Goal: Task Accomplishment & Management: Manage account settings

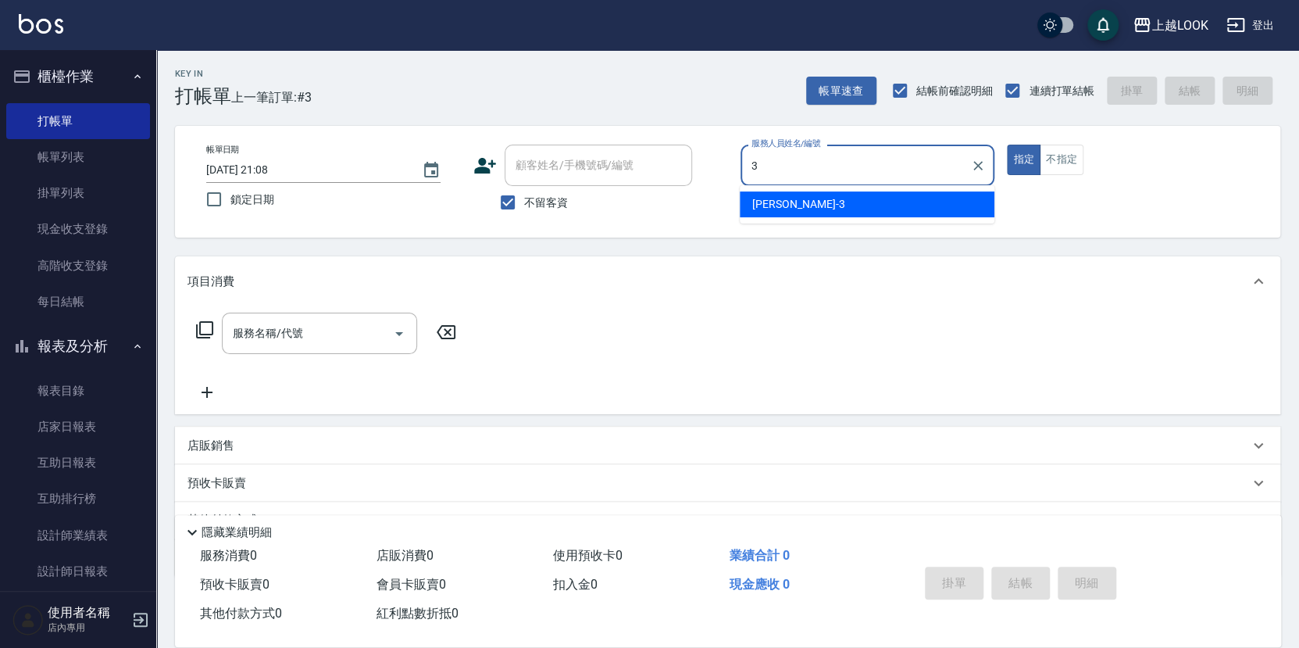
type input "3"
type button "true"
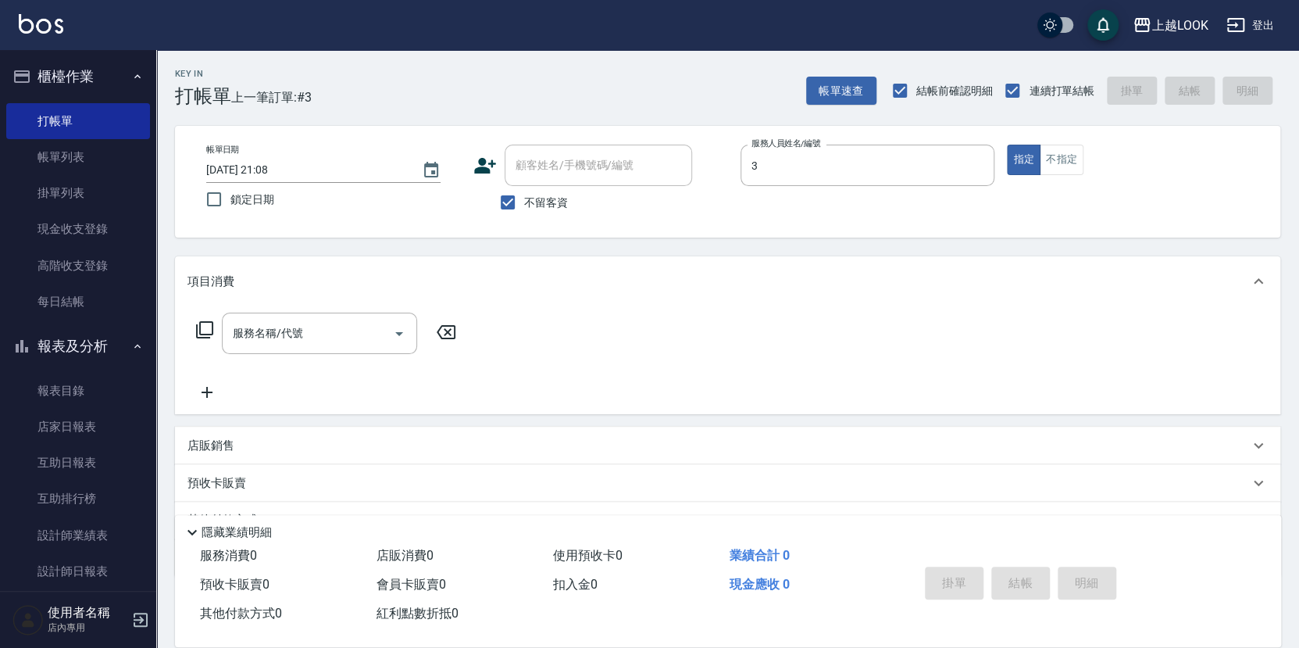
type input "[PERSON_NAME]-3"
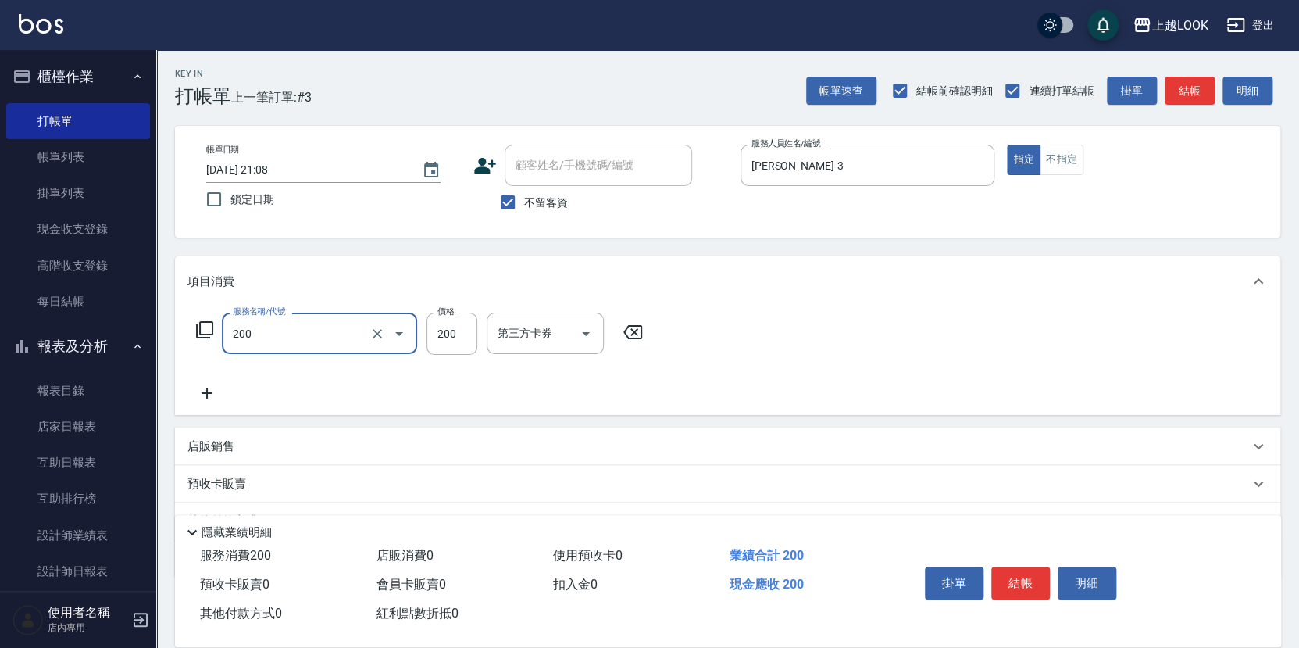
type input "剪髮(200)"
click at [1012, 580] on button "結帳" at bounding box center [1020, 582] width 59 height 33
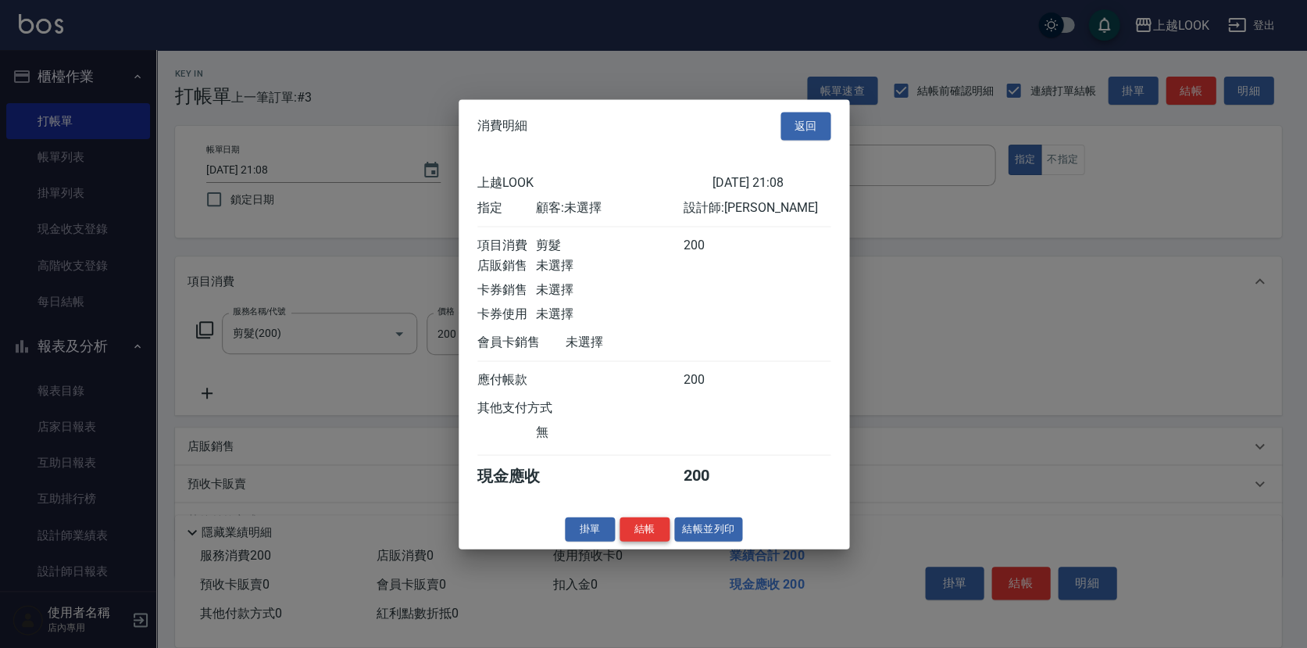
click at [648, 530] on button "結帳" at bounding box center [645, 528] width 50 height 24
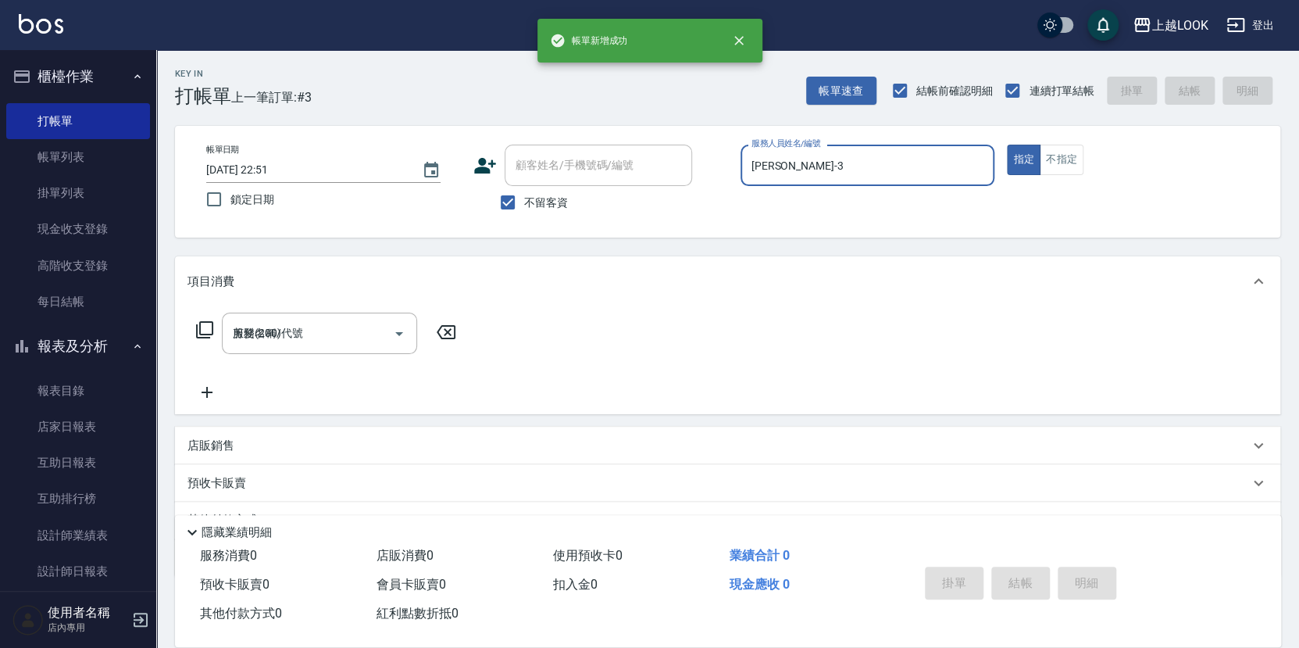
type input "[DATE] 22:51"
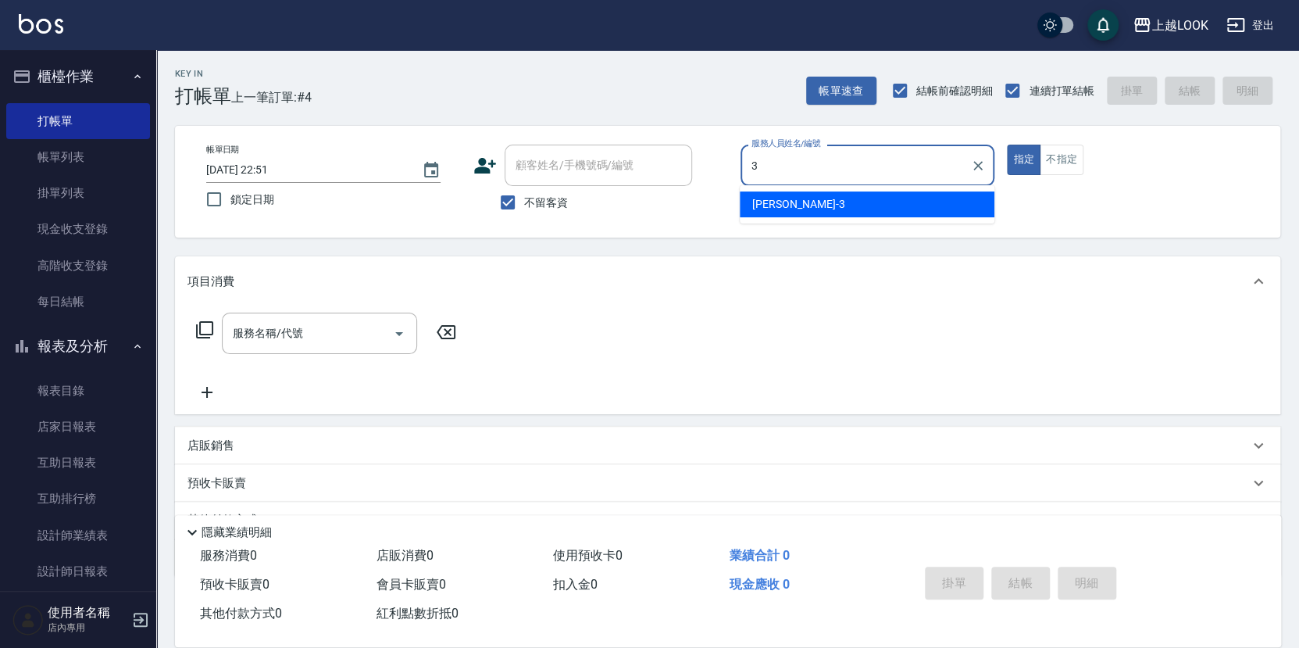
type input "[PERSON_NAME]-3"
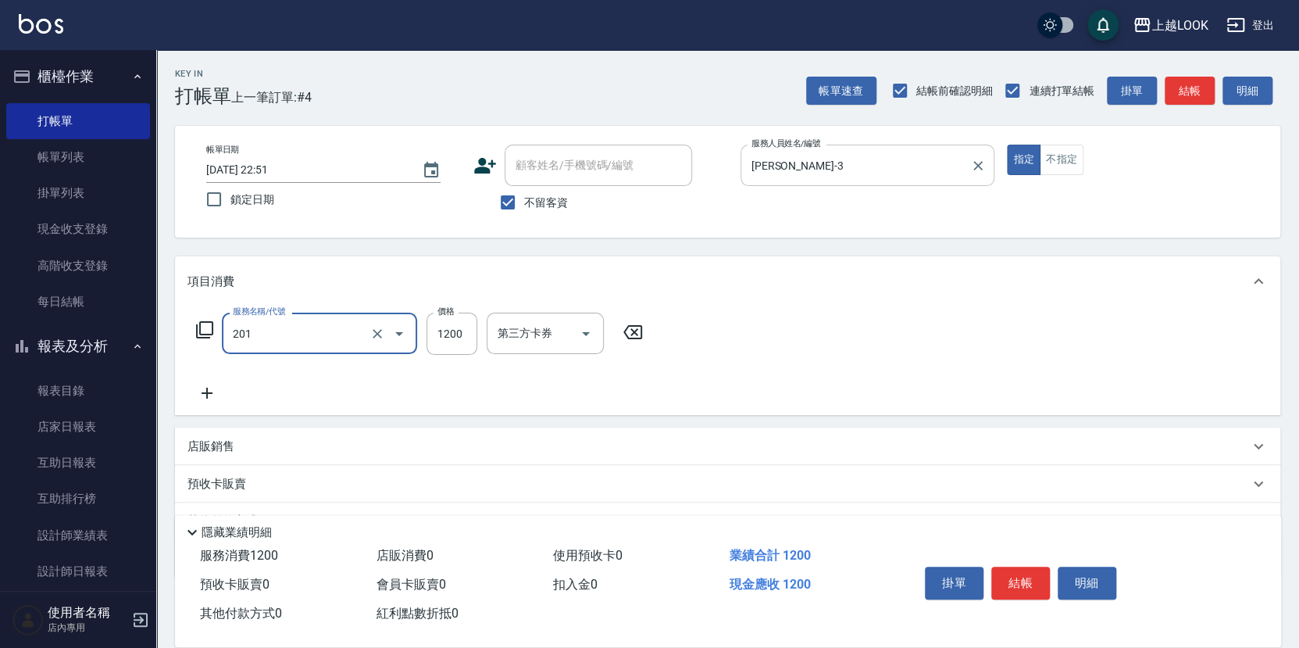
type input "一般燙(改金額)(201)"
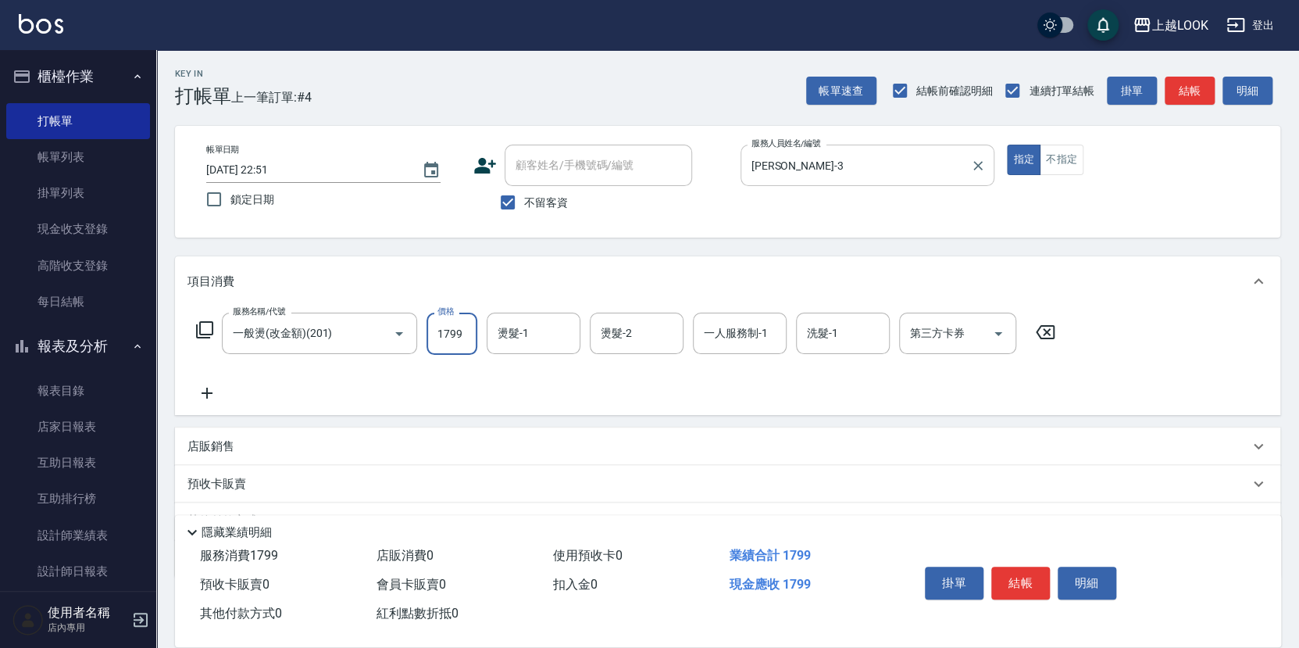
type input "1799"
type input "[PERSON_NAME]-93"
type input "[PERSON_NAME]-3"
click at [1023, 583] on button "結帳" at bounding box center [1020, 582] width 59 height 33
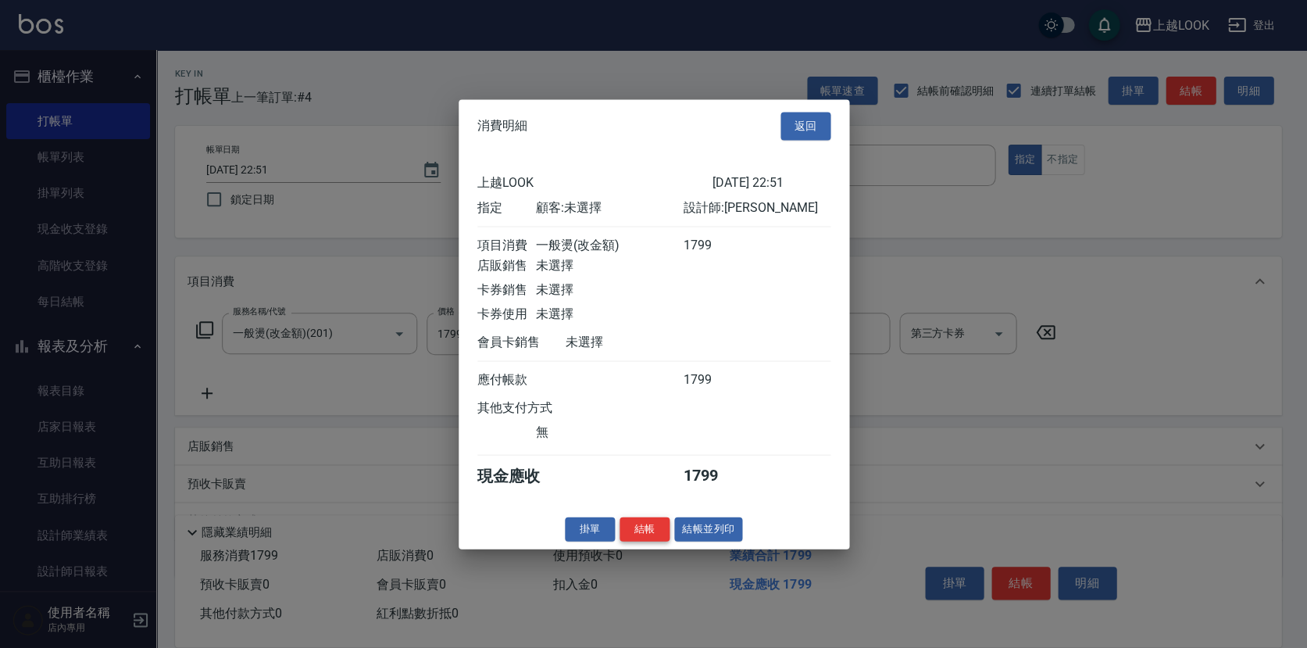
click at [651, 529] on button "結帳" at bounding box center [645, 528] width 50 height 24
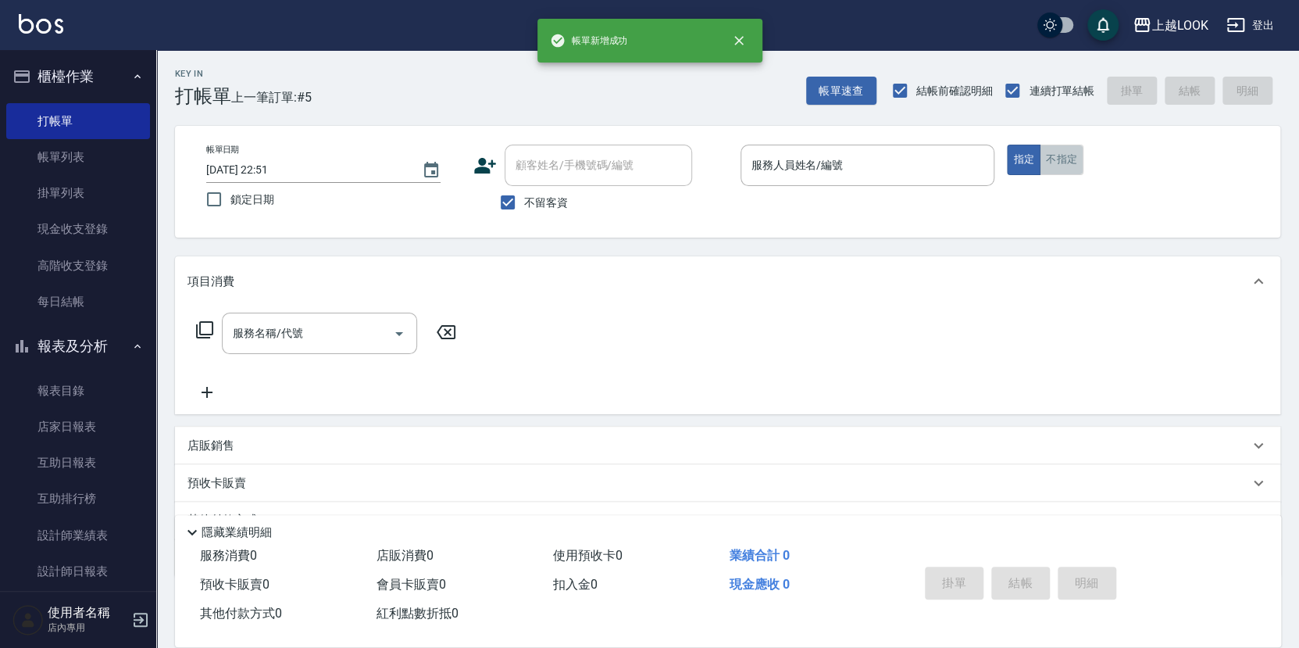
click at [1076, 159] on button "不指定" at bounding box center [1062, 160] width 44 height 30
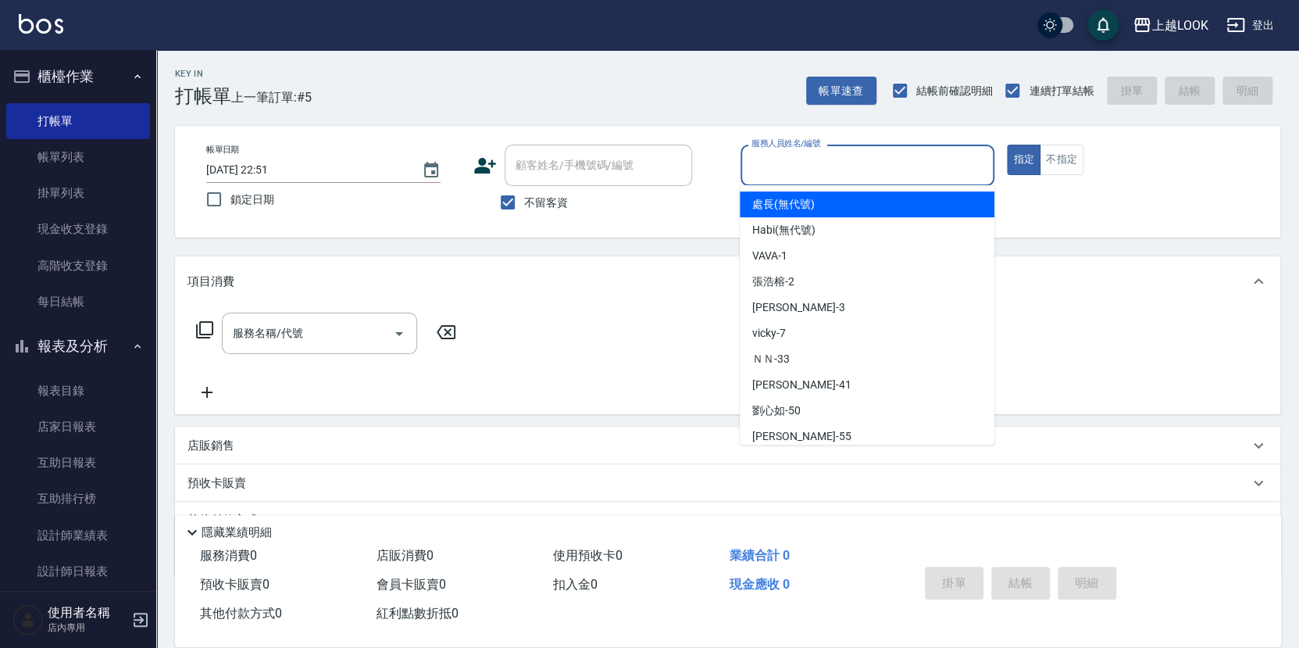
click at [923, 162] on input "服務人員姓名/編號" at bounding box center [868, 165] width 241 height 27
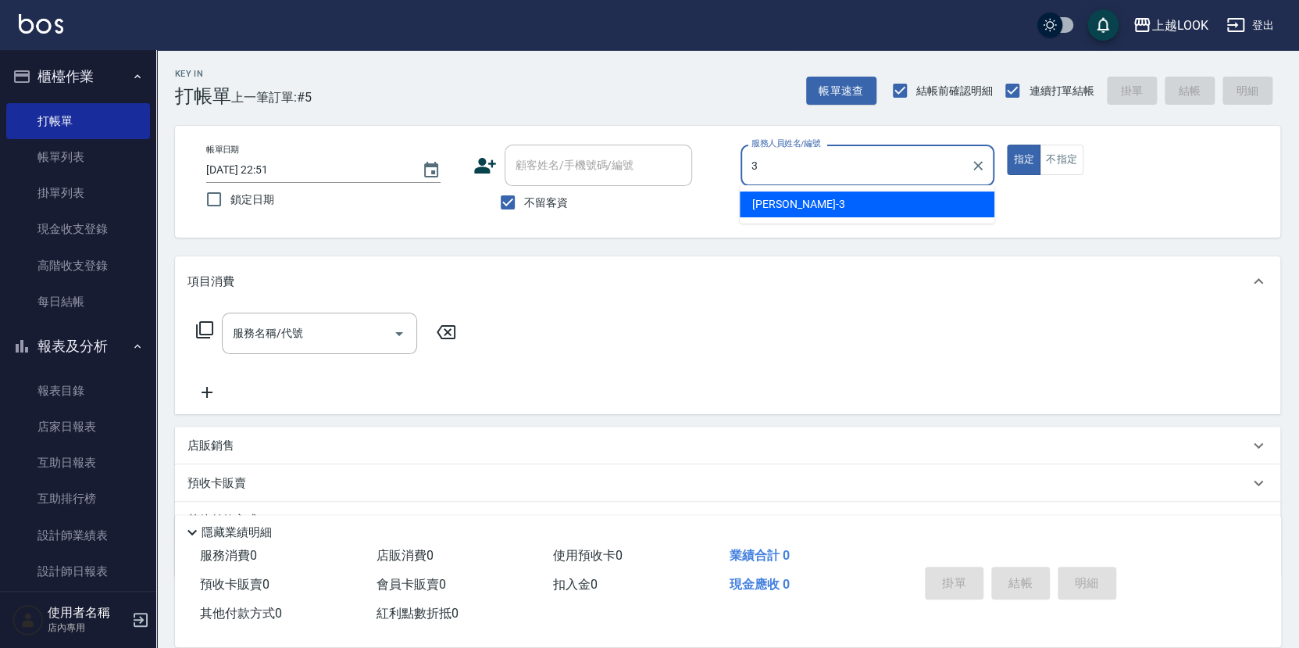
type input "[PERSON_NAME]-3"
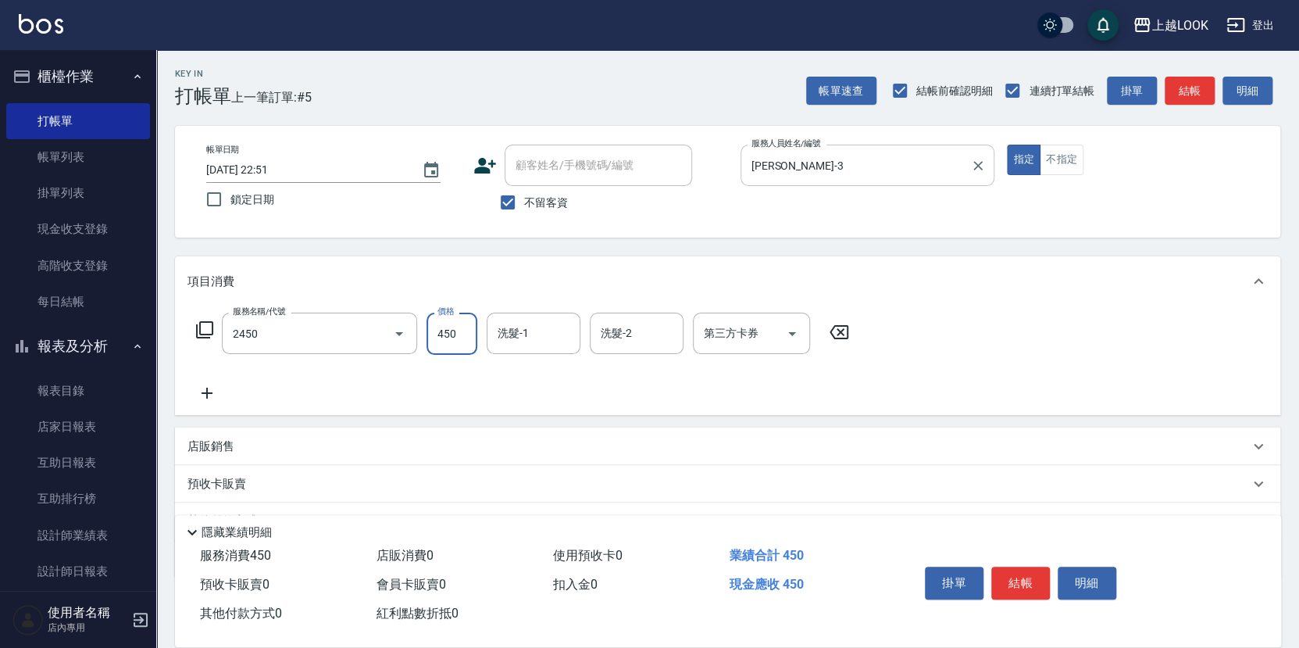
type input "C剪髮套餐(2450)"
type input "[PERSON_NAME]-93"
click at [1071, 156] on button "不指定" at bounding box center [1062, 160] width 44 height 30
click at [1012, 578] on button "結帳" at bounding box center [1020, 582] width 59 height 33
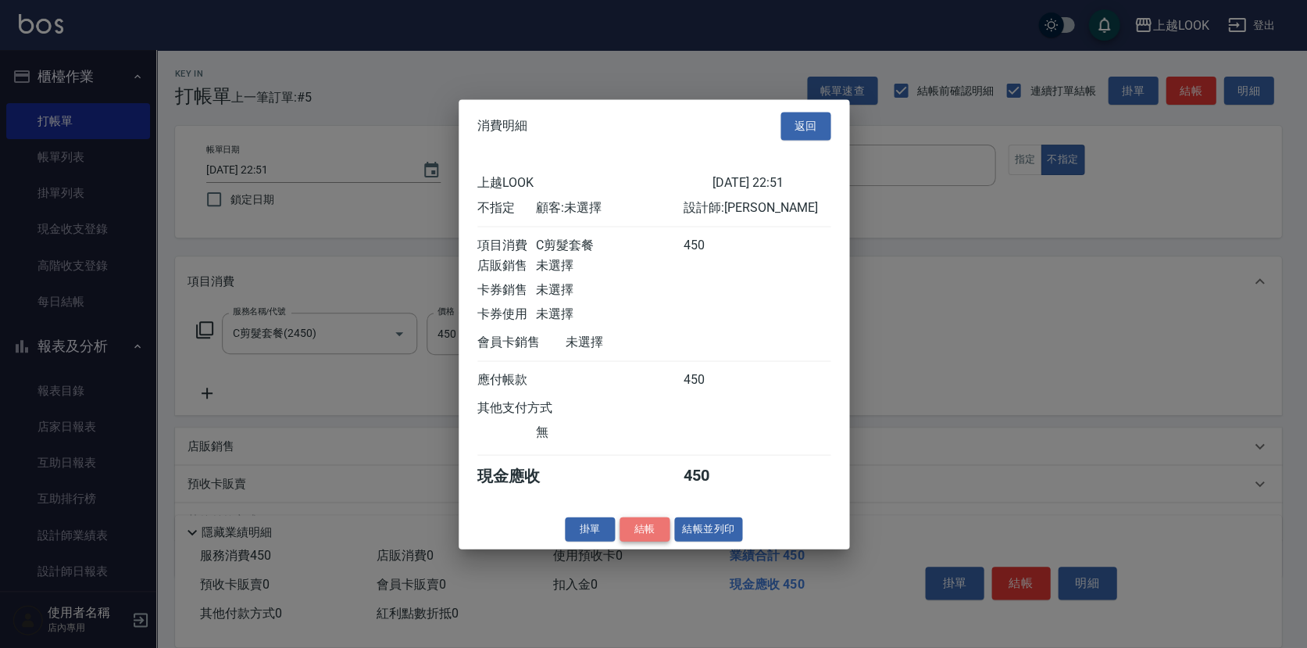
click at [648, 541] on button "結帳" at bounding box center [645, 528] width 50 height 24
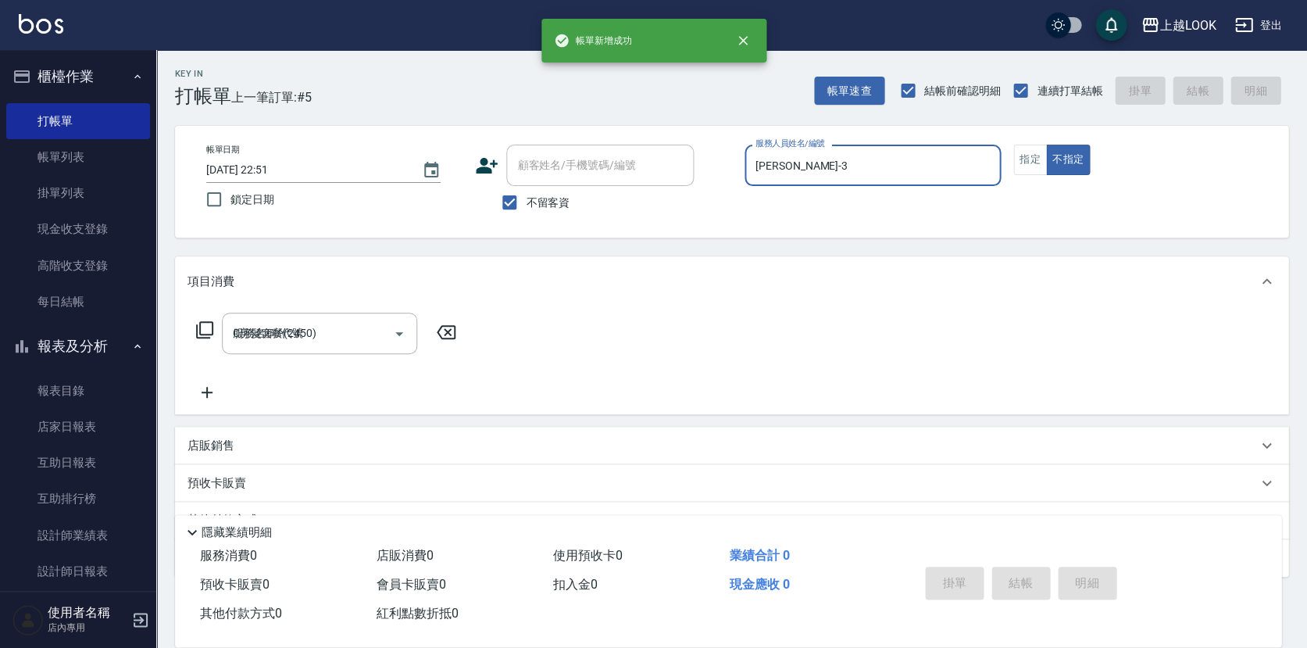
type input "2025/10/11 22:52"
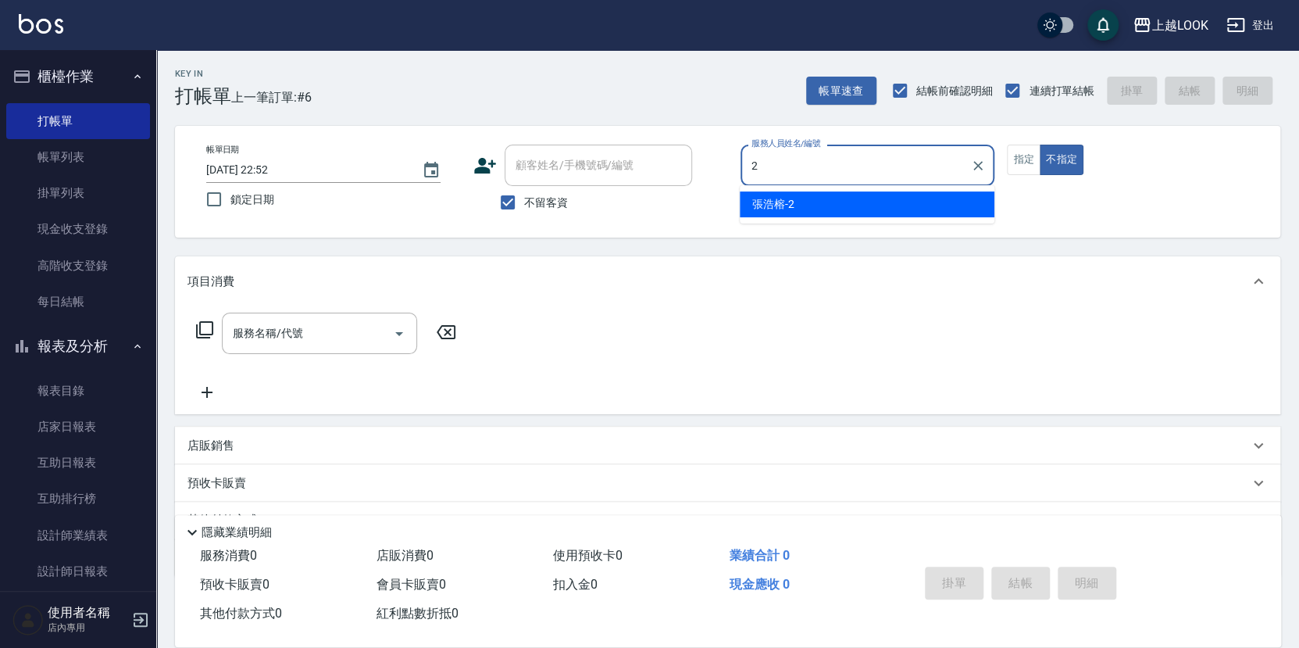
type input "張浩榕-2"
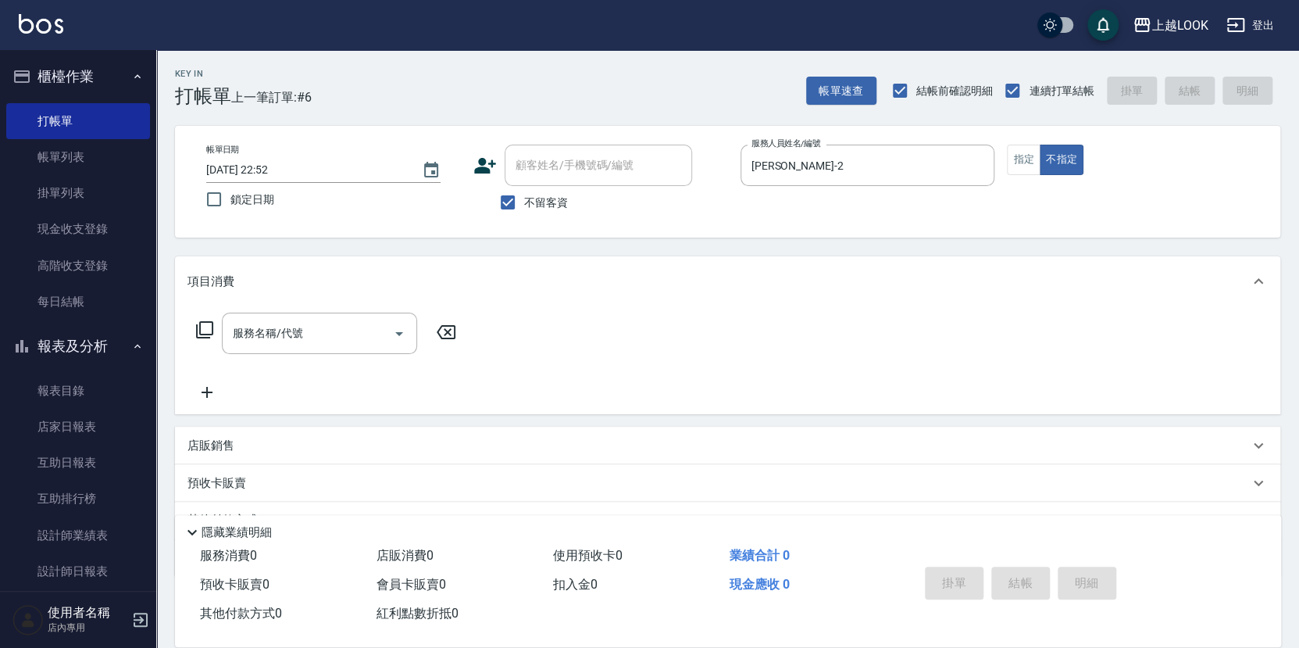
type button "false"
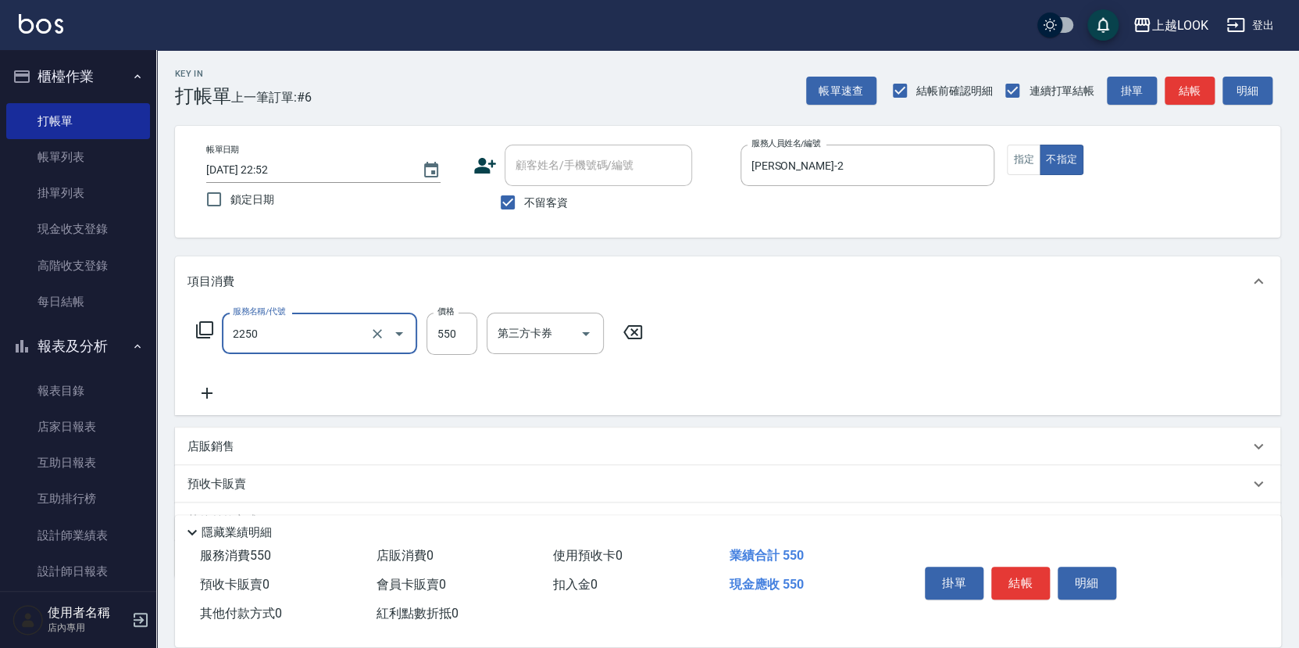
type input "B剪髮套餐(2250)"
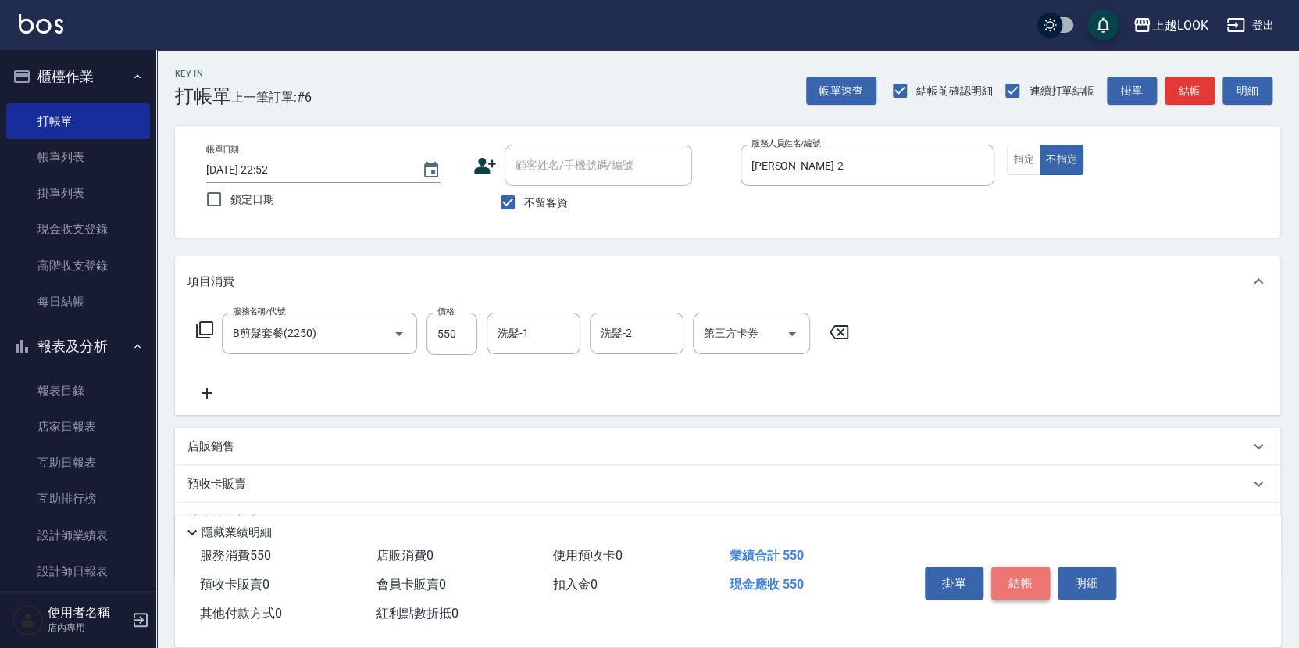
click at [1036, 583] on button "結帳" at bounding box center [1020, 582] width 59 height 33
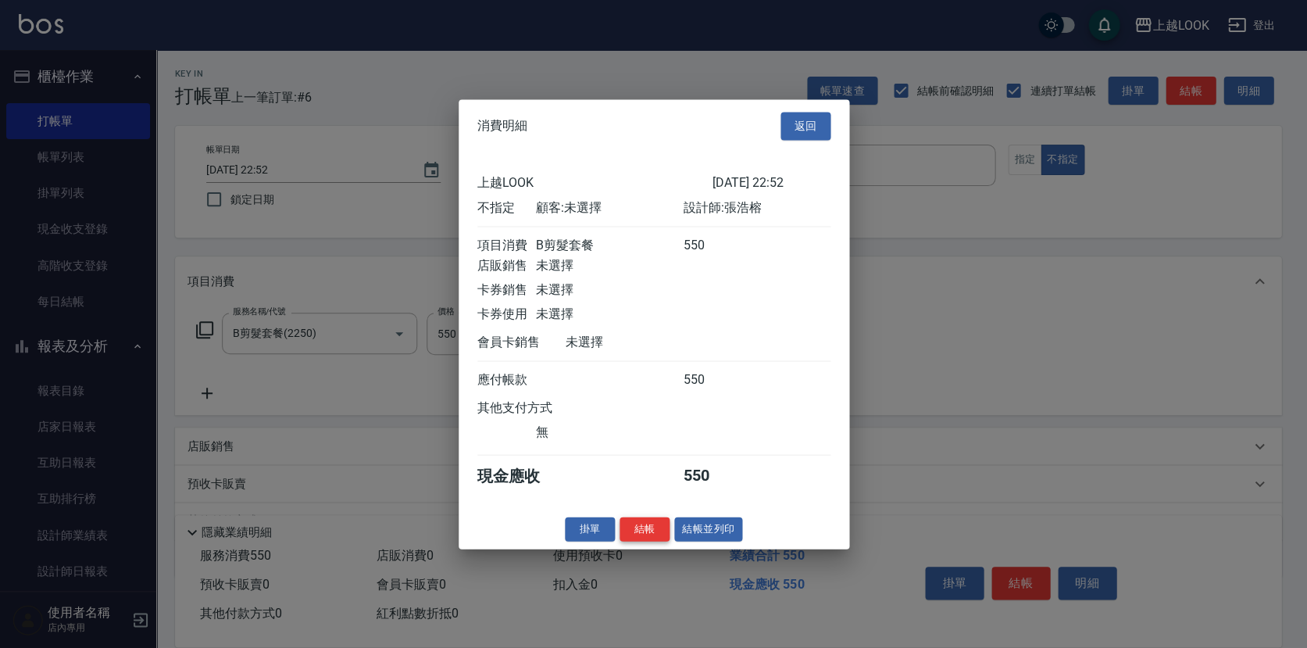
click at [641, 530] on button "結帳" at bounding box center [645, 528] width 50 height 24
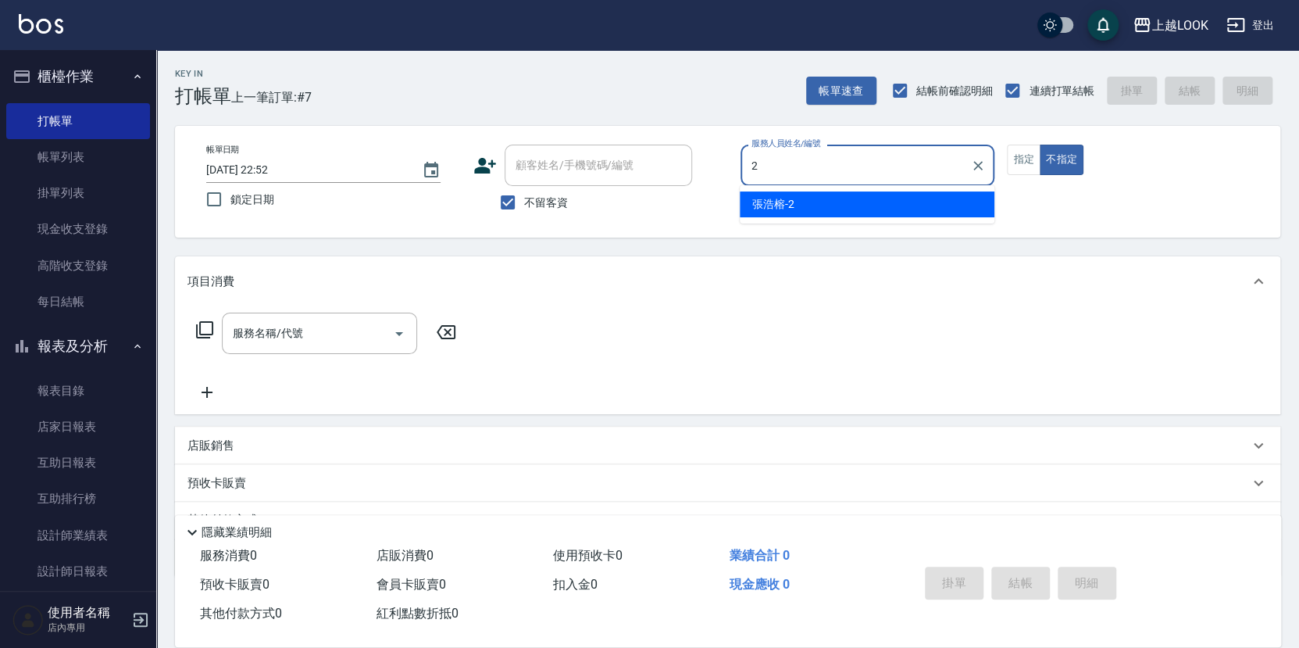
type input "張浩榕-2"
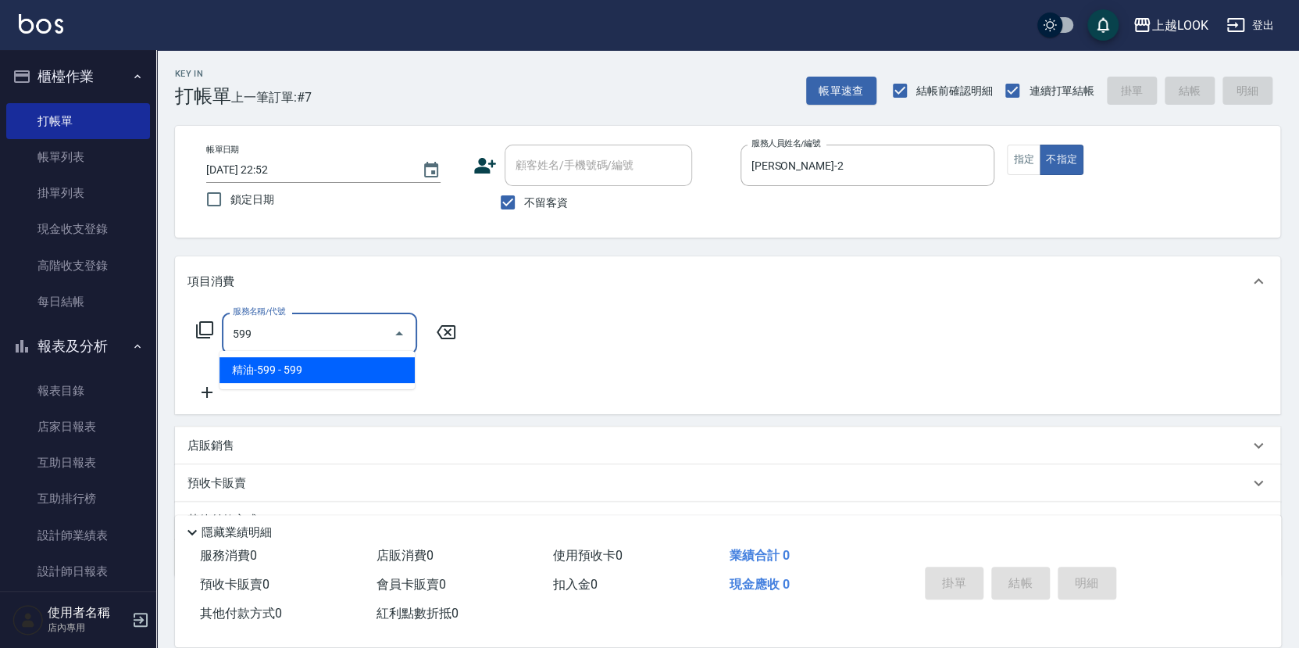
type input "精油-599(0599)"
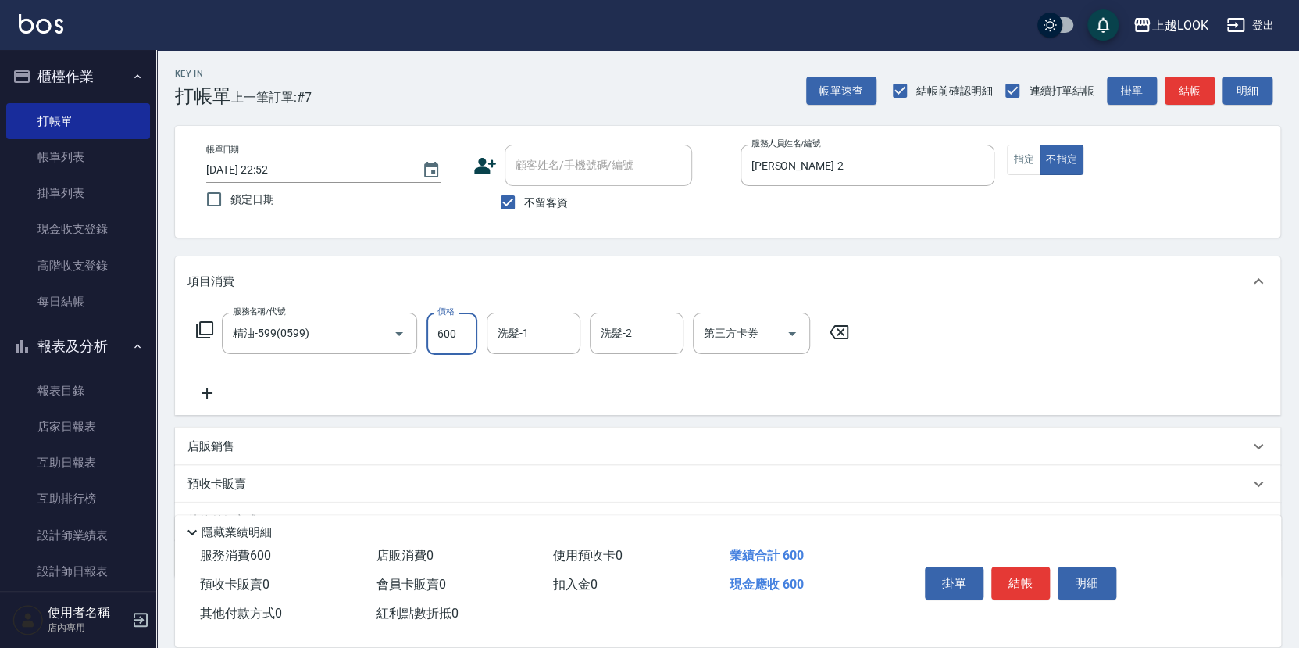
type input "600"
click at [1026, 574] on button "結帳" at bounding box center [1020, 582] width 59 height 33
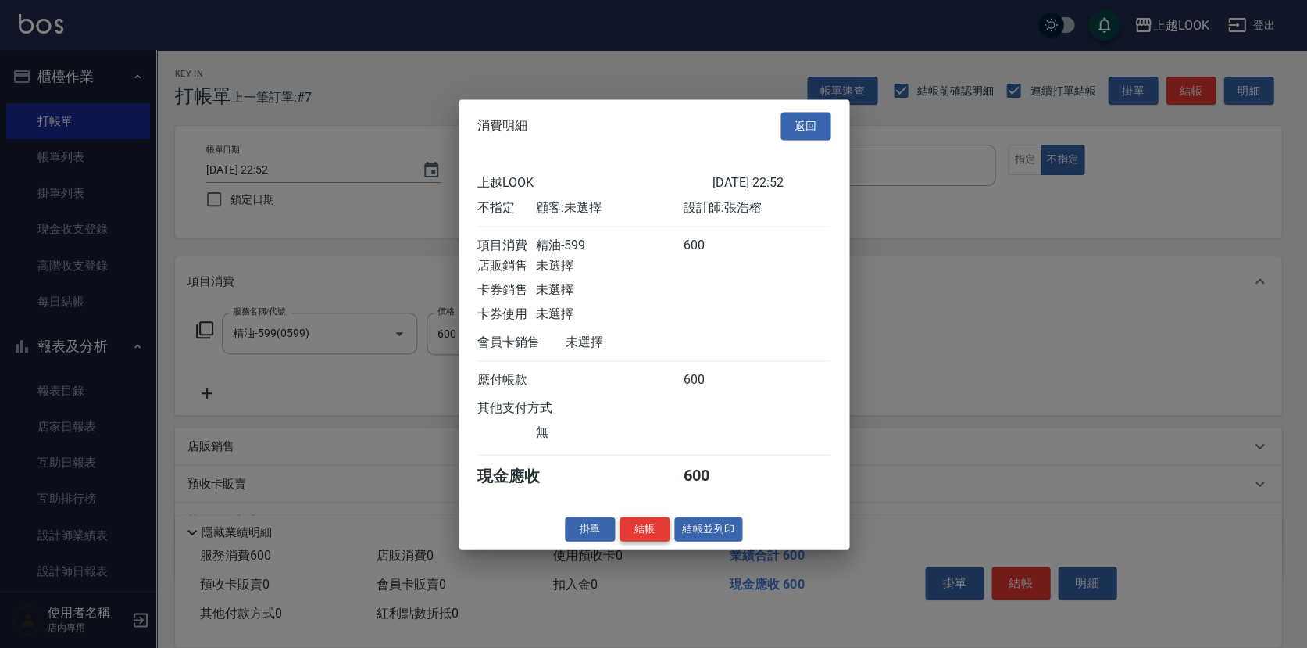
click at [655, 534] on button "結帳" at bounding box center [645, 528] width 50 height 24
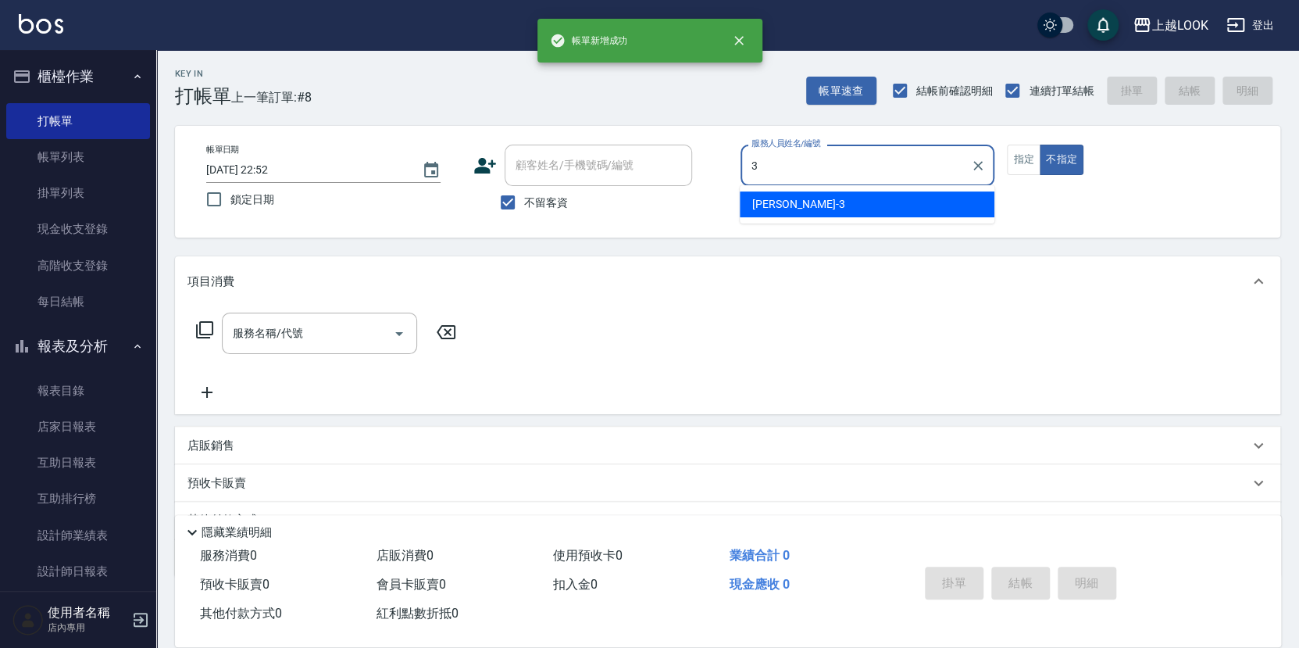
type input "Jason-3"
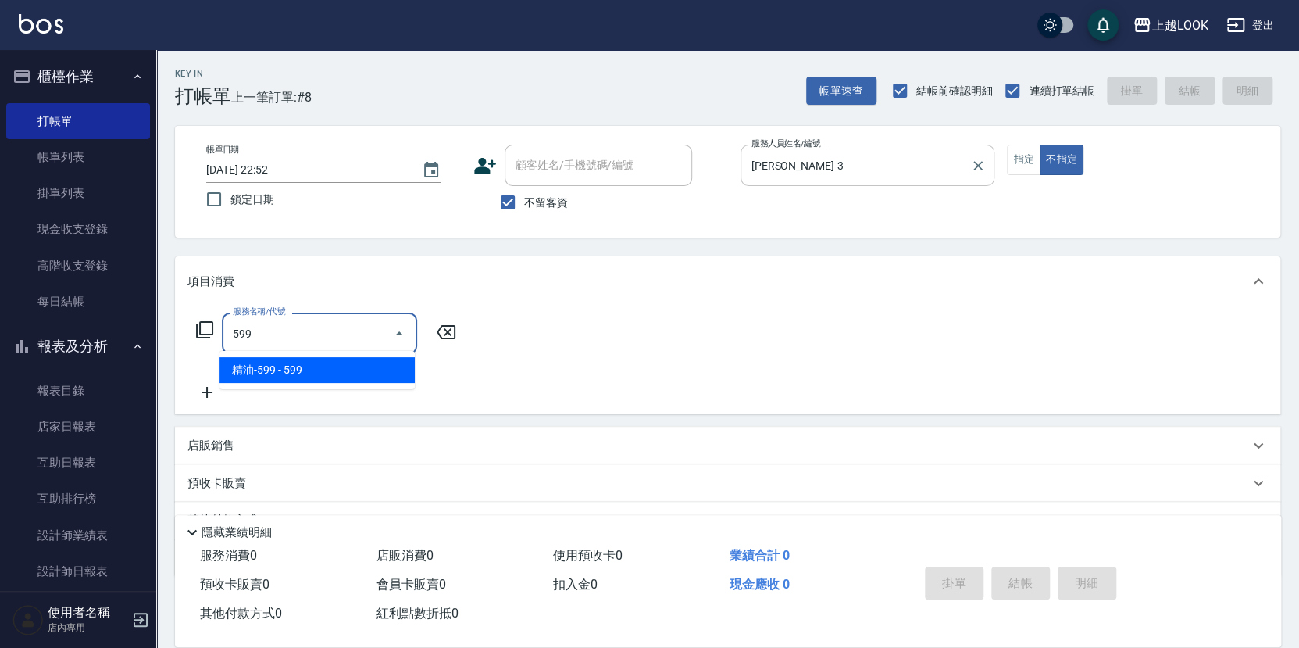
type input "精油-599(0599)"
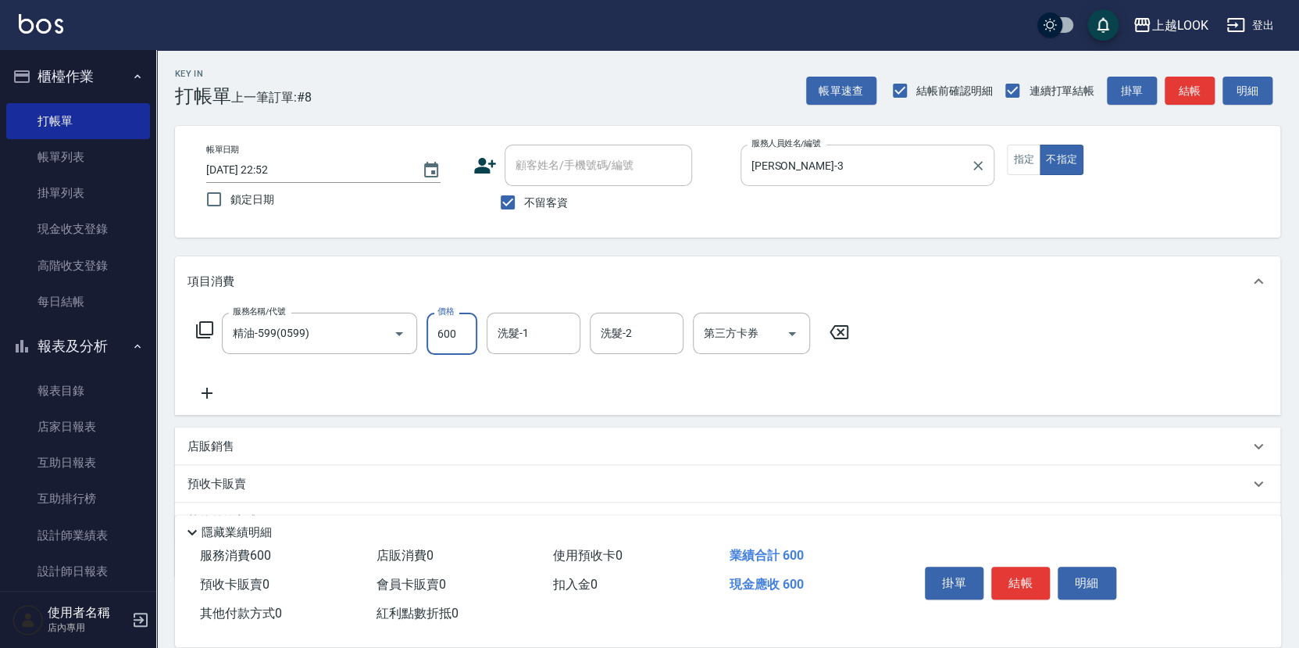
type input "600"
type input "瑄瑄-93"
click at [1021, 577] on button "結帳" at bounding box center [1020, 582] width 59 height 33
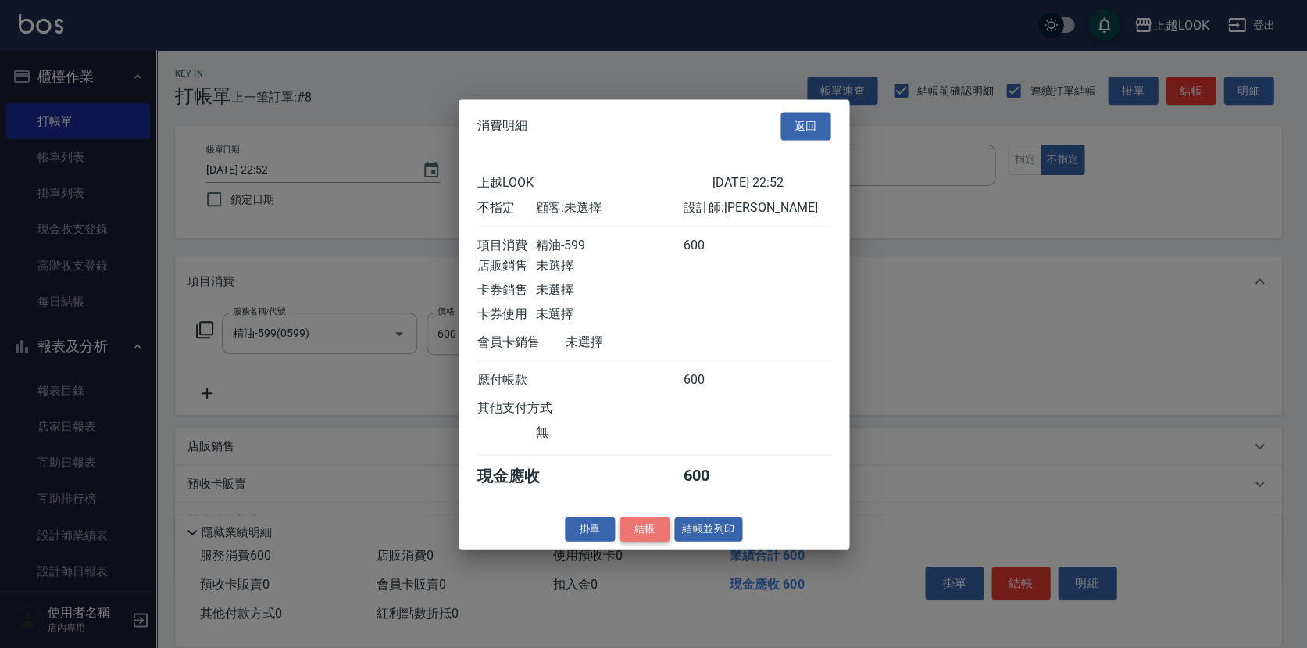
click at [641, 535] on button "結帳" at bounding box center [645, 528] width 50 height 24
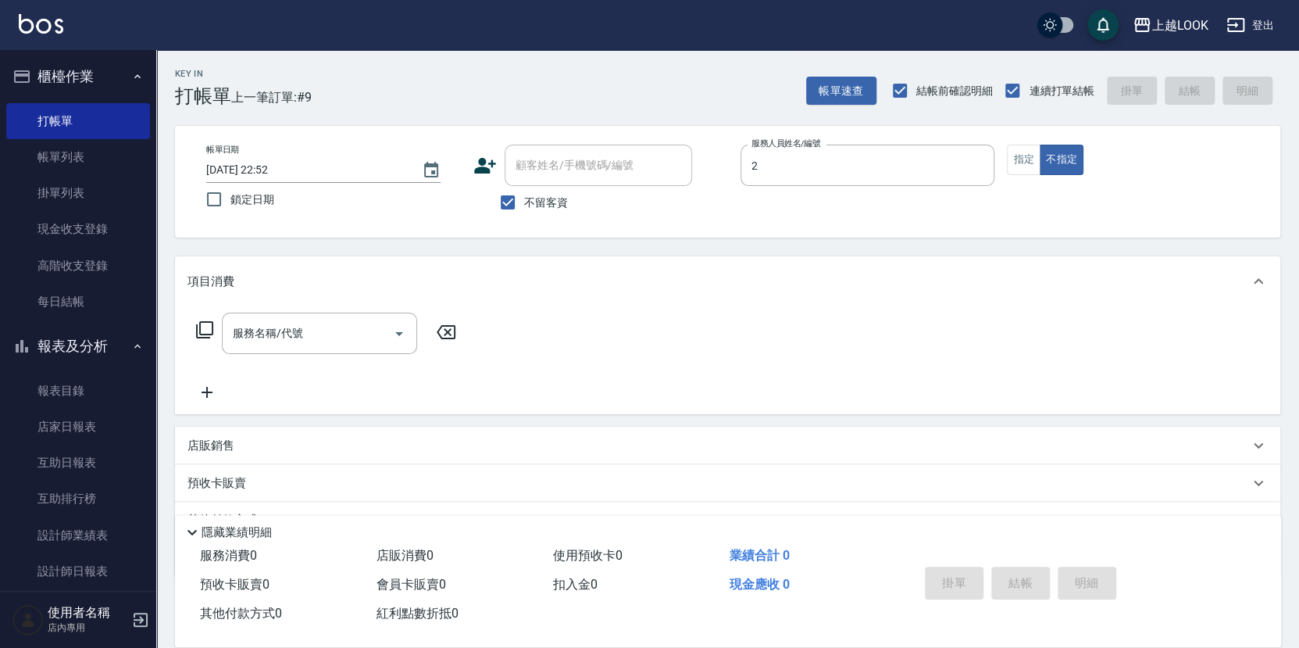
type input "張浩榕-2"
click at [1016, 158] on button "指定" at bounding box center [1024, 160] width 34 height 30
click at [270, 320] on div "服務名稱/代號 服務名稱/代號" at bounding box center [319, 332] width 195 height 41
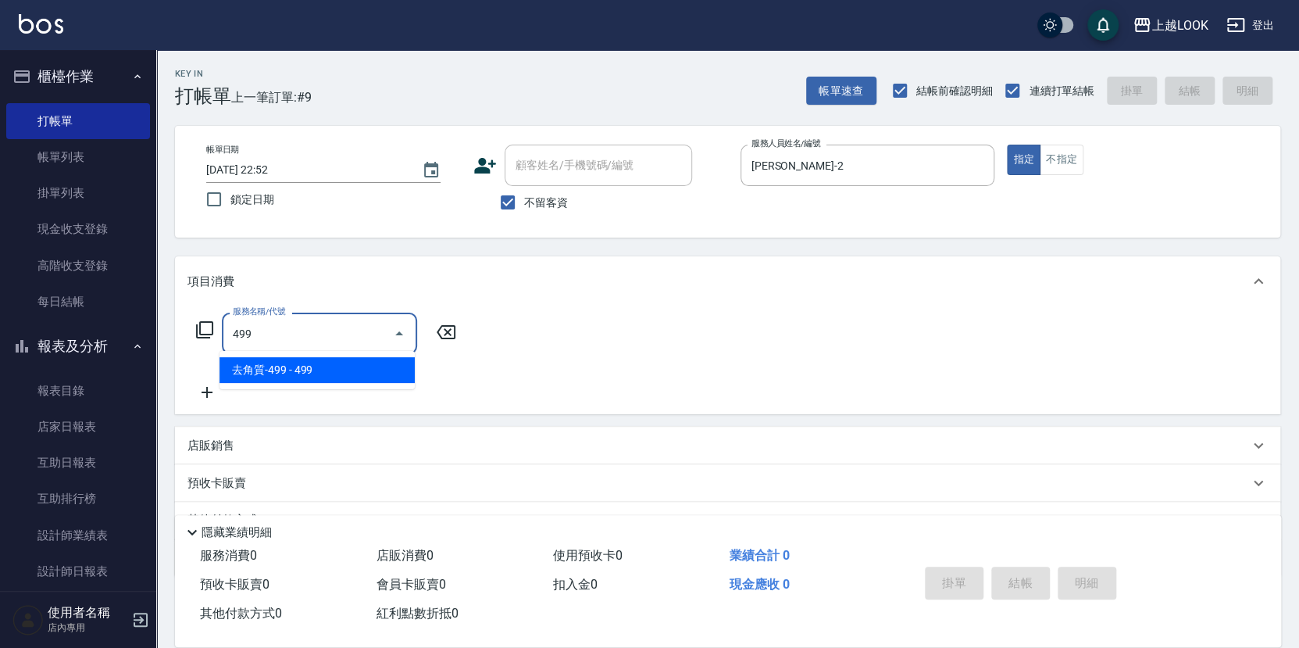
type input "去角質-499(0499)"
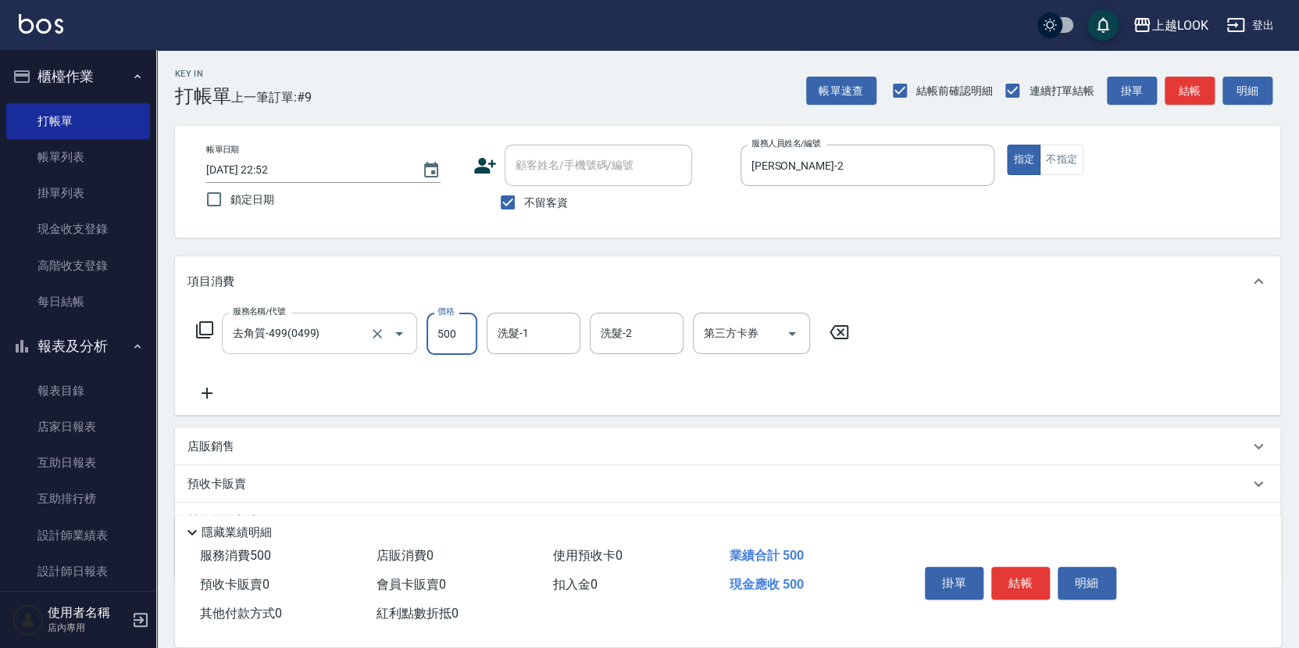
type input "500"
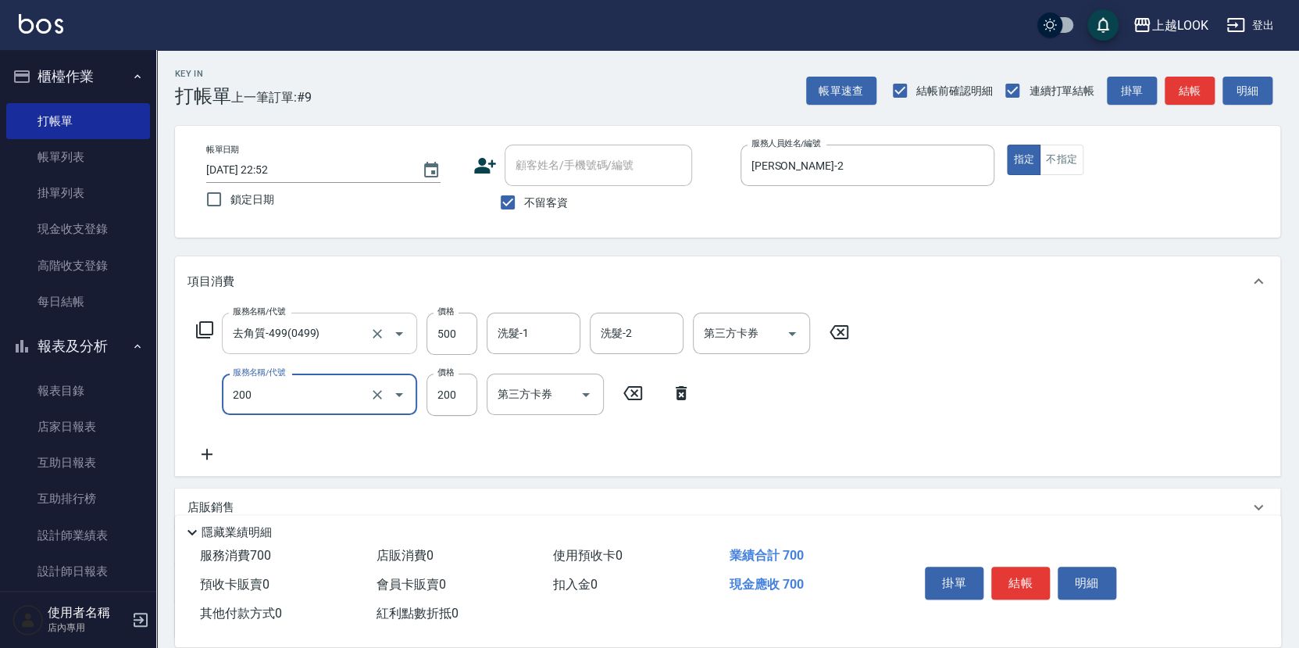
type input "剪髮(200)"
type input "400"
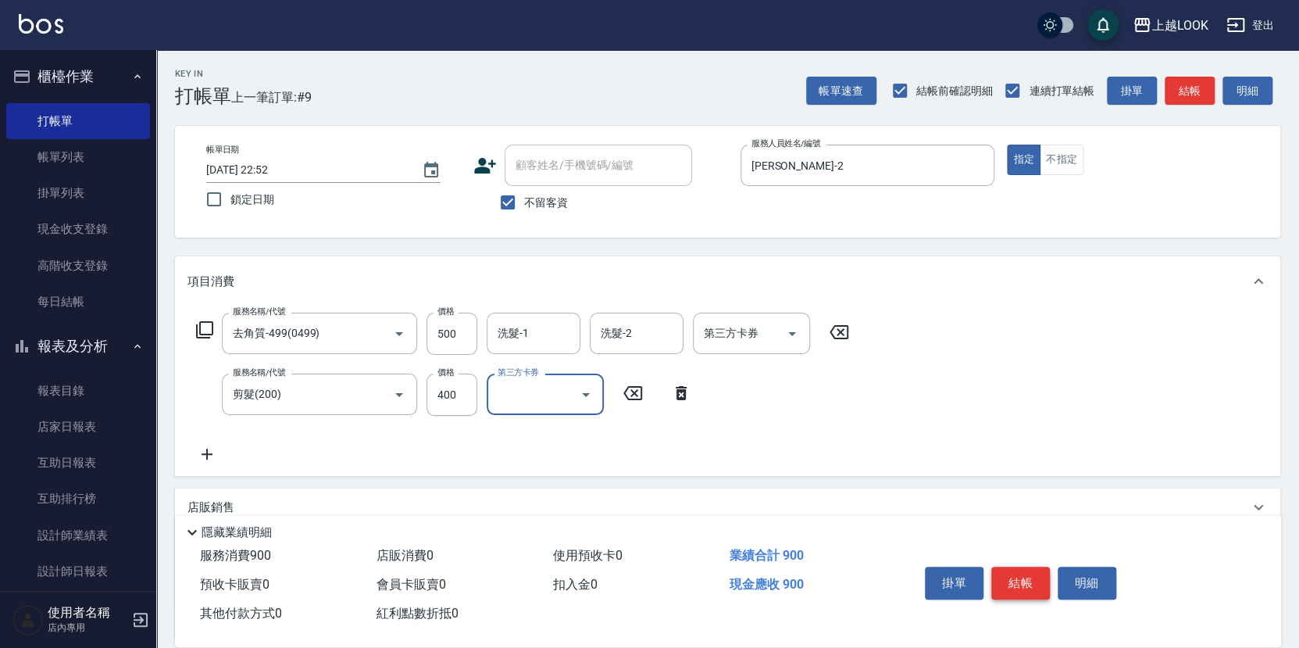
click at [1036, 583] on button "結帳" at bounding box center [1020, 582] width 59 height 33
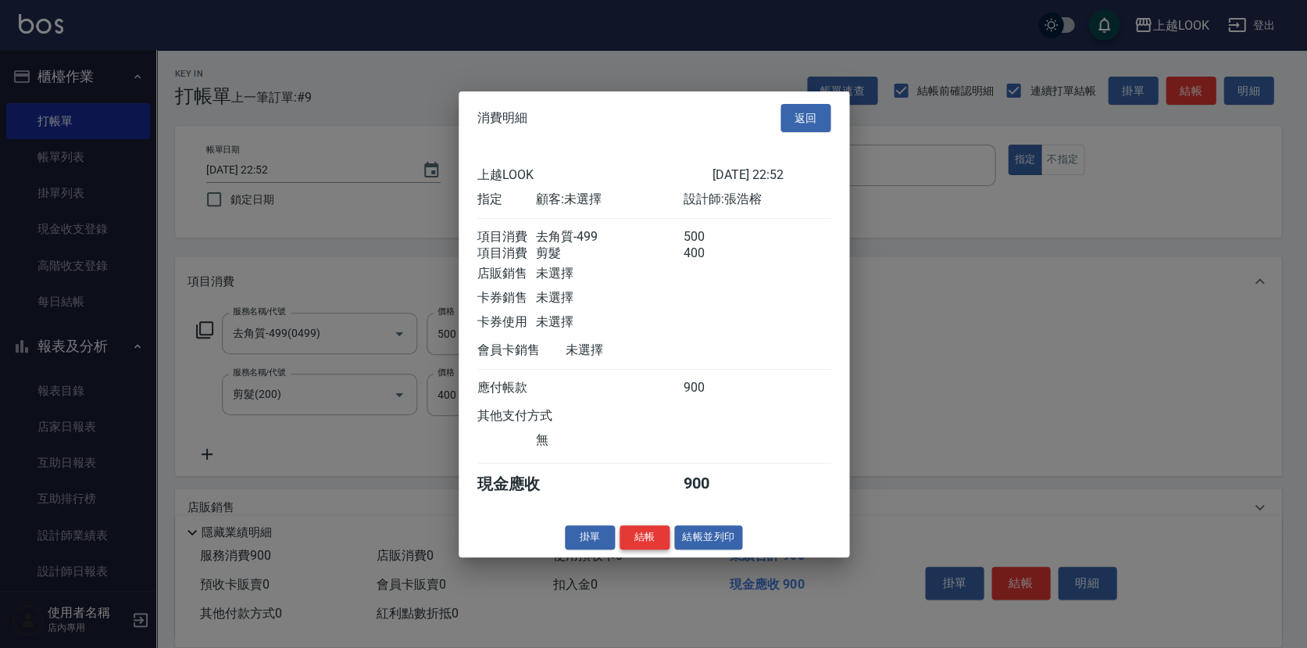
click at [634, 545] on button "結帳" at bounding box center [645, 537] width 50 height 24
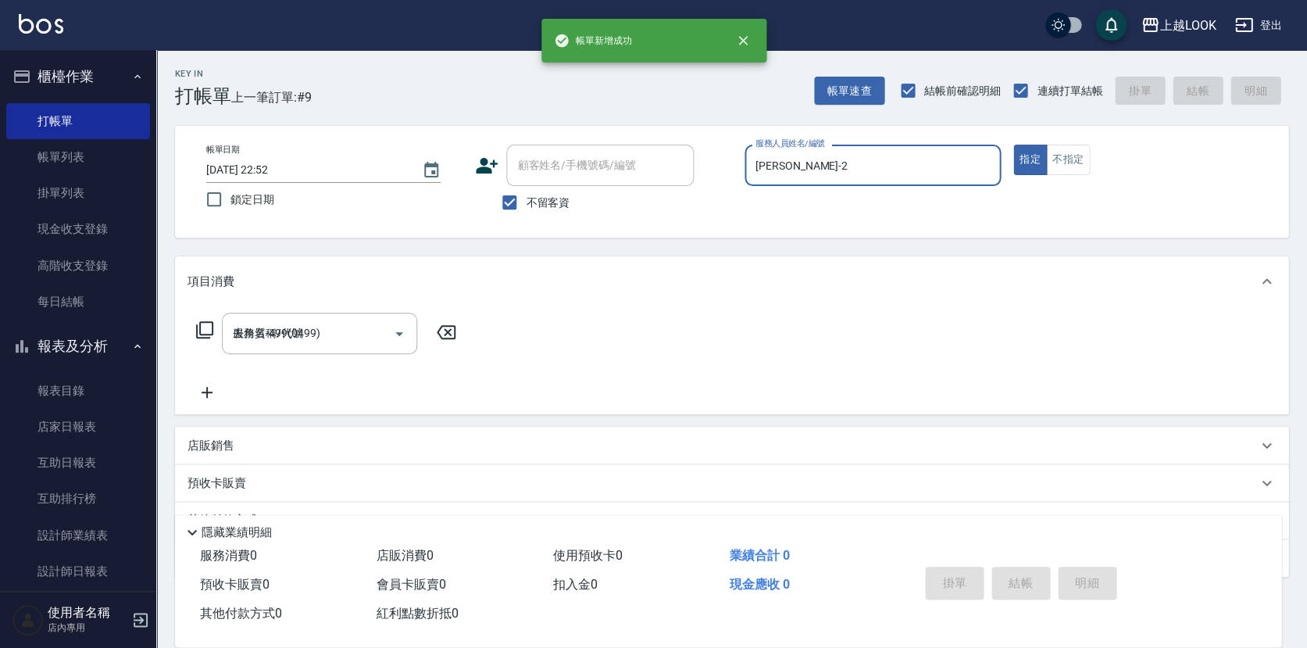
type input "2025/10/11 22:53"
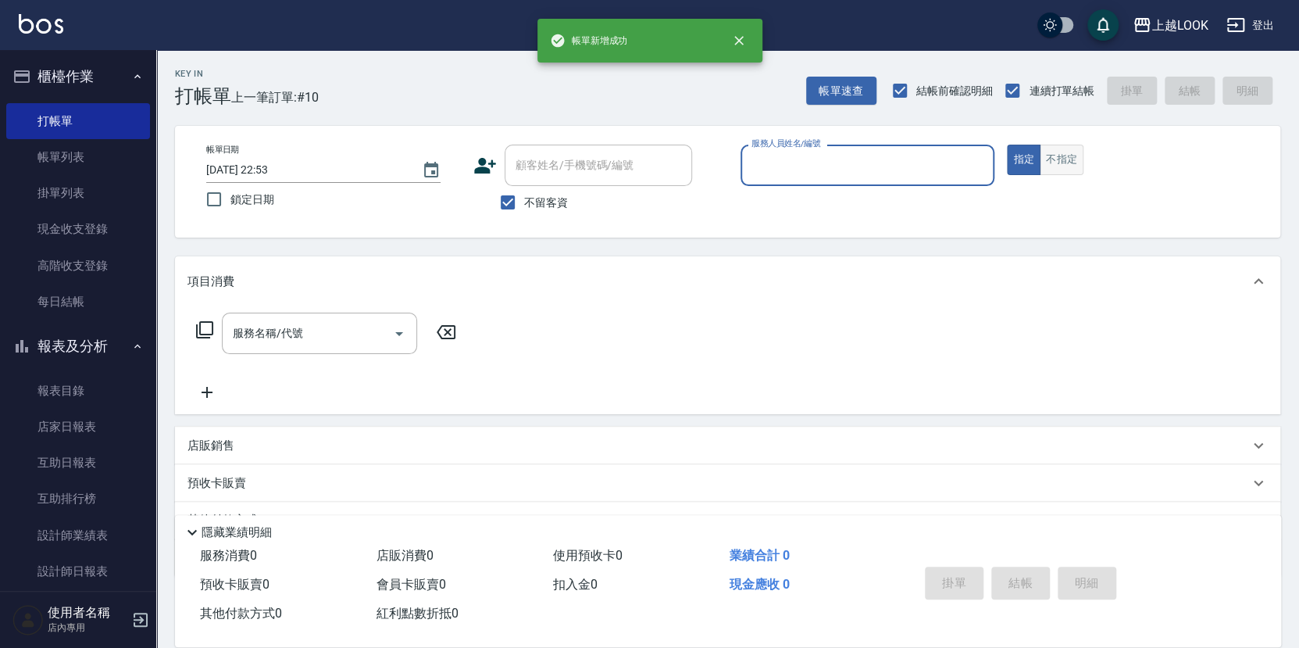
click at [1057, 156] on button "不指定" at bounding box center [1062, 160] width 44 height 30
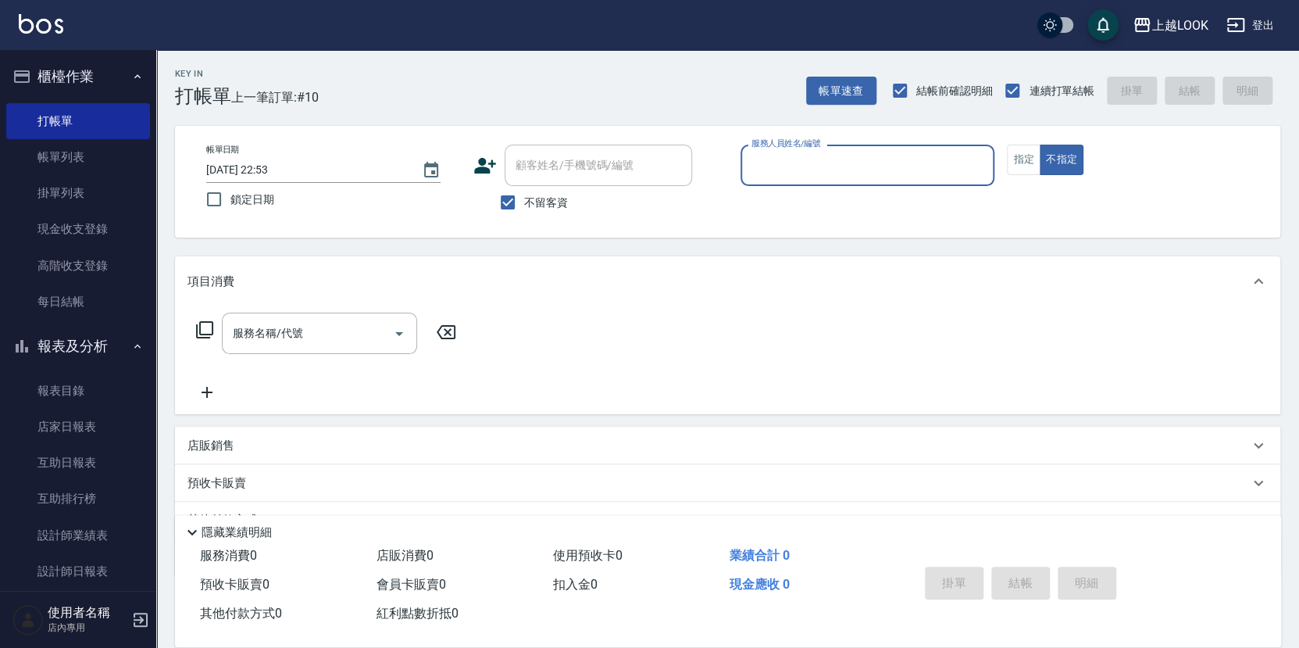
click at [935, 170] on input "服務人員姓名/編號" at bounding box center [868, 165] width 241 height 27
type input "張浩榕-2"
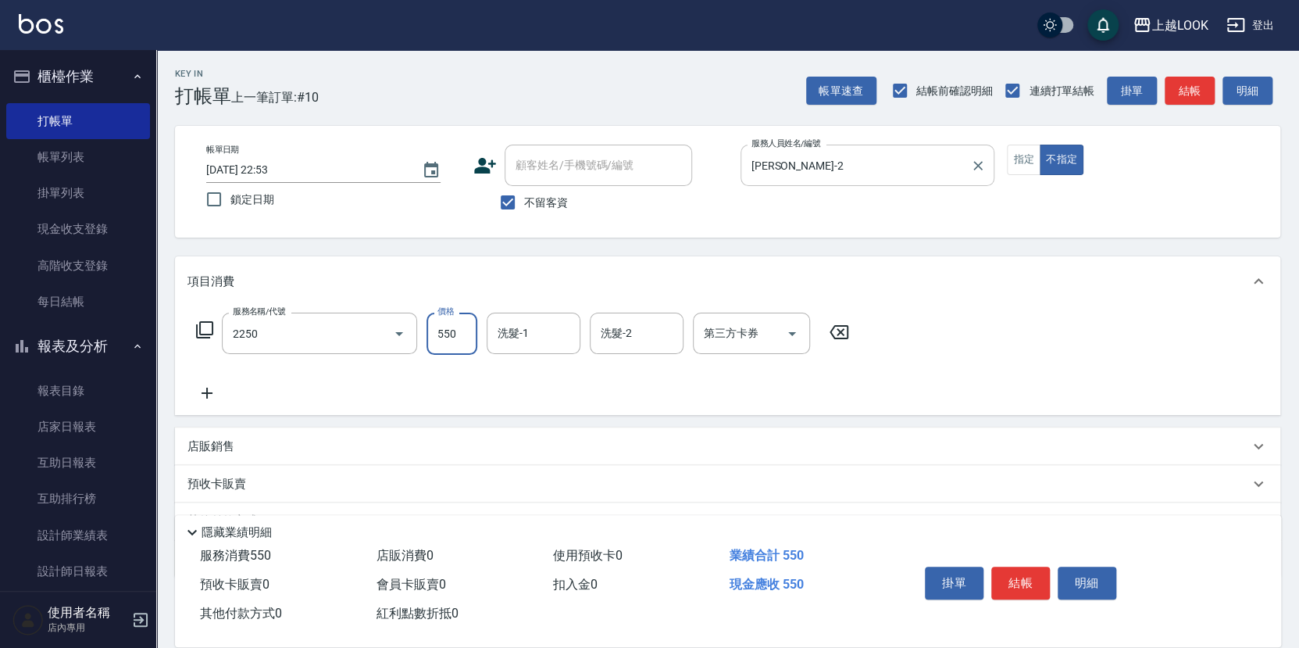
type input "B剪髮套餐(2250)"
click at [1015, 581] on button "結帳" at bounding box center [1020, 582] width 59 height 33
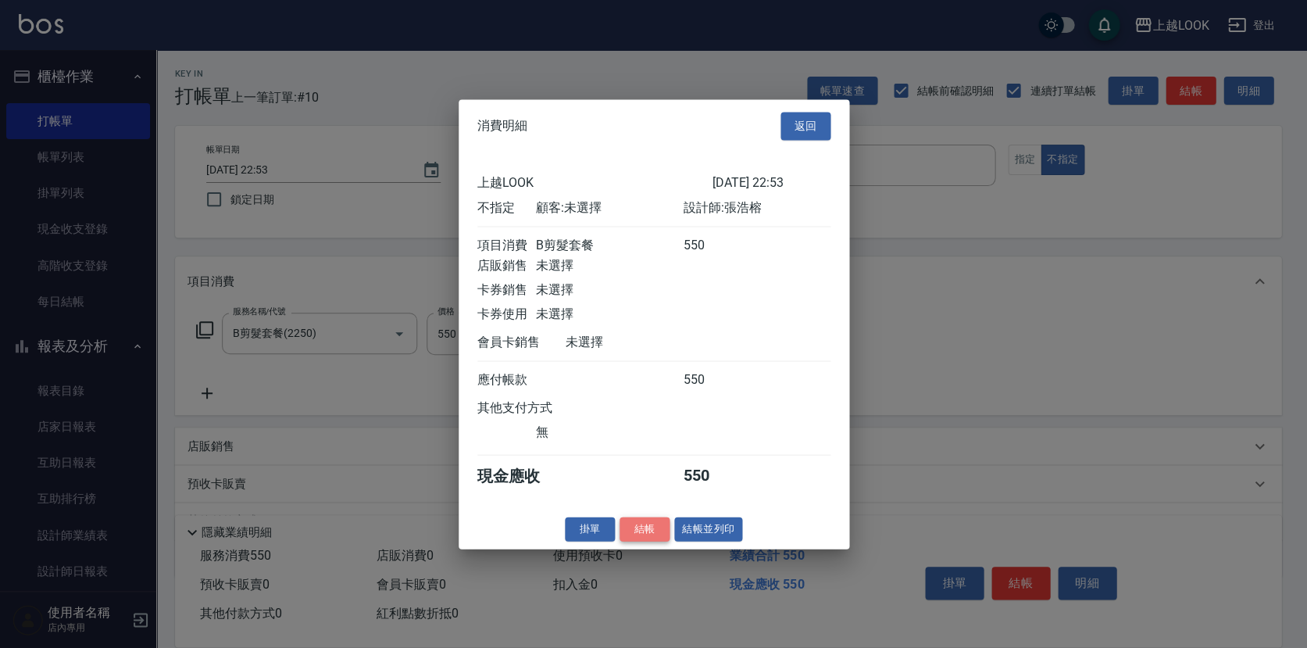
click at [657, 533] on button "結帳" at bounding box center [645, 528] width 50 height 24
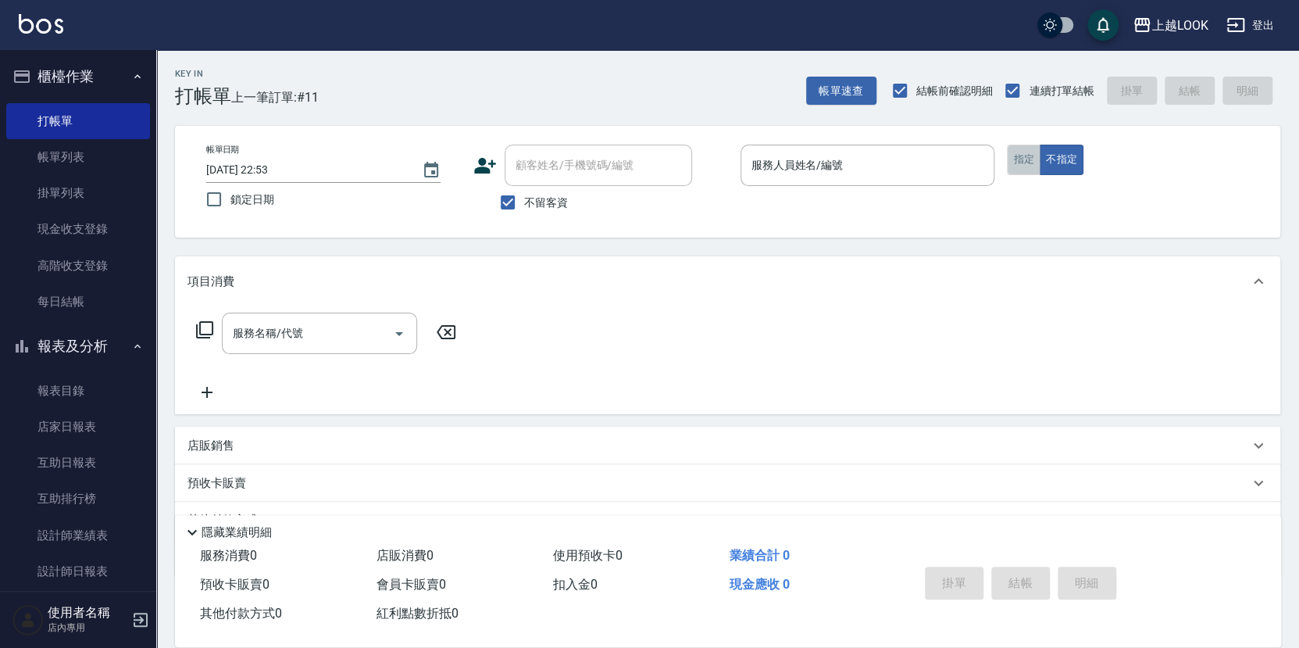
click at [1032, 161] on button "指定" at bounding box center [1024, 160] width 34 height 30
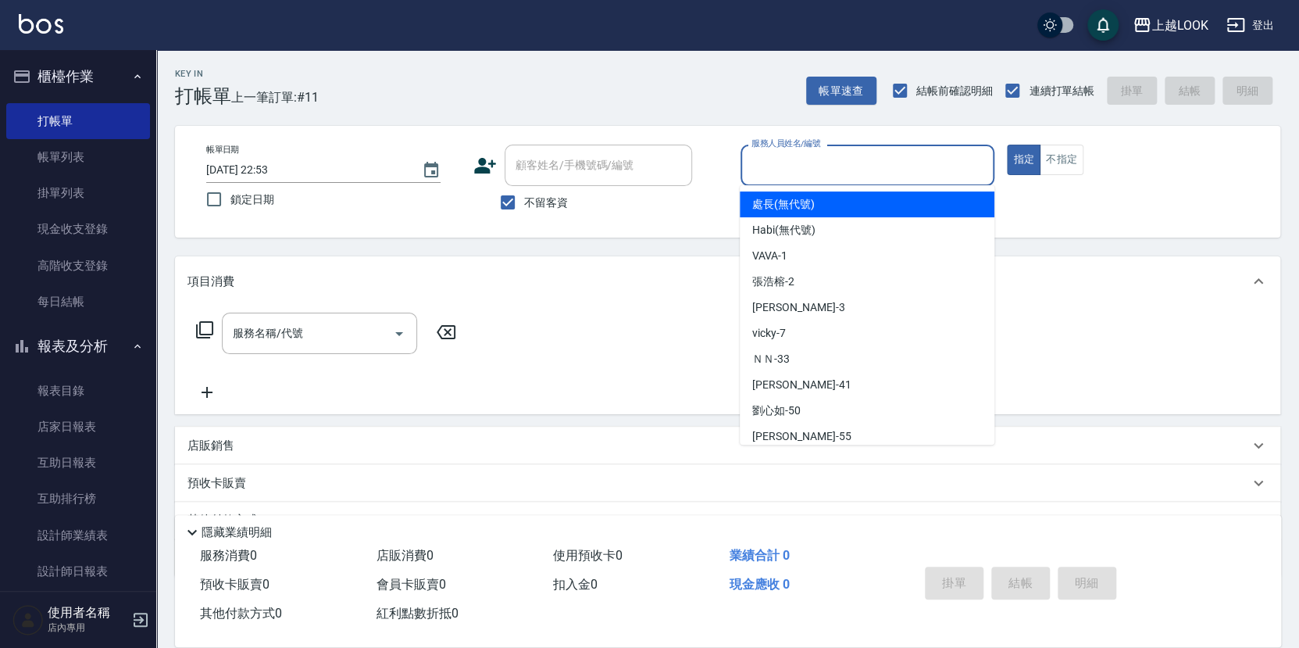
click at [932, 168] on input "服務人員姓名/編號" at bounding box center [868, 165] width 241 height 27
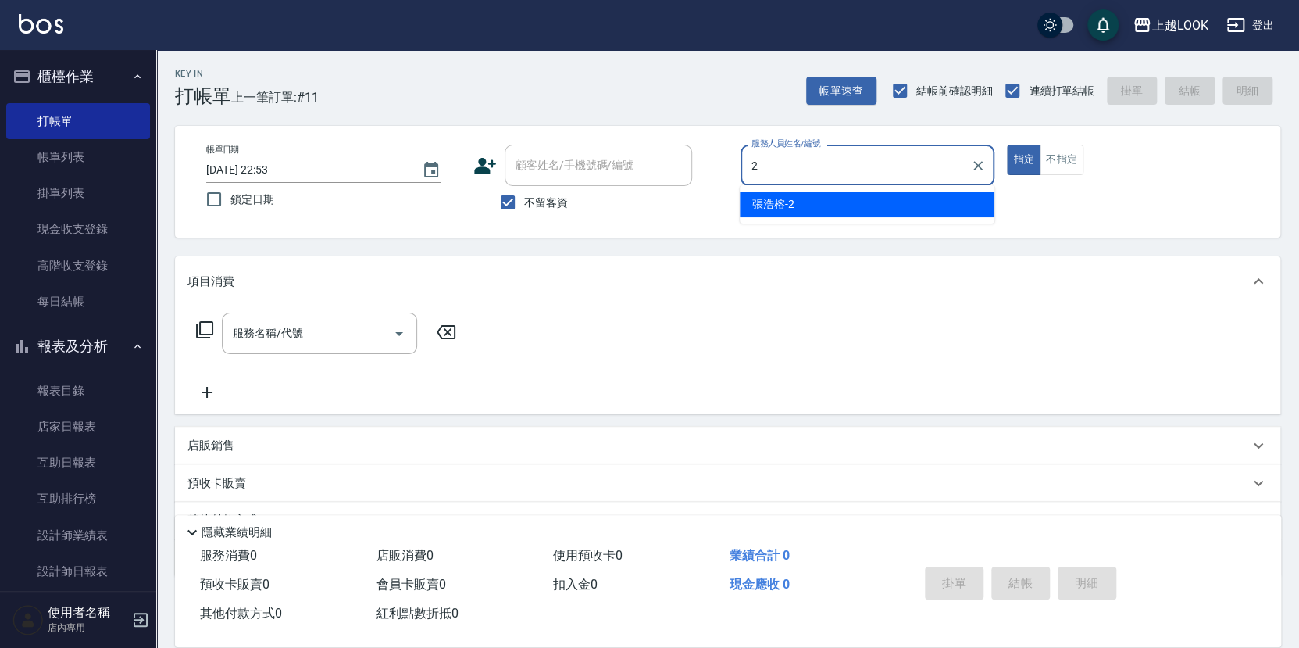
type input "張浩榕-2"
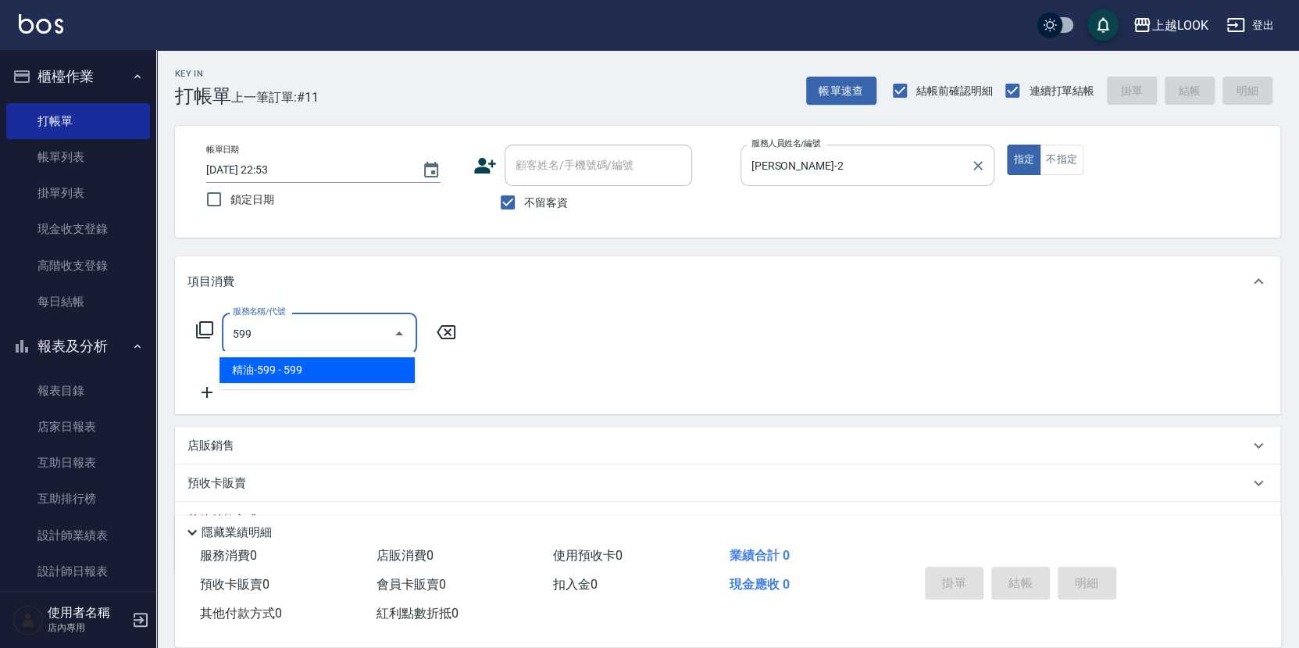
type input "精油-599(0599)"
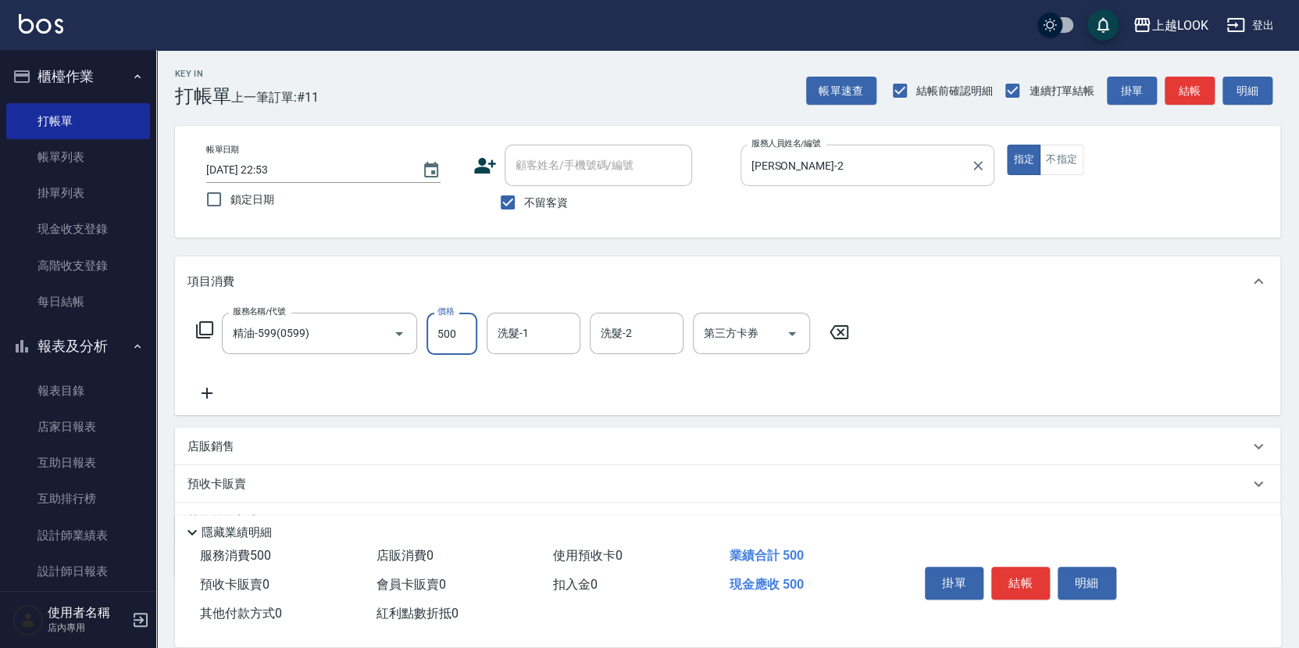
type input "500"
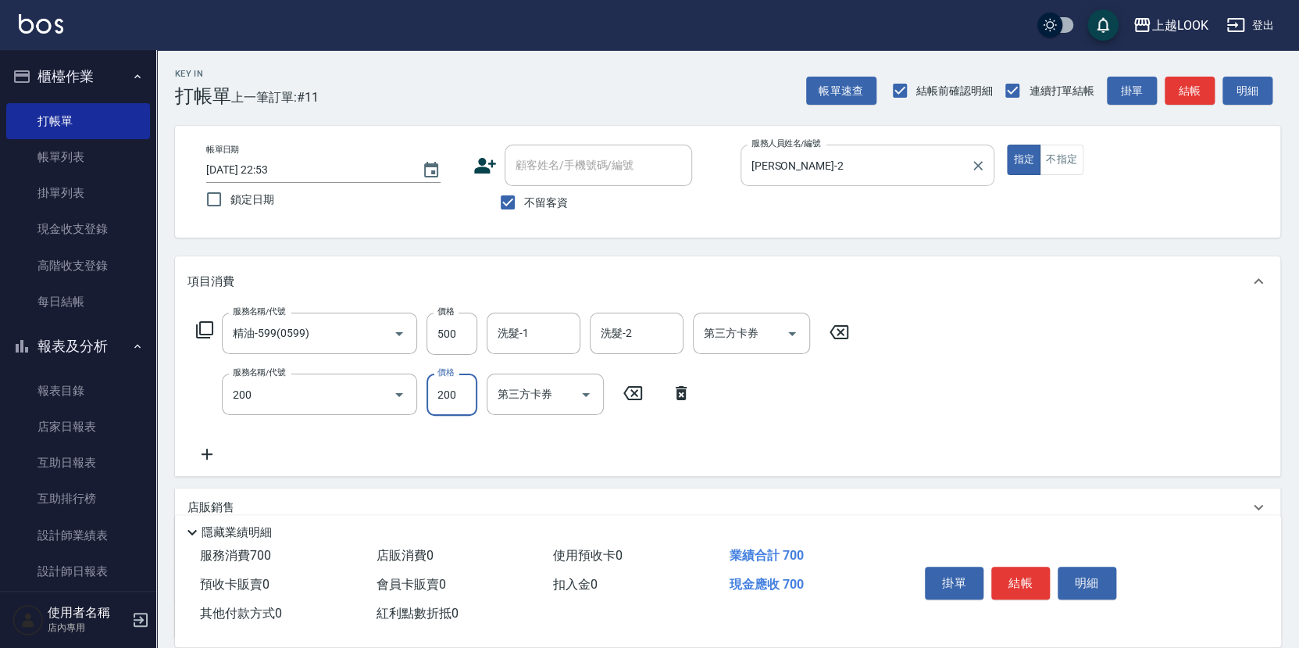
type input "剪髮(200)"
click at [441, 398] on input "2300" at bounding box center [452, 394] width 51 height 42
click at [442, 391] on input "2300" at bounding box center [452, 394] width 51 height 42
type input "300"
click at [792, 332] on icon "Open" at bounding box center [792, 334] width 8 height 4
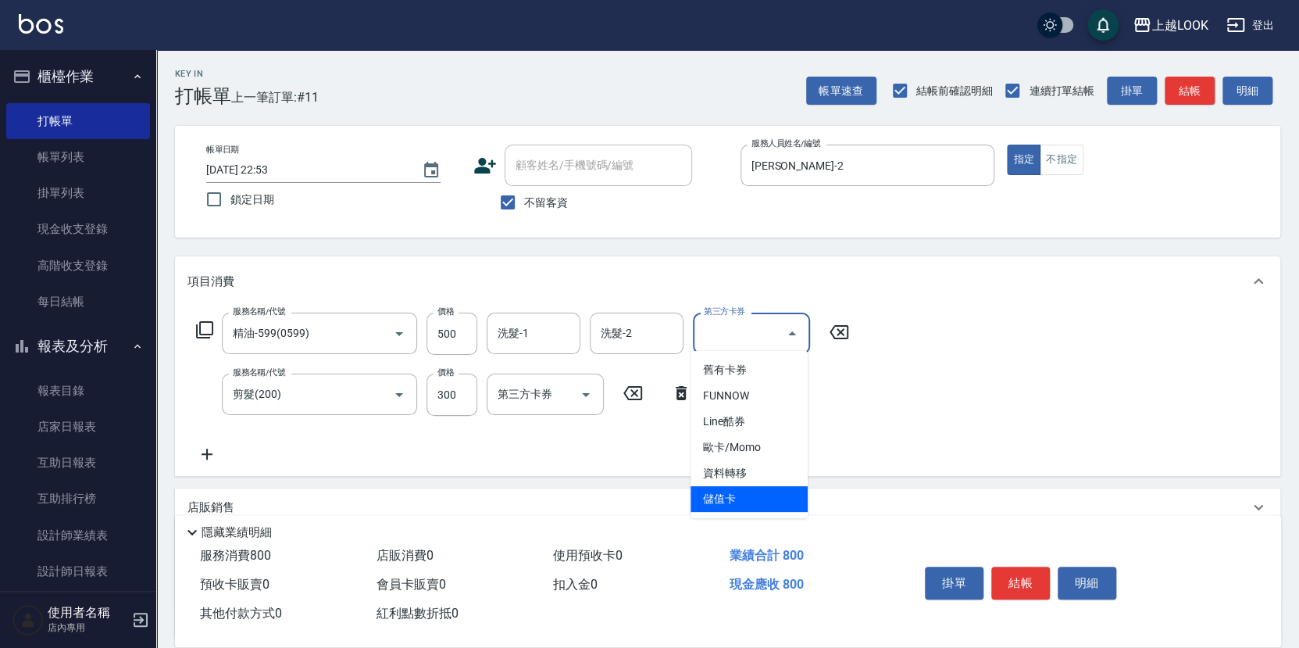
click at [778, 495] on span "儲值卡" at bounding box center [749, 499] width 117 height 26
type input "儲值卡"
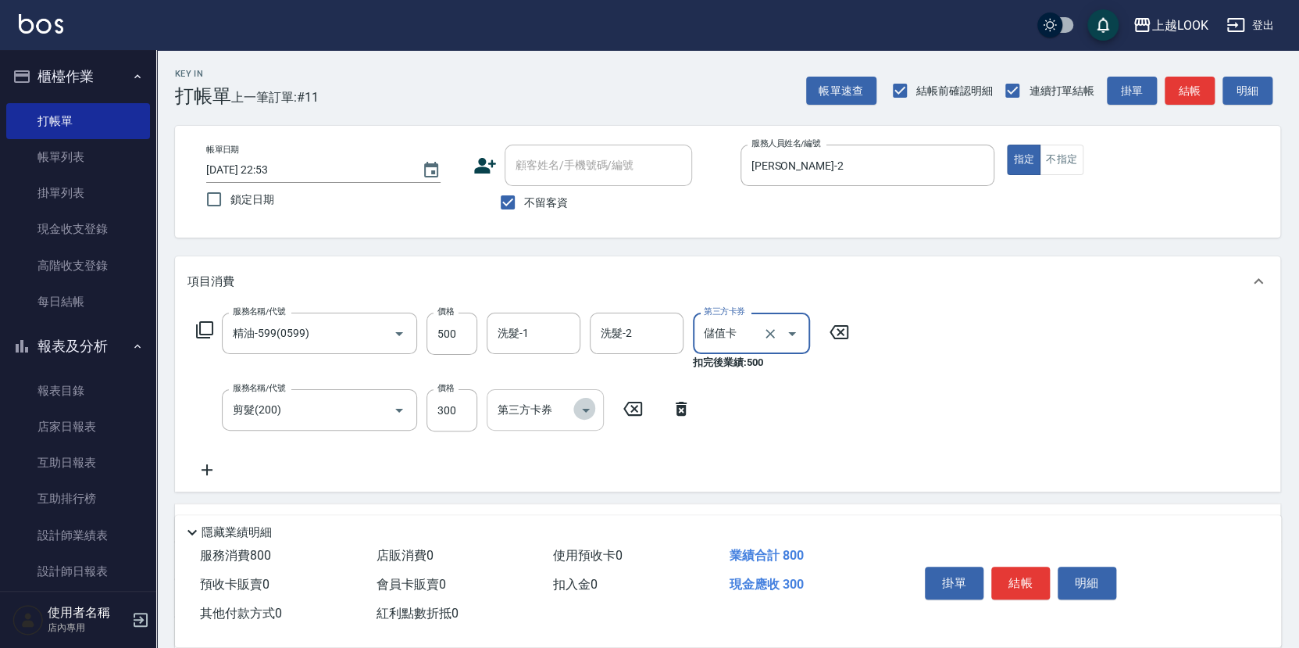
drag, startPoint x: 591, startPoint y: 402, endPoint x: 594, endPoint y: 425, distance: 22.9
click at [591, 402] on icon "Open" at bounding box center [586, 410] width 19 height 19
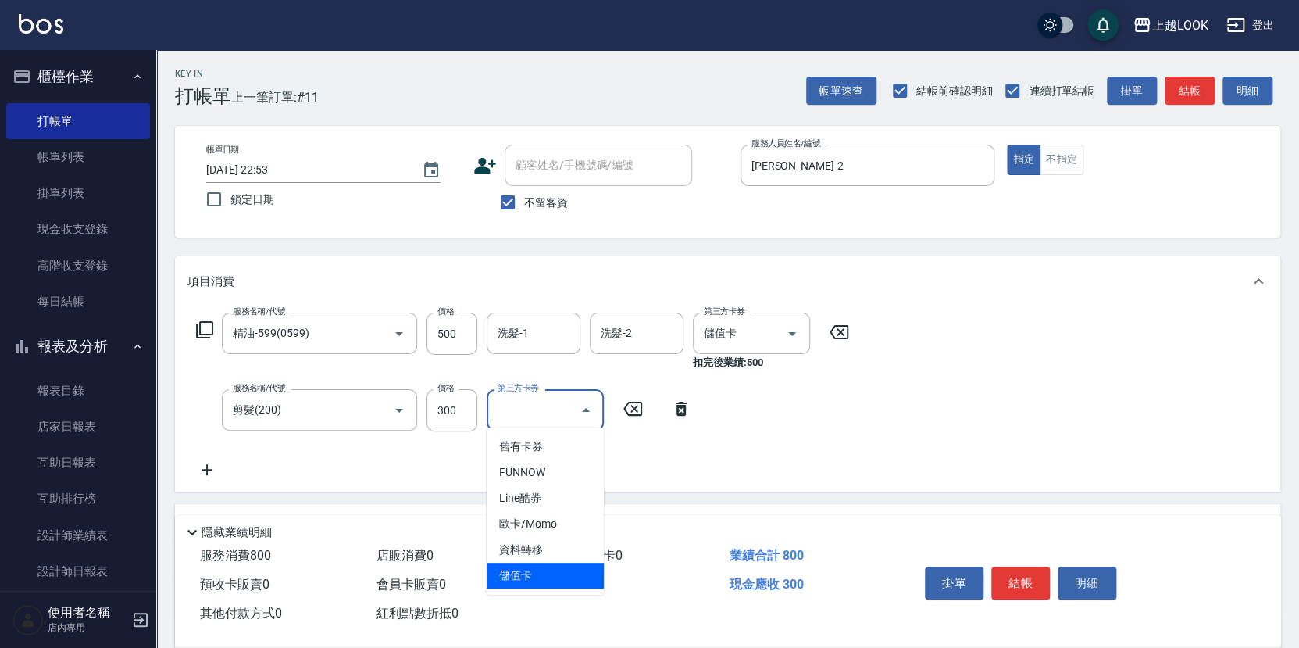
click at [577, 563] on span "儲值卡" at bounding box center [545, 575] width 117 height 26
type input "儲值卡"
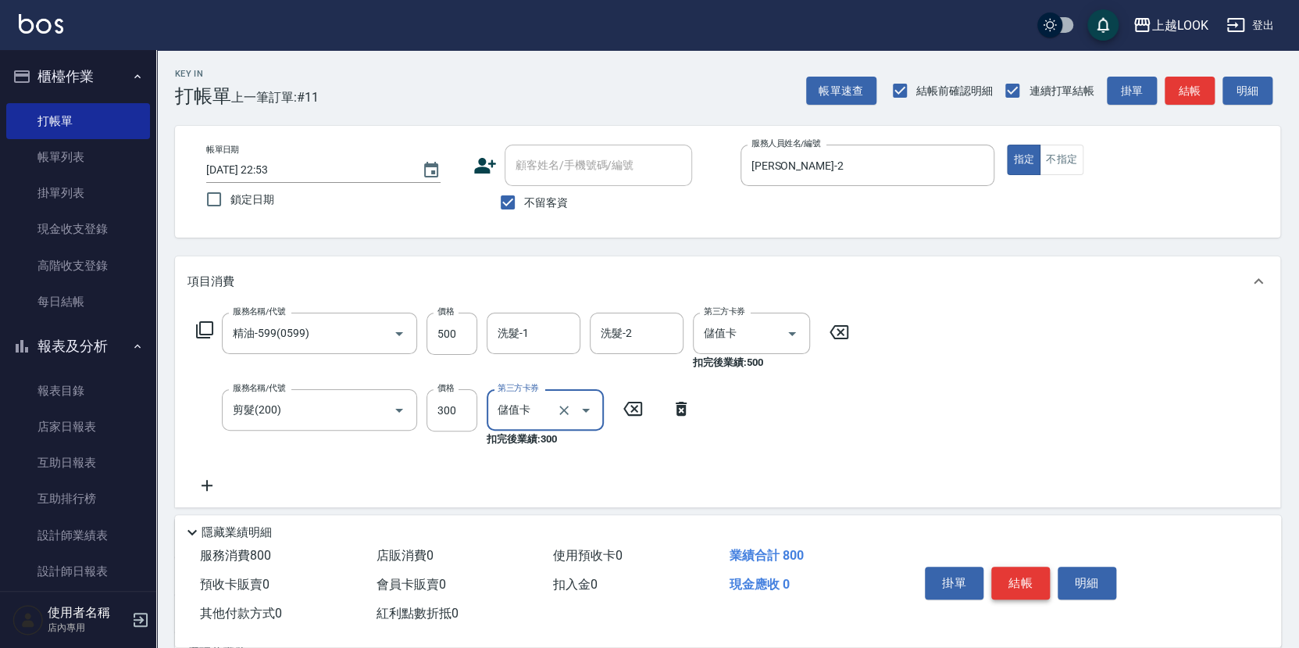
click at [1020, 572] on button "結帳" at bounding box center [1020, 582] width 59 height 33
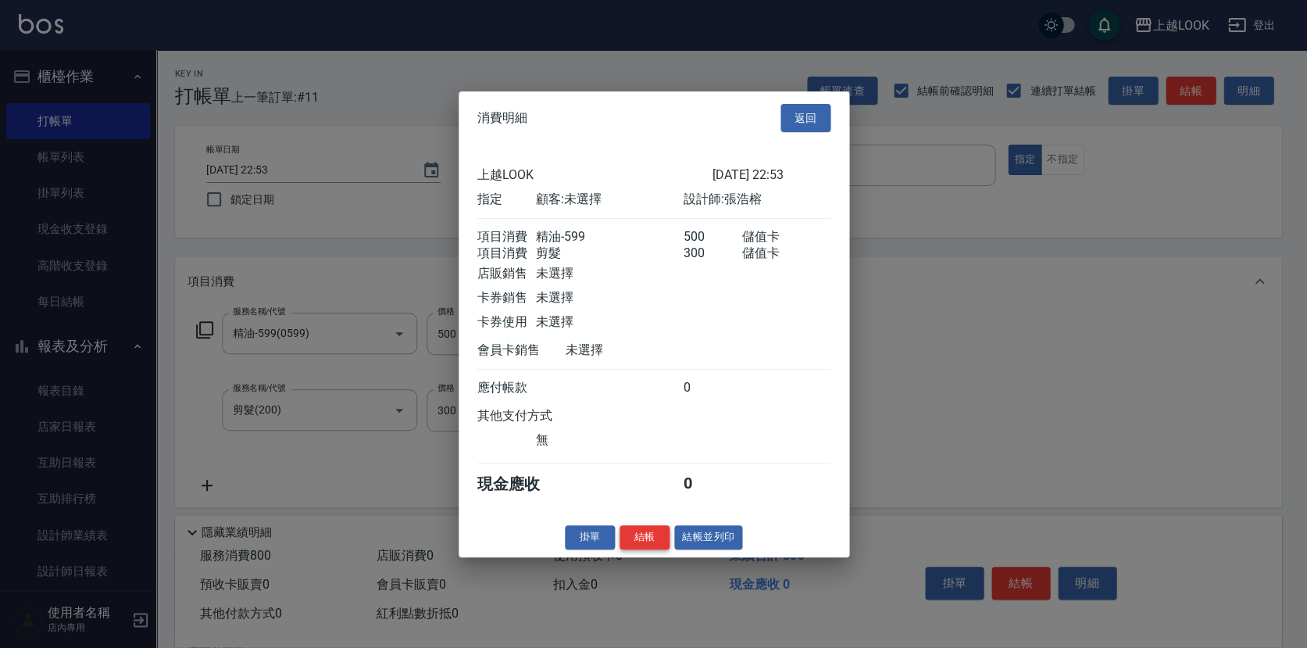
click at [652, 548] on button "結帳" at bounding box center [645, 537] width 50 height 24
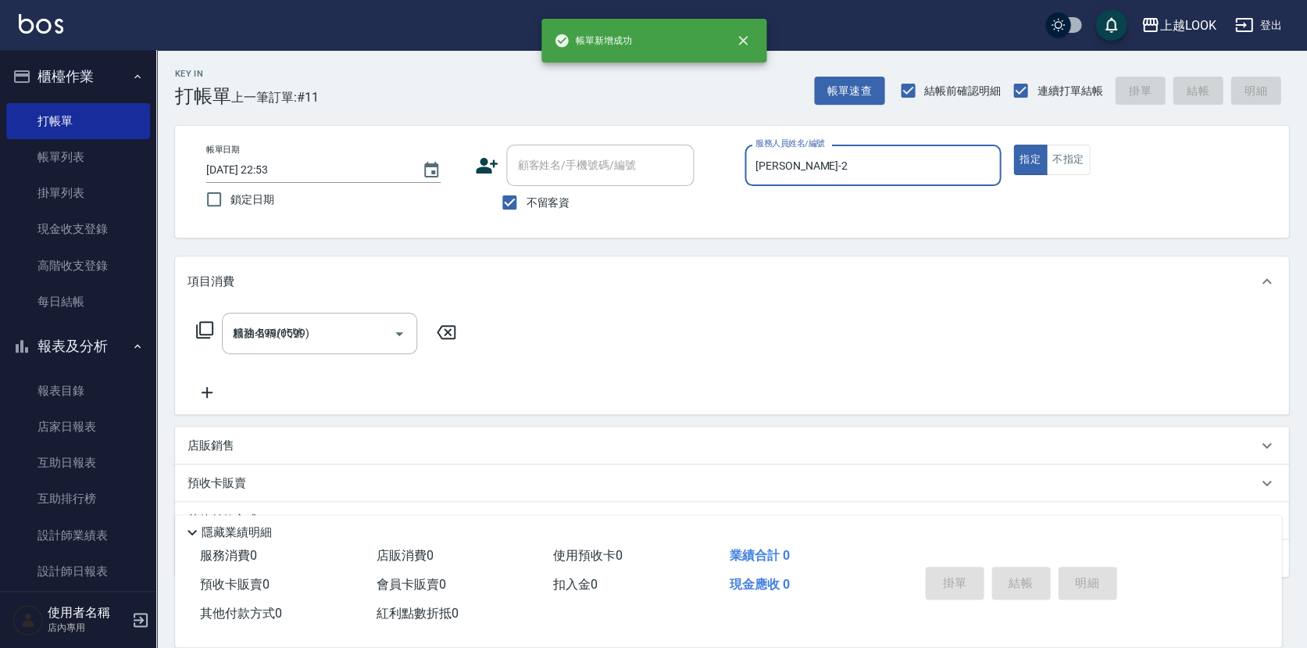
type input "2025/10/11 22:54"
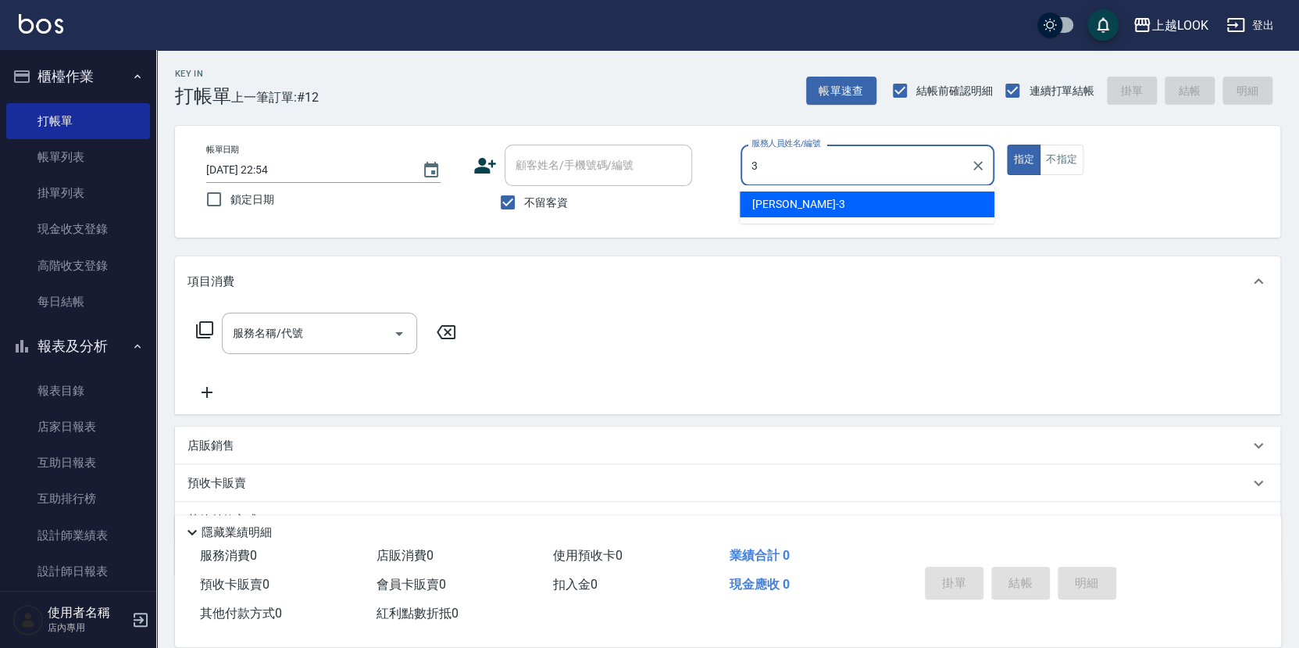
type input "Jason-3"
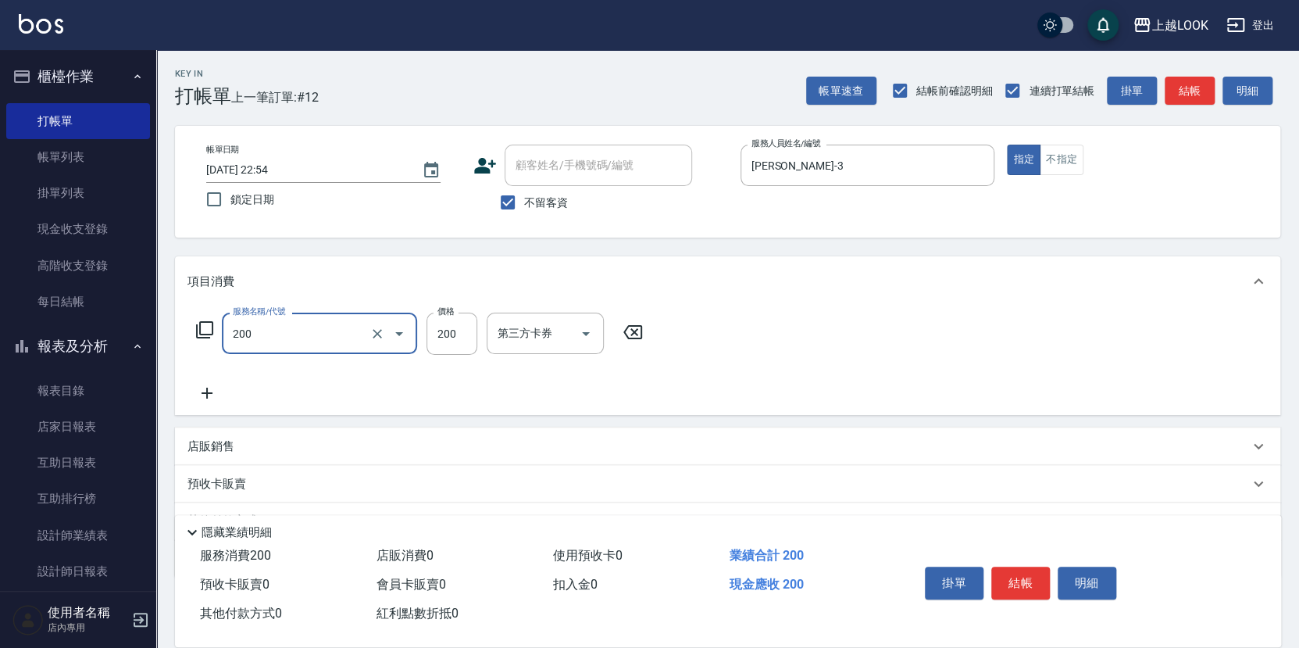
type input "剪髮(200)"
type input "0"
click at [631, 323] on icon at bounding box center [632, 332] width 39 height 19
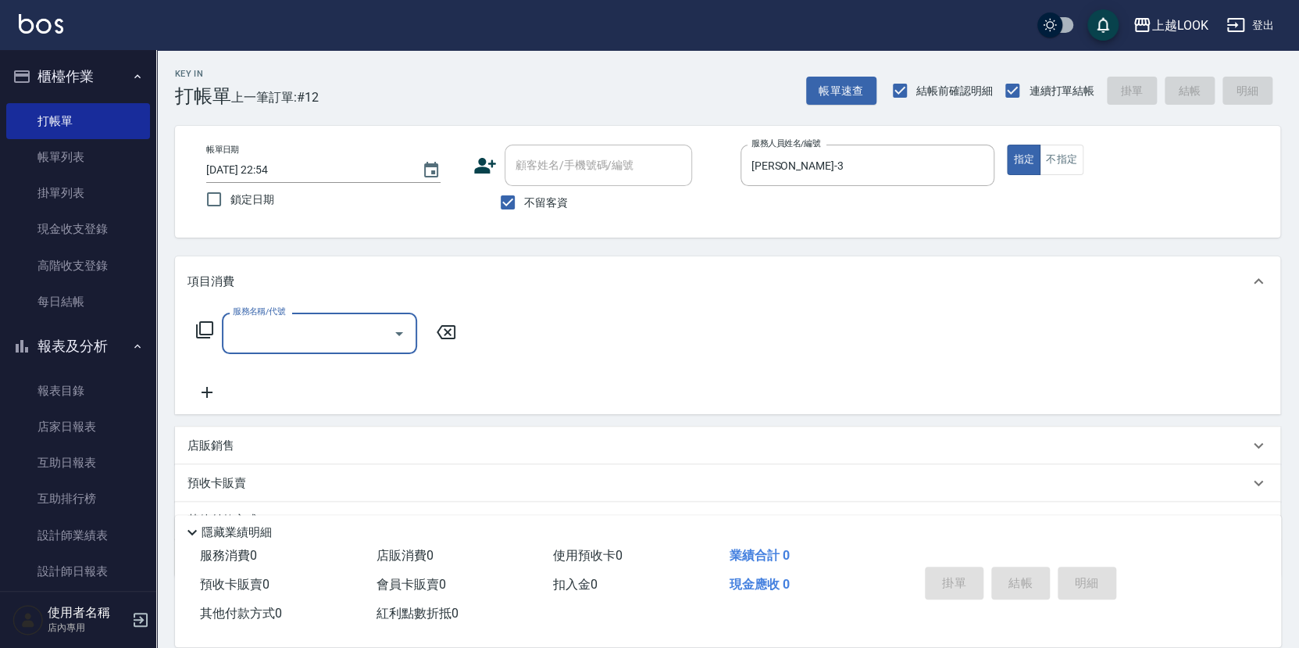
click at [326, 320] on input "服務名稱/代號" at bounding box center [308, 333] width 158 height 27
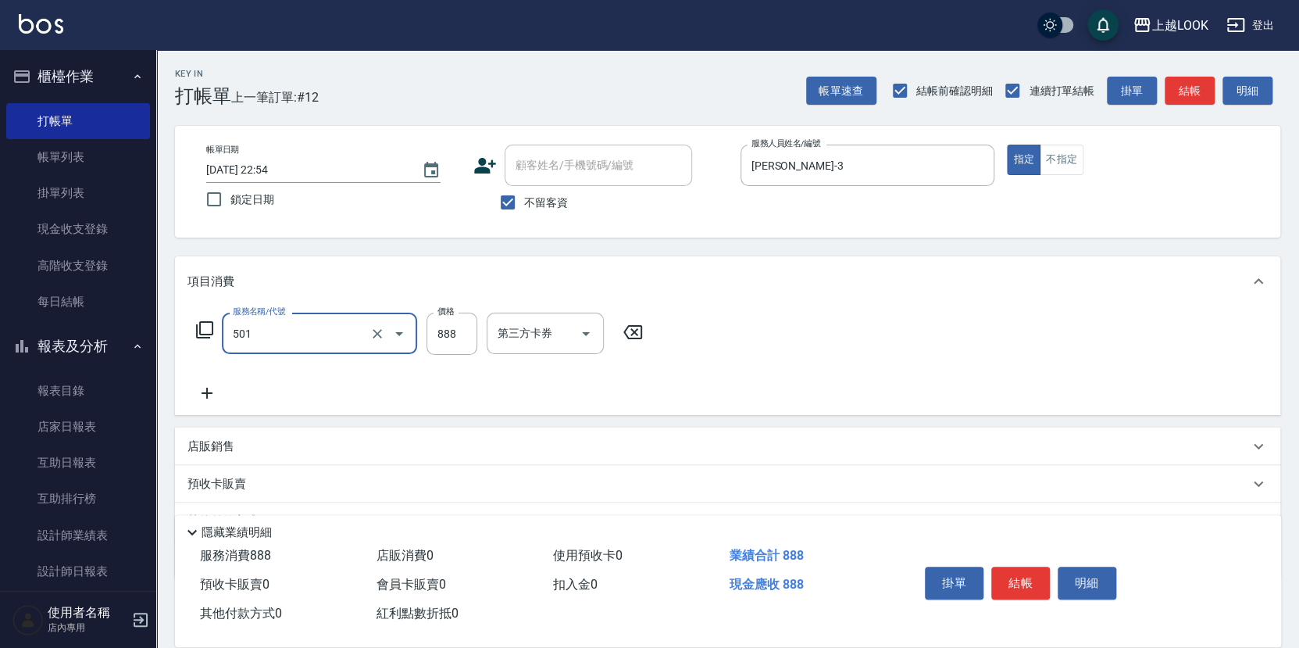
type input "一般染髮(改金額)(501)"
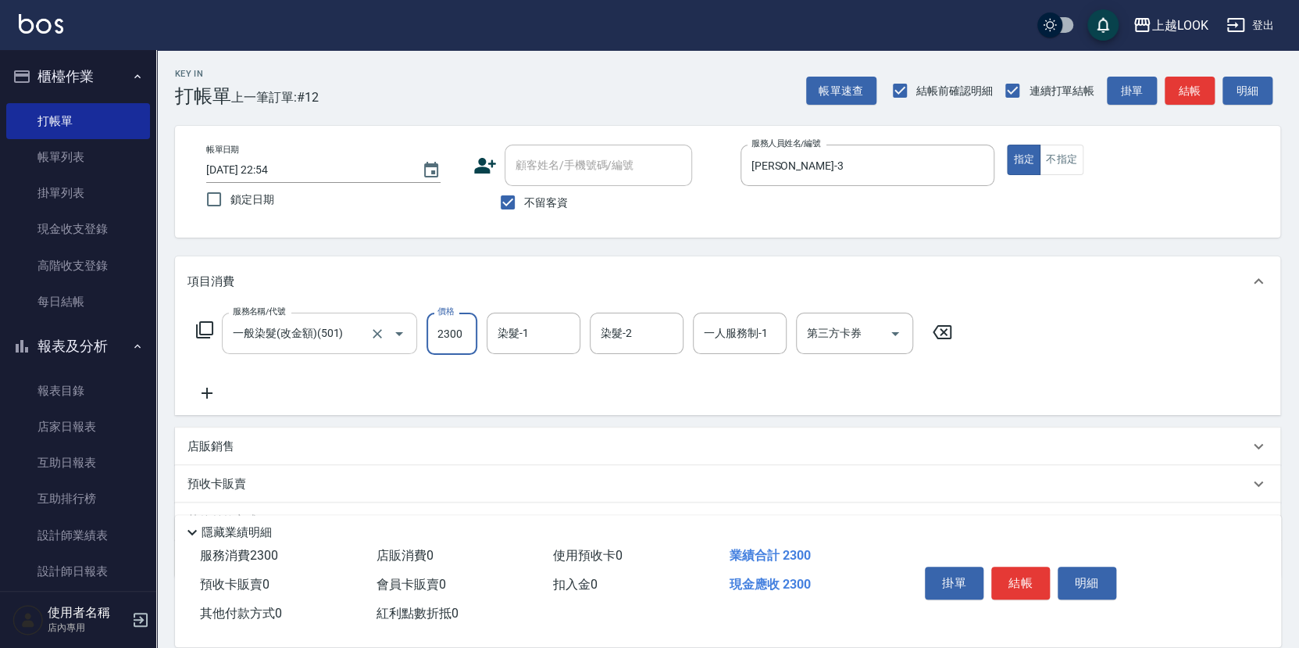
type input "2300"
click at [210, 322] on icon at bounding box center [204, 329] width 17 height 17
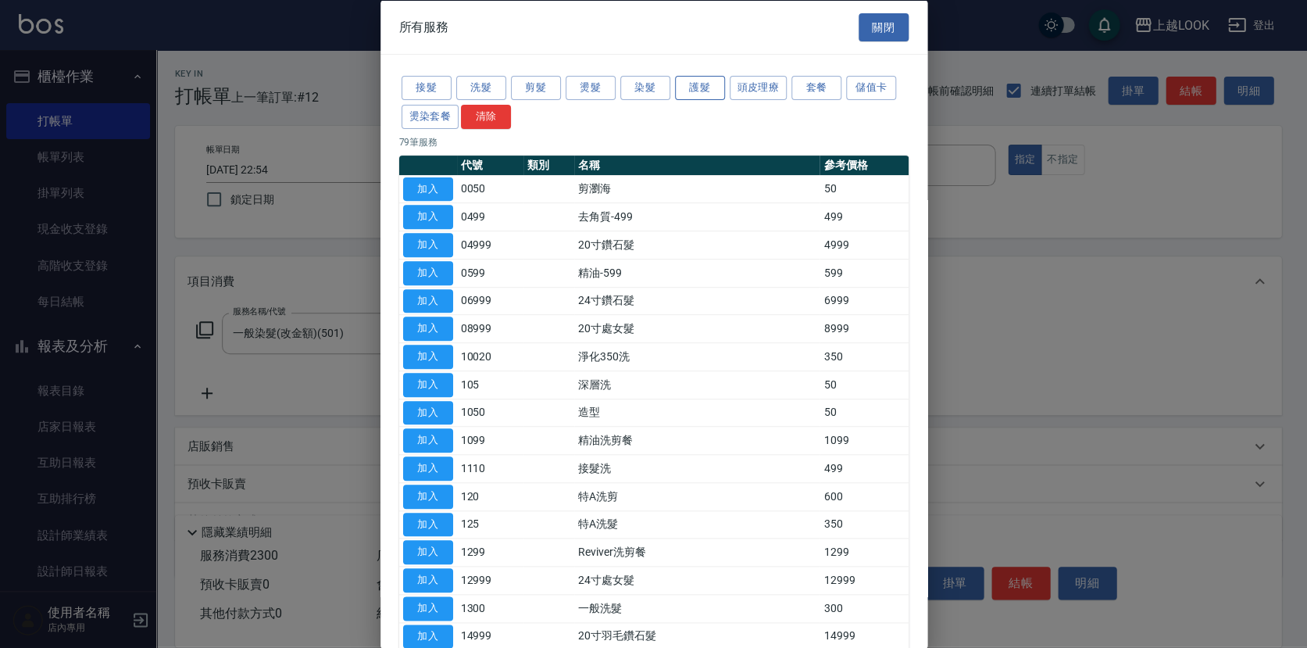
click at [718, 84] on button "護髮" at bounding box center [700, 88] width 50 height 24
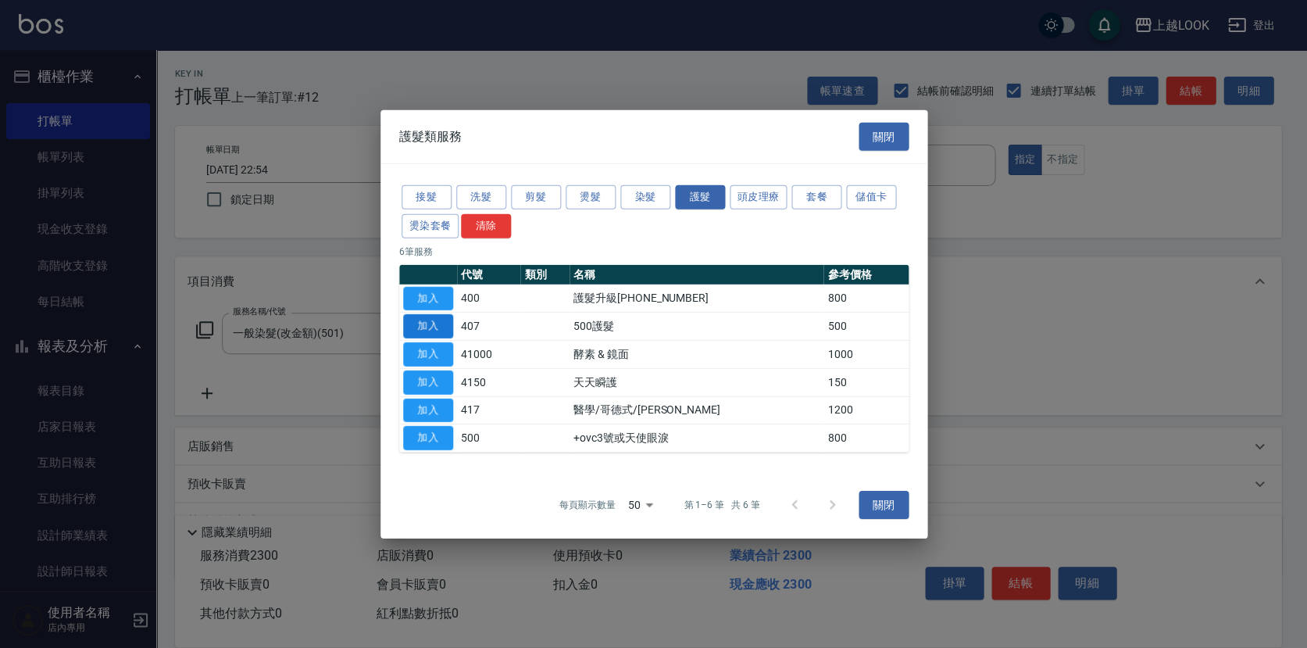
click at [443, 321] on button "加入" at bounding box center [428, 326] width 50 height 24
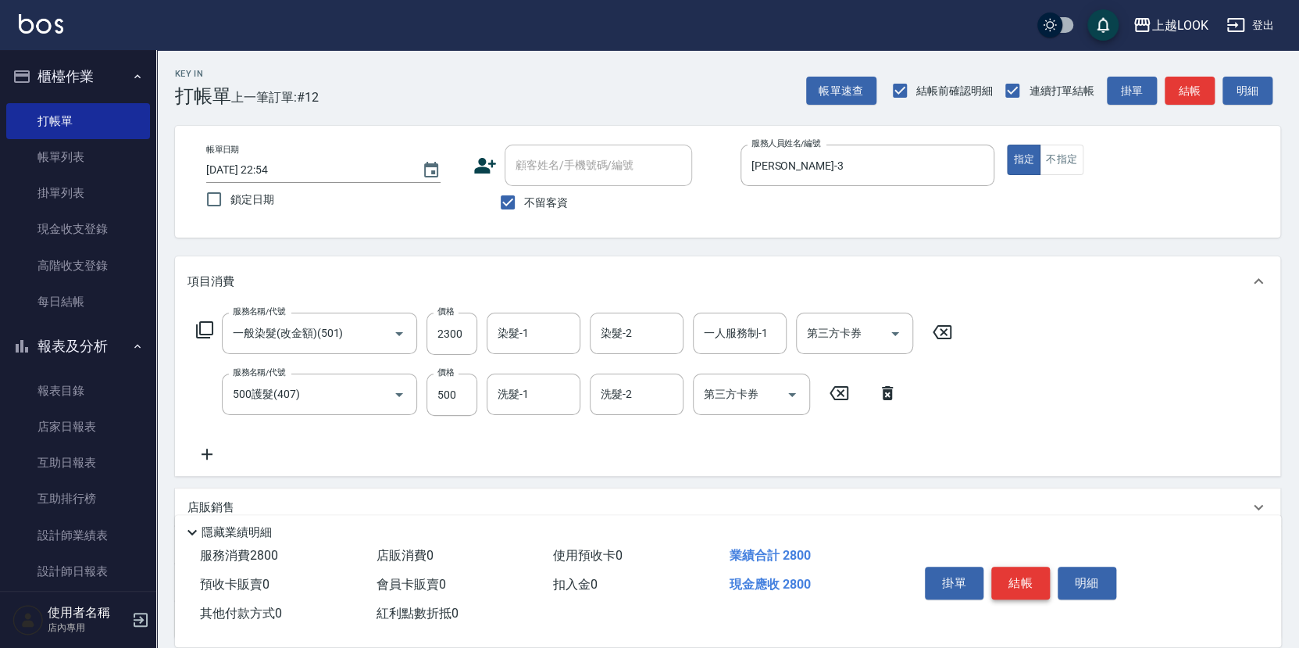
click at [1026, 573] on button "結帳" at bounding box center [1020, 582] width 59 height 33
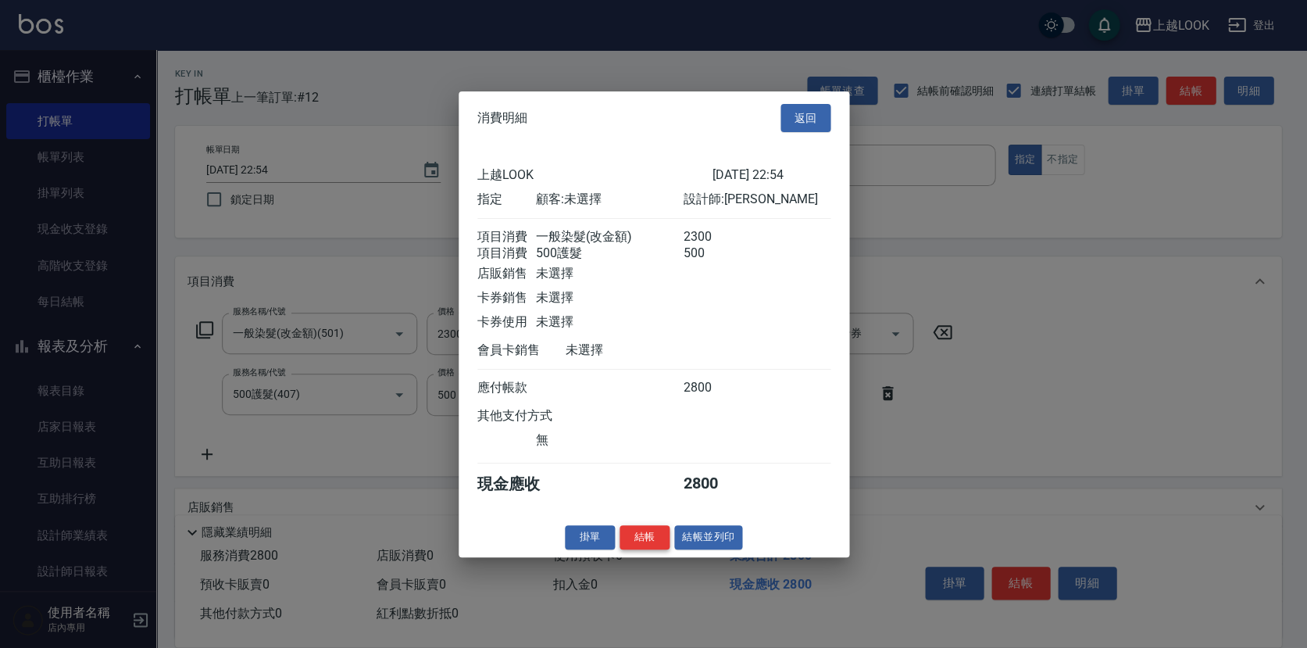
click at [657, 542] on button "結帳" at bounding box center [645, 537] width 50 height 24
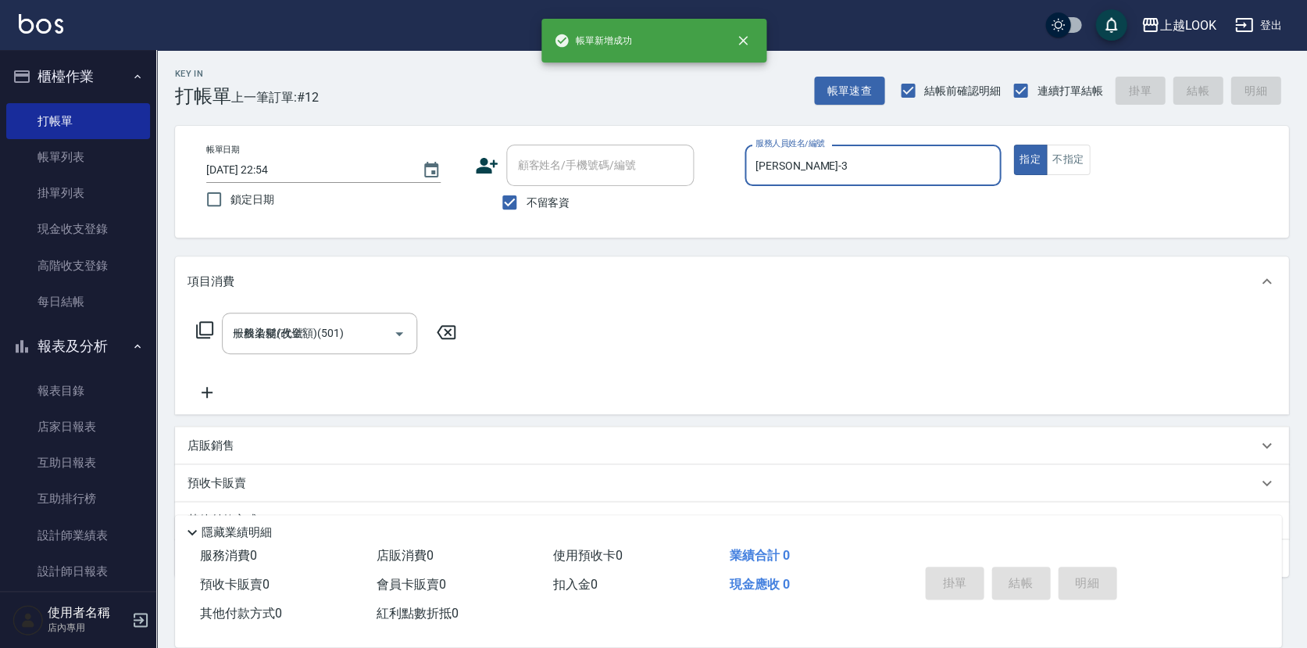
type input "2025/10/11 22:55"
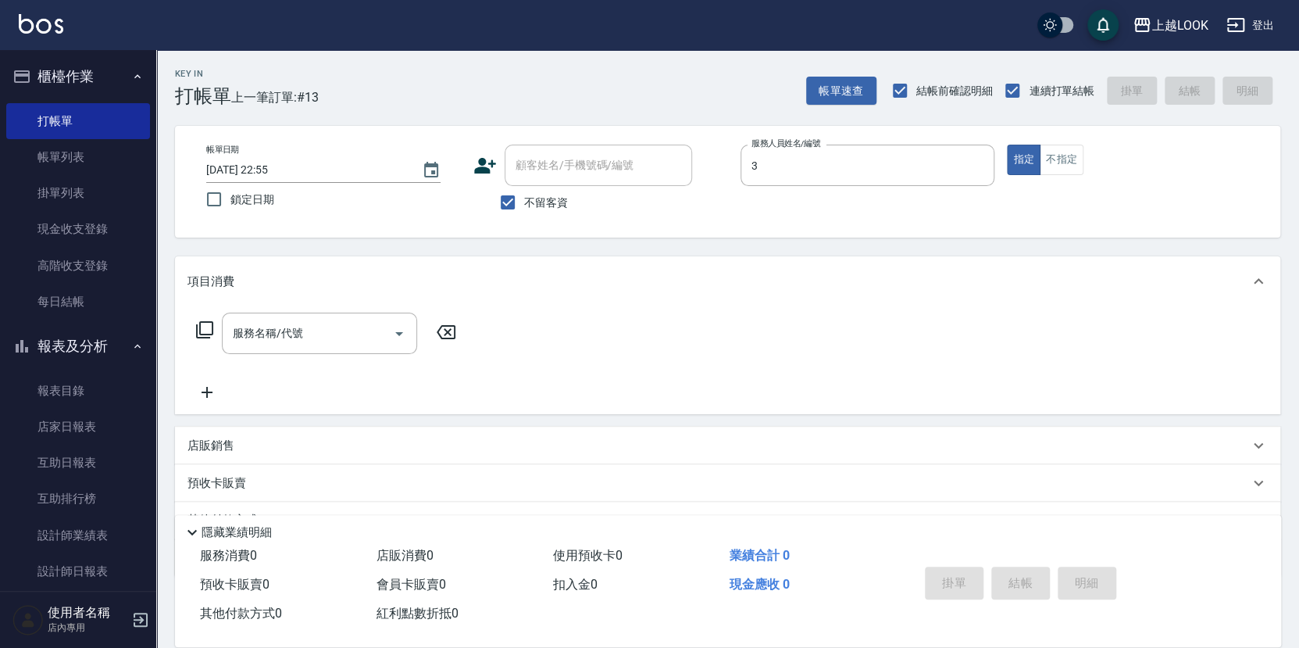
type input "Jason-3"
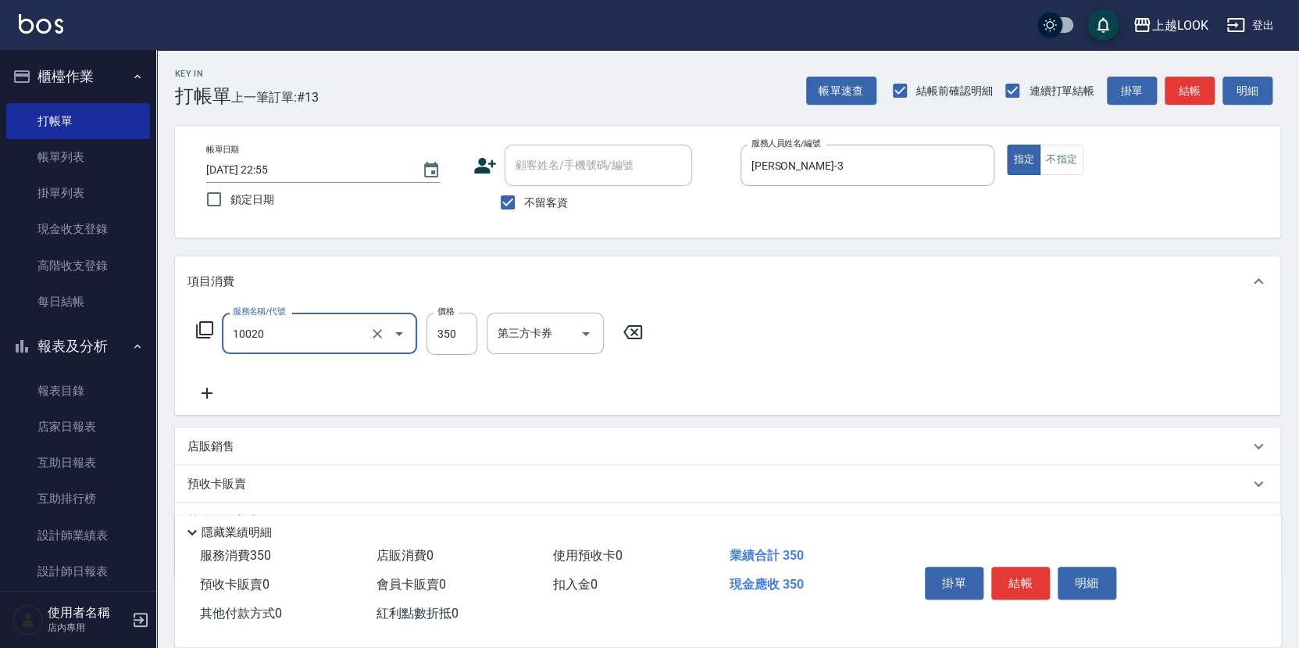
type input "淨化350洗(10020)"
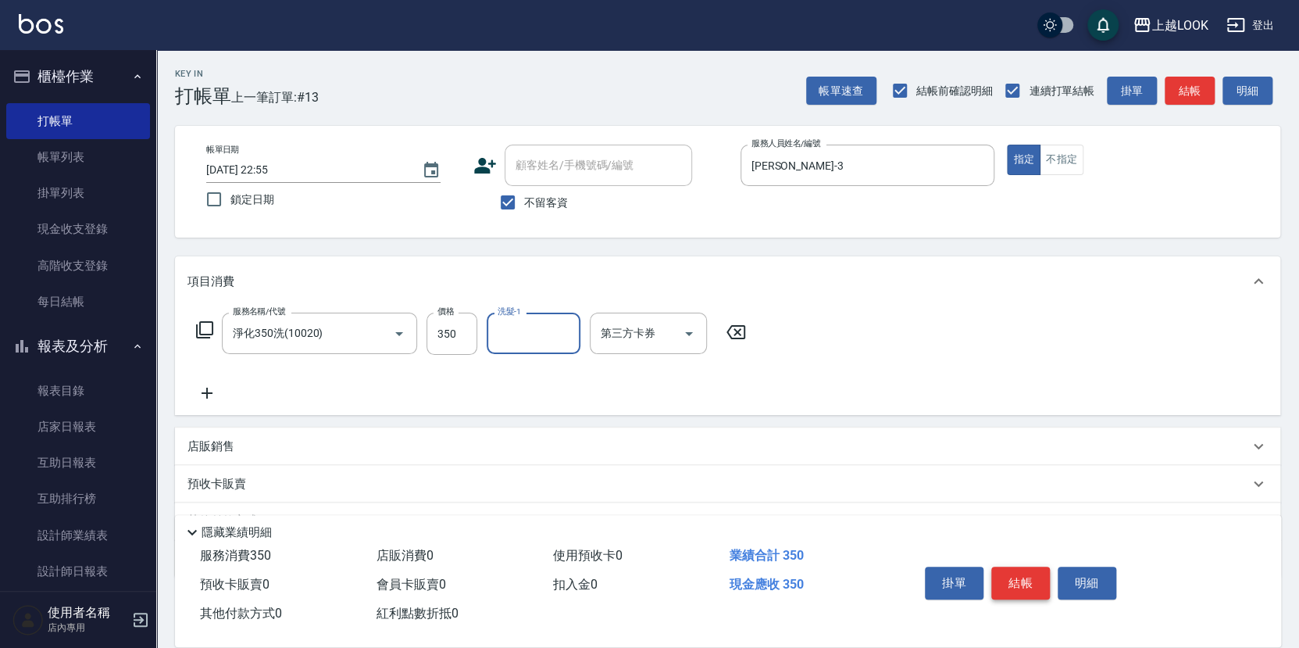
click at [1034, 580] on button "結帳" at bounding box center [1020, 582] width 59 height 33
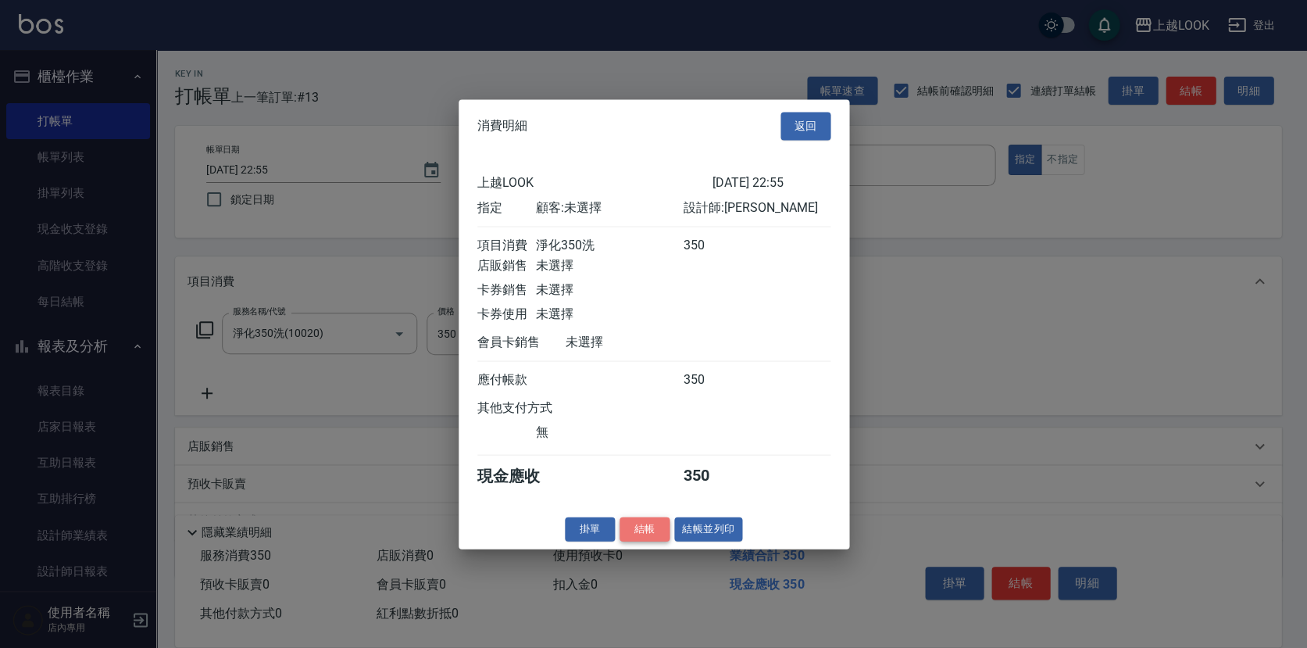
click at [664, 536] on button "結帳" at bounding box center [645, 528] width 50 height 24
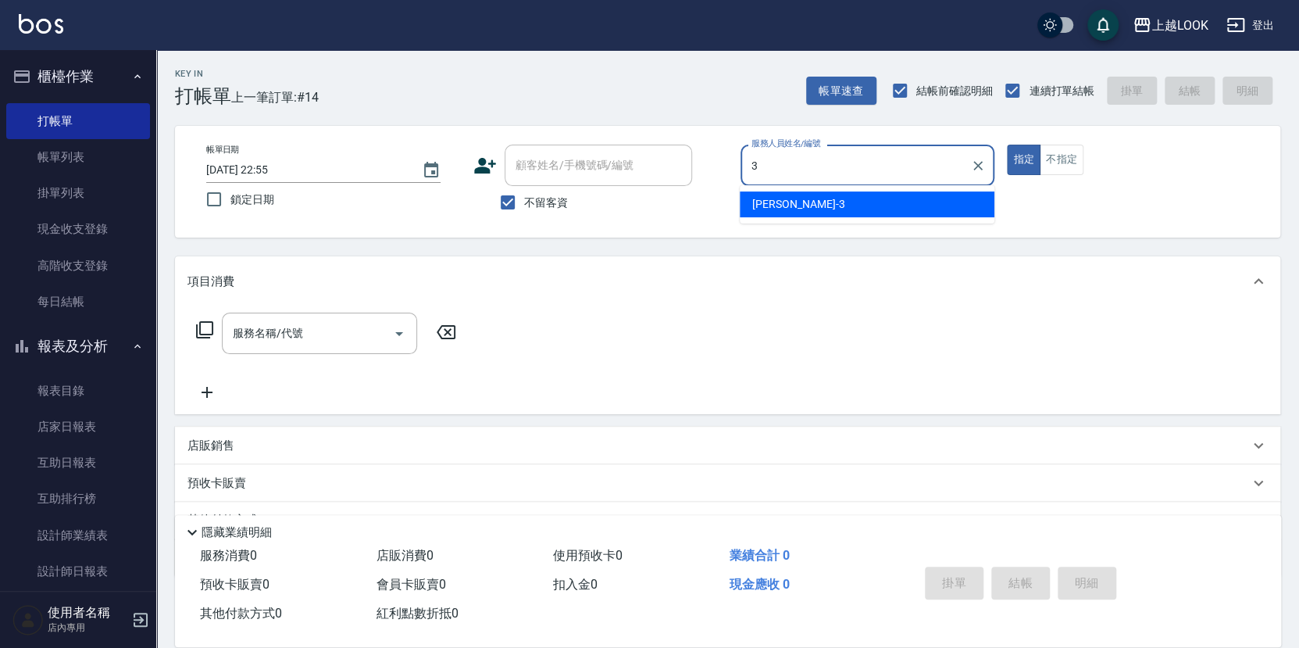
type input "Jason-3"
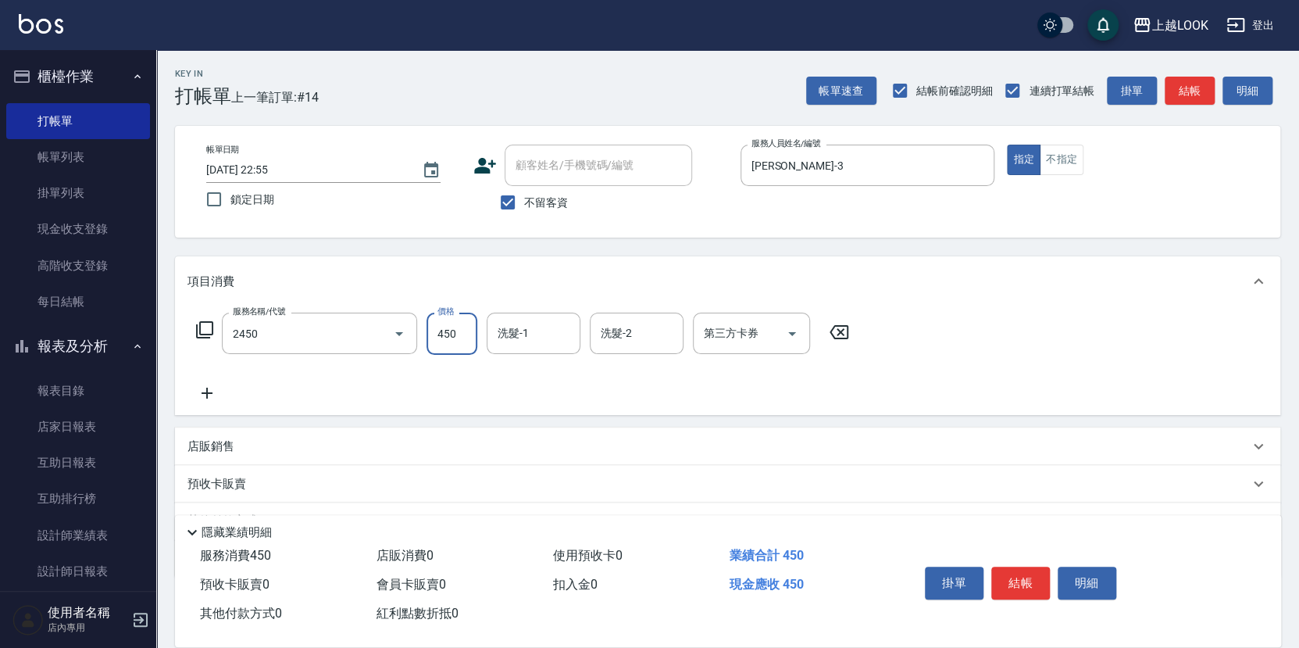
type input "C剪髮套餐(2450)"
type input "400"
click at [1006, 579] on button "結帳" at bounding box center [1020, 582] width 59 height 33
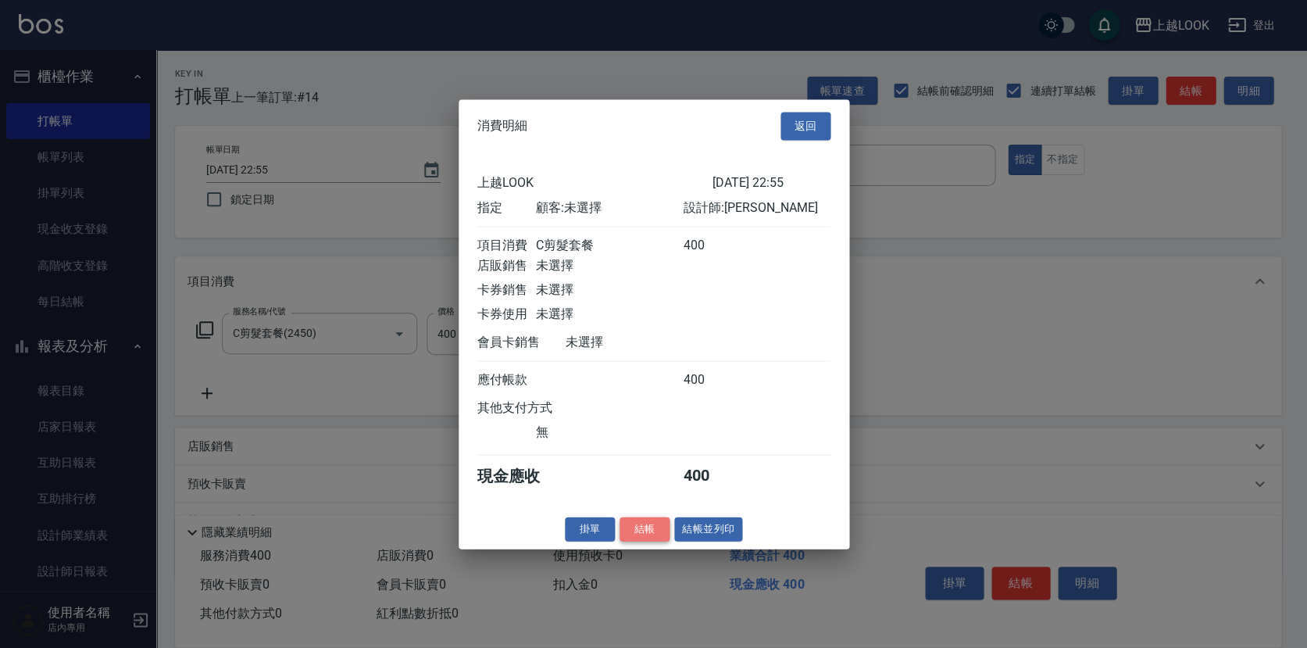
click at [650, 537] on button "結帳" at bounding box center [645, 528] width 50 height 24
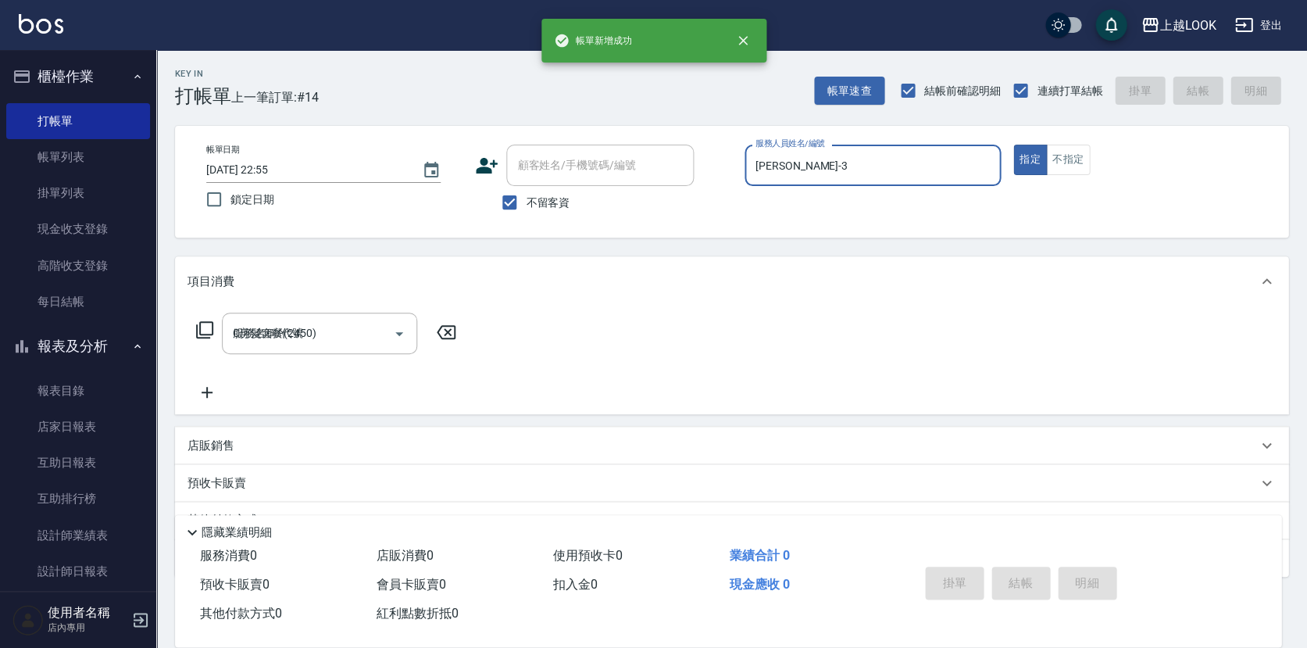
type input "2025/10/11 22:56"
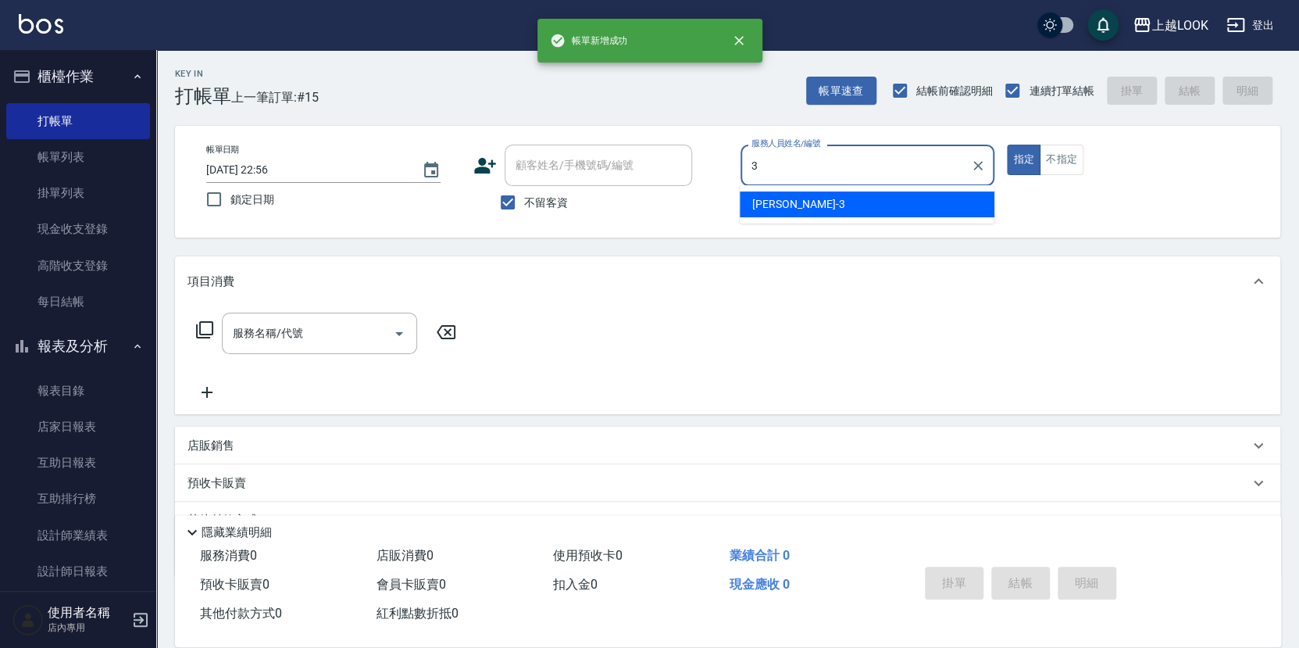
type input "Jason-3"
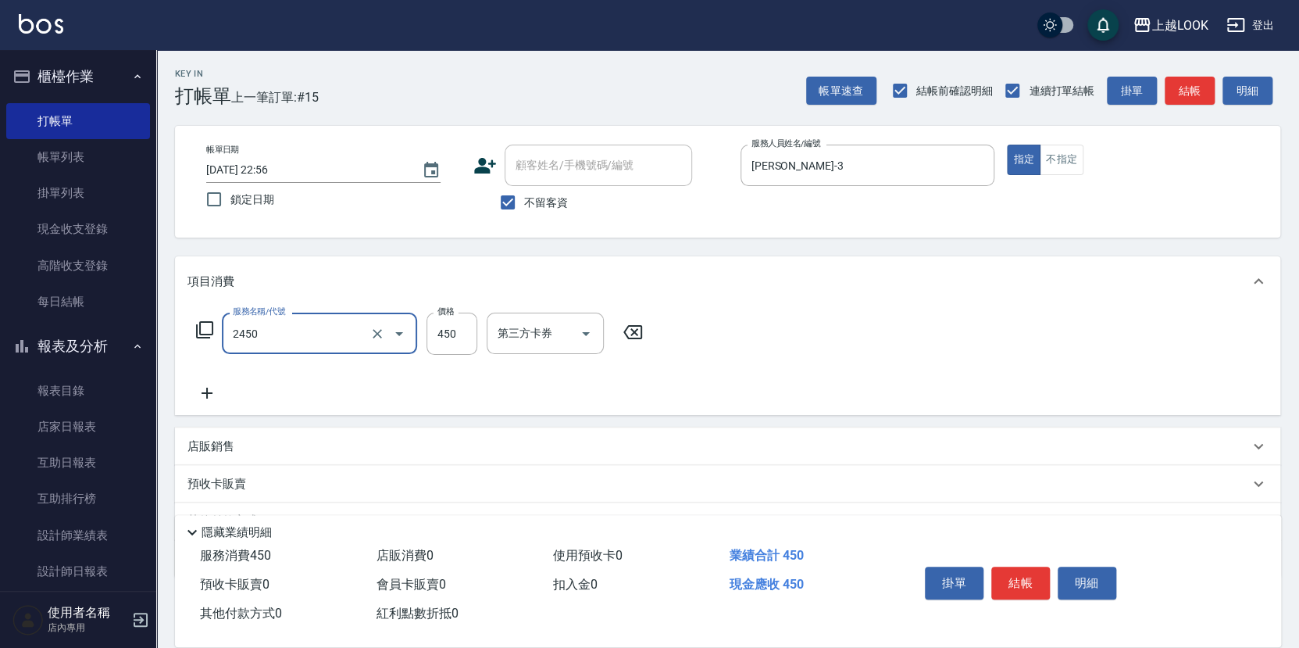
type input "C剪髮套餐(2450)"
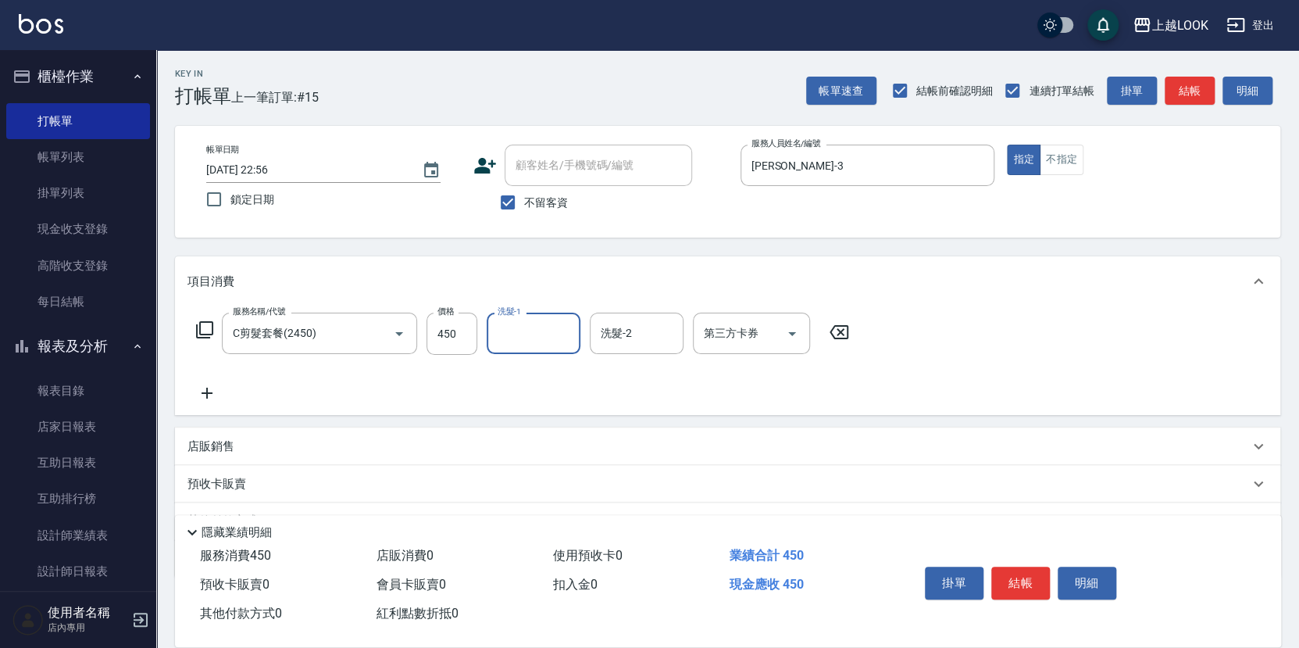
click at [215, 446] on p "店販銷售" at bounding box center [210, 446] width 47 height 16
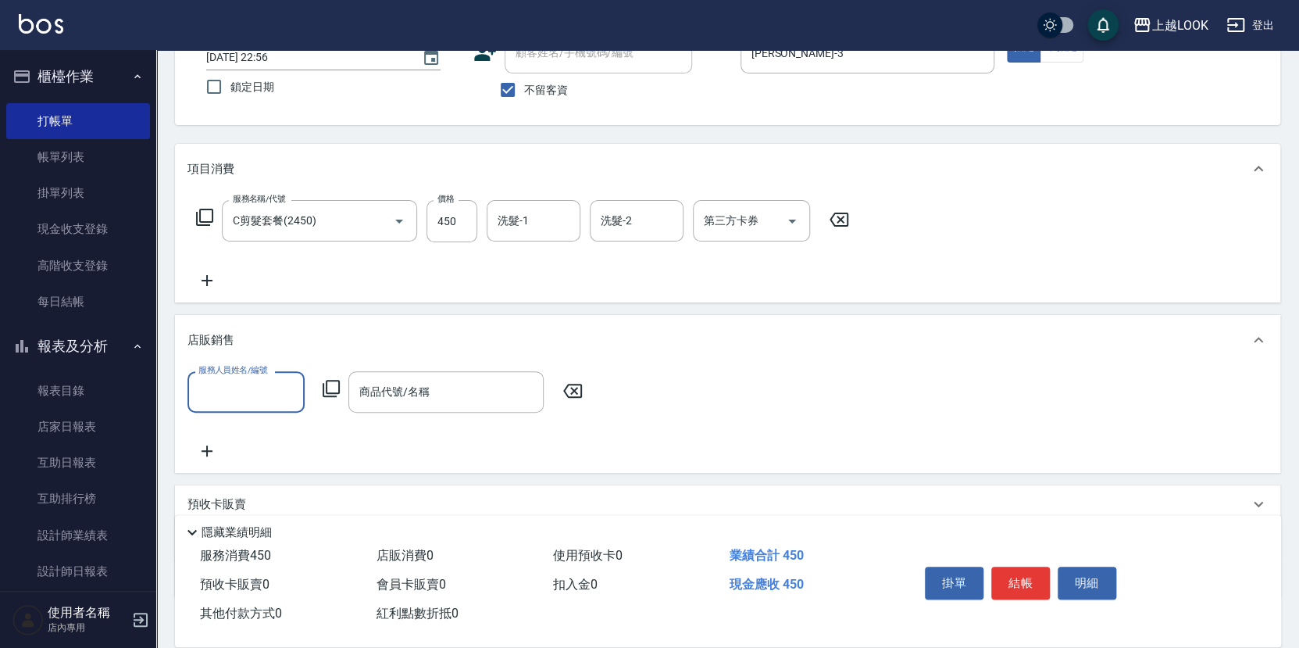
scroll to position [198, 0]
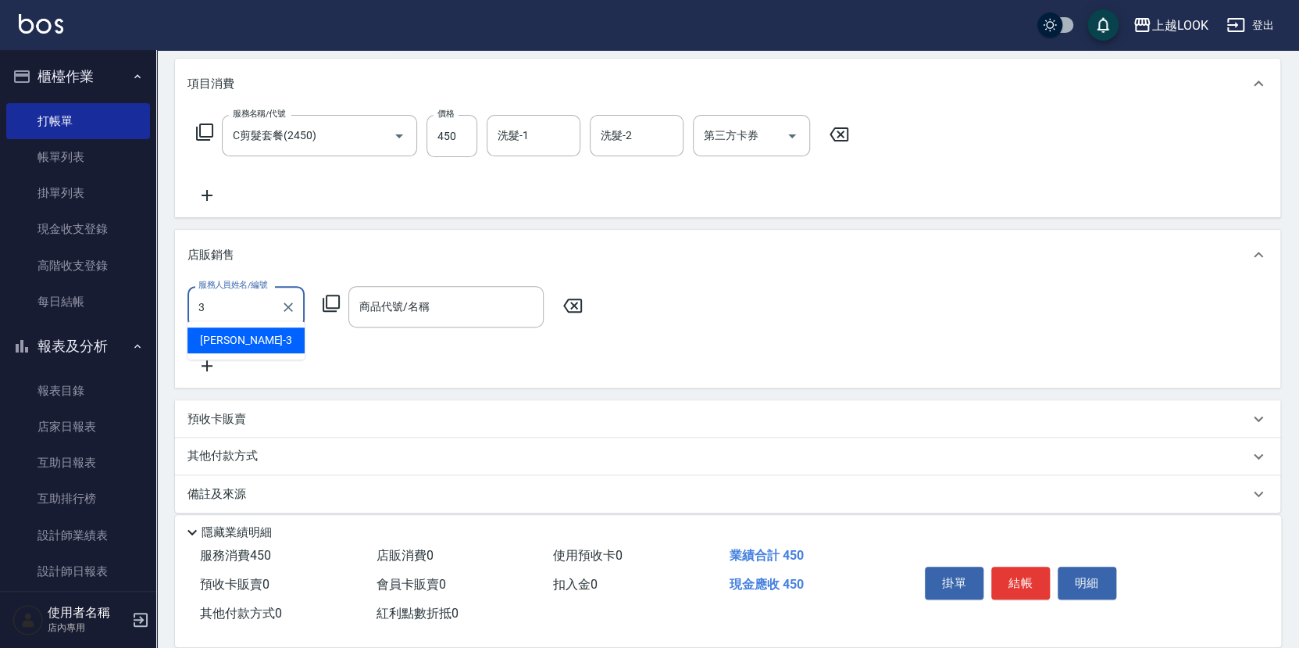
type input "Jason-3"
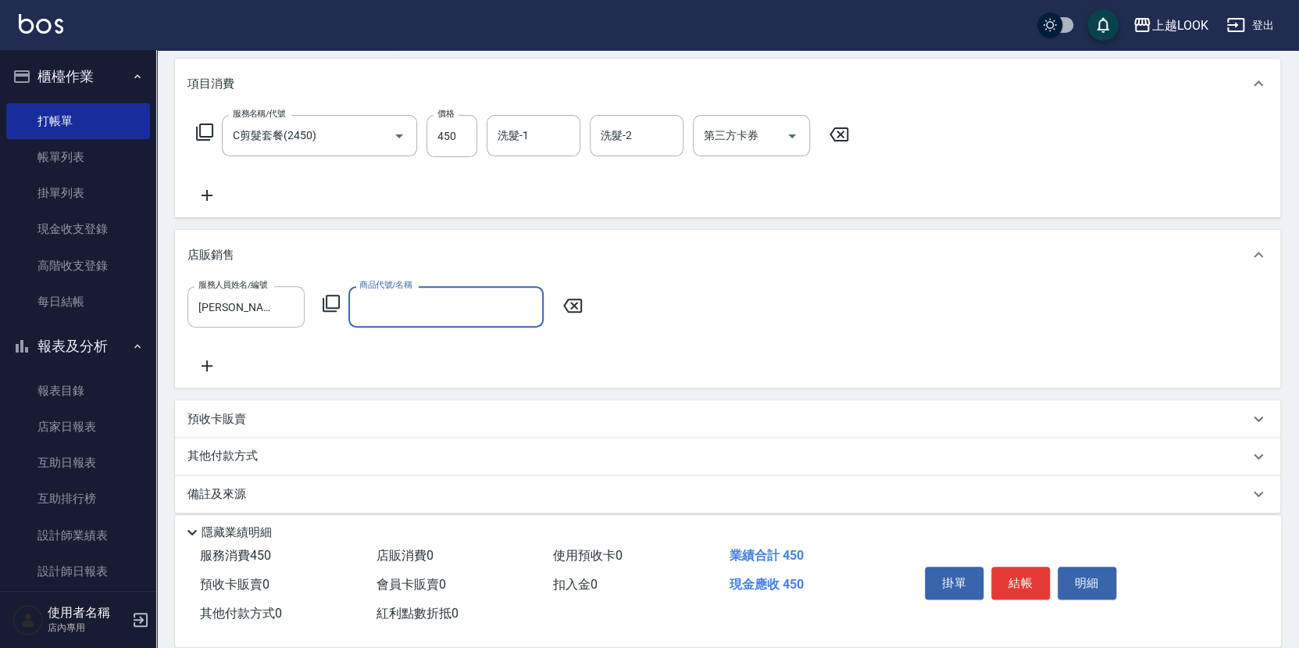
click at [335, 301] on icon at bounding box center [331, 303] width 19 height 19
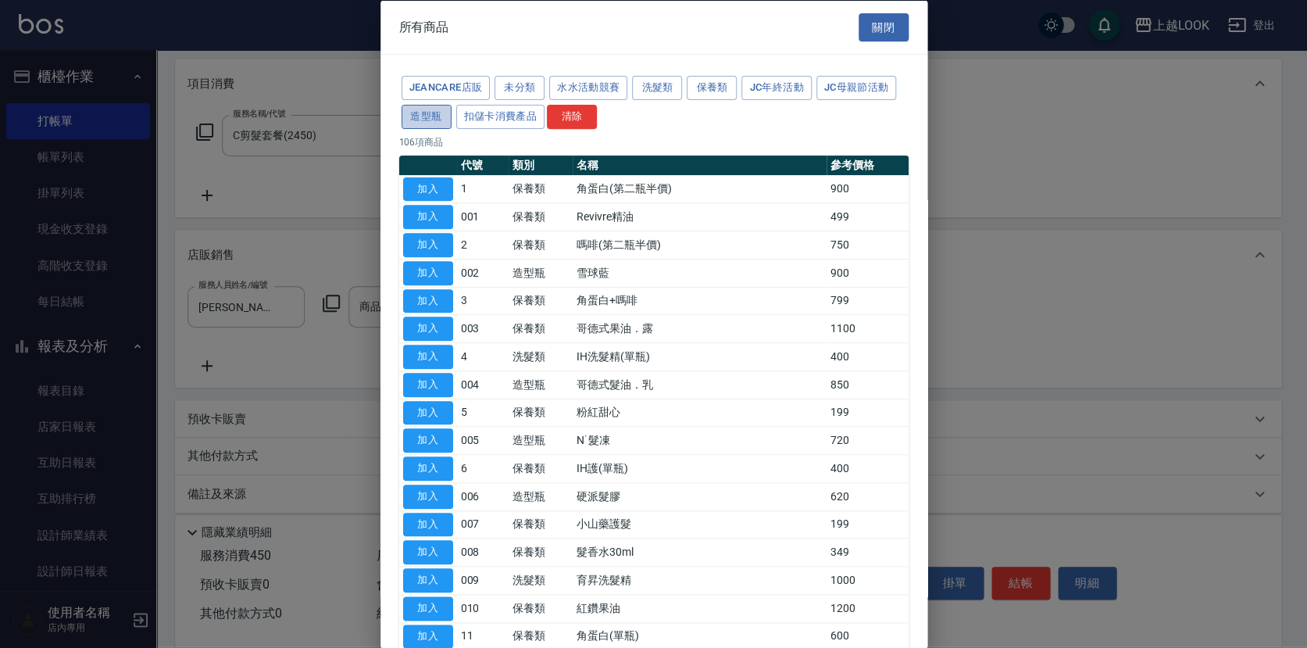
click at [417, 111] on button "造型瓶" at bounding box center [427, 116] width 50 height 24
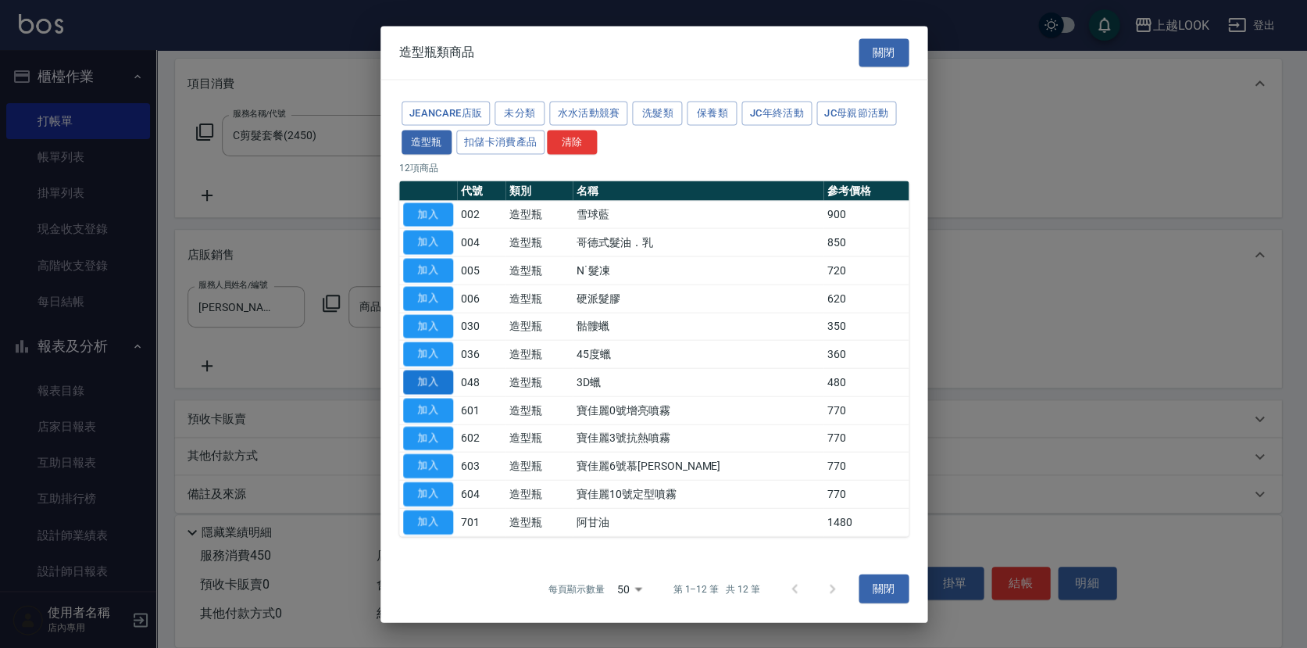
click at [423, 385] on button "加入" at bounding box center [428, 382] width 50 height 24
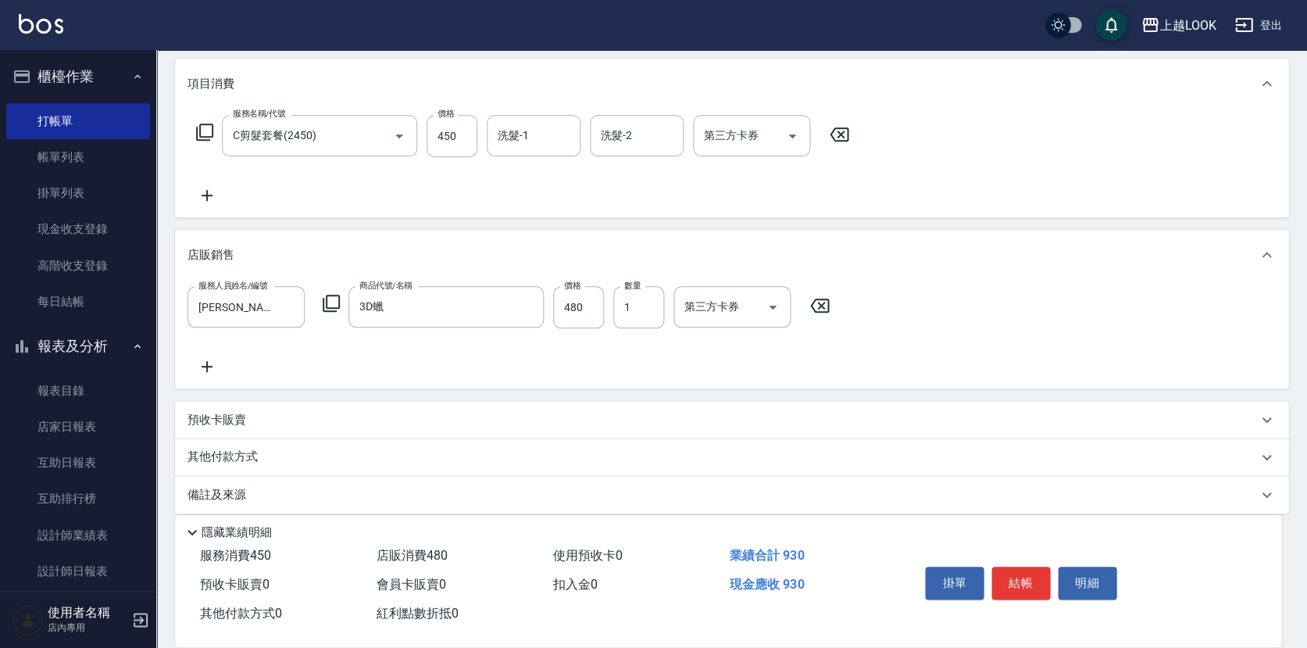
type input "3D蠟"
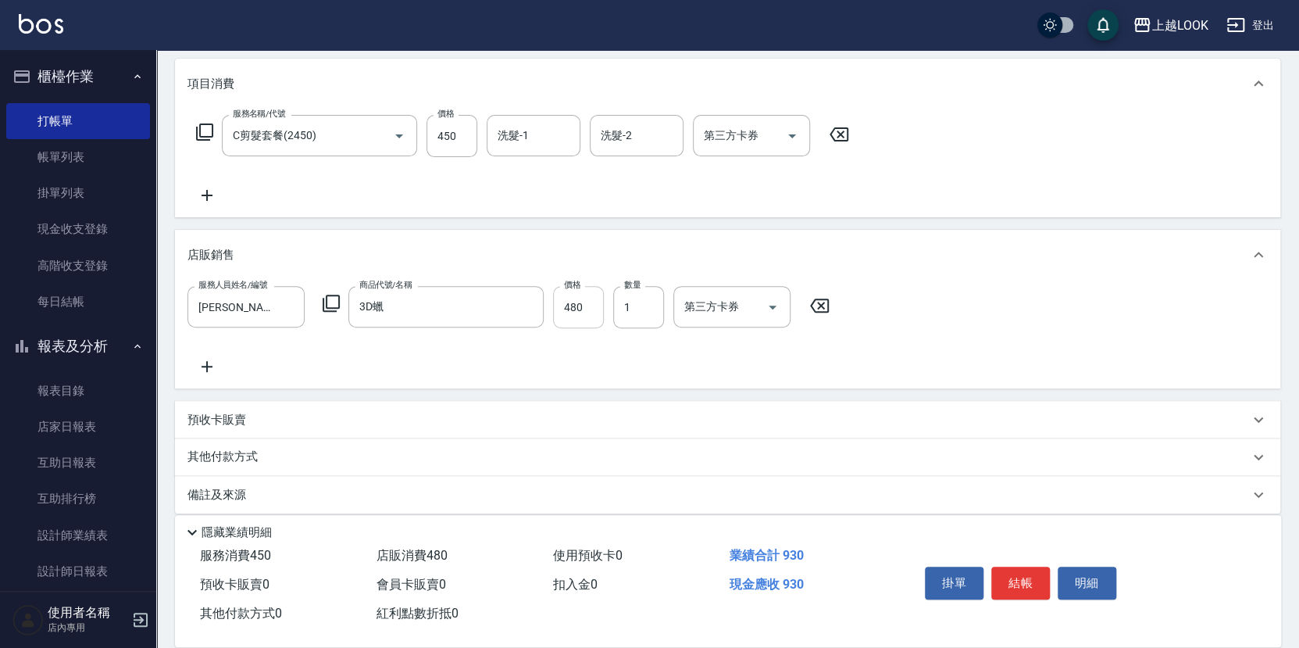
click at [588, 306] on input "480" at bounding box center [578, 307] width 51 height 42
type input "400"
type input "2"
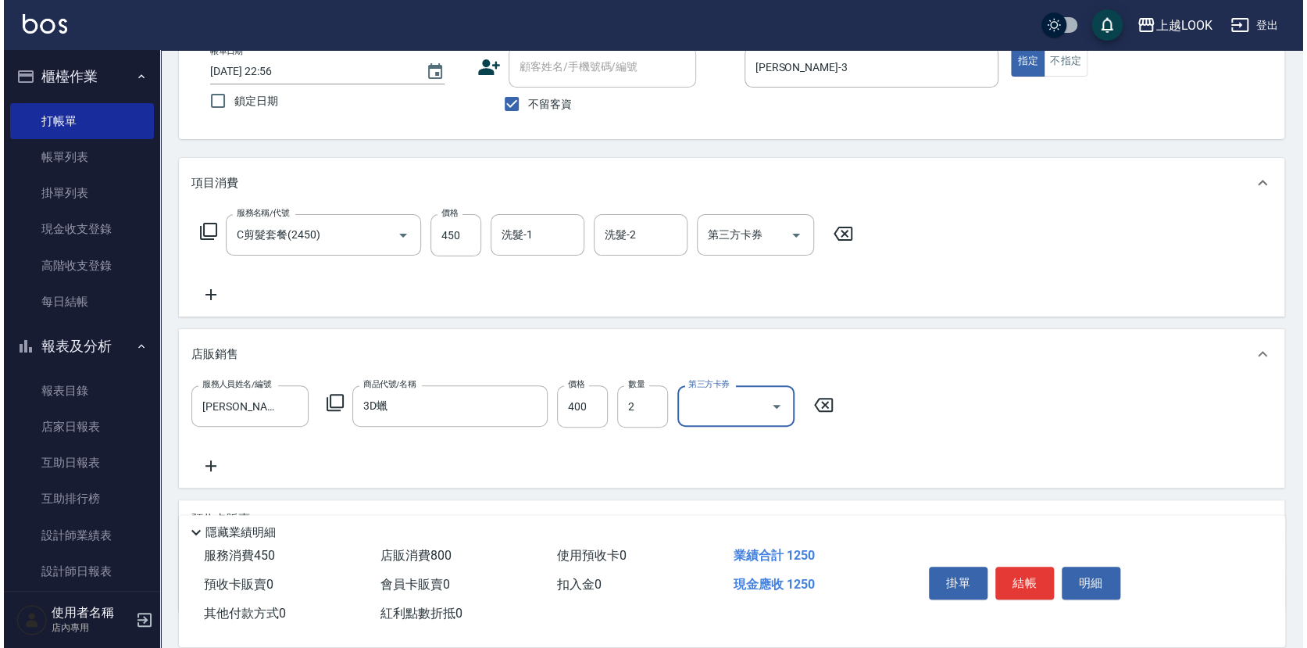
scroll to position [83, 0]
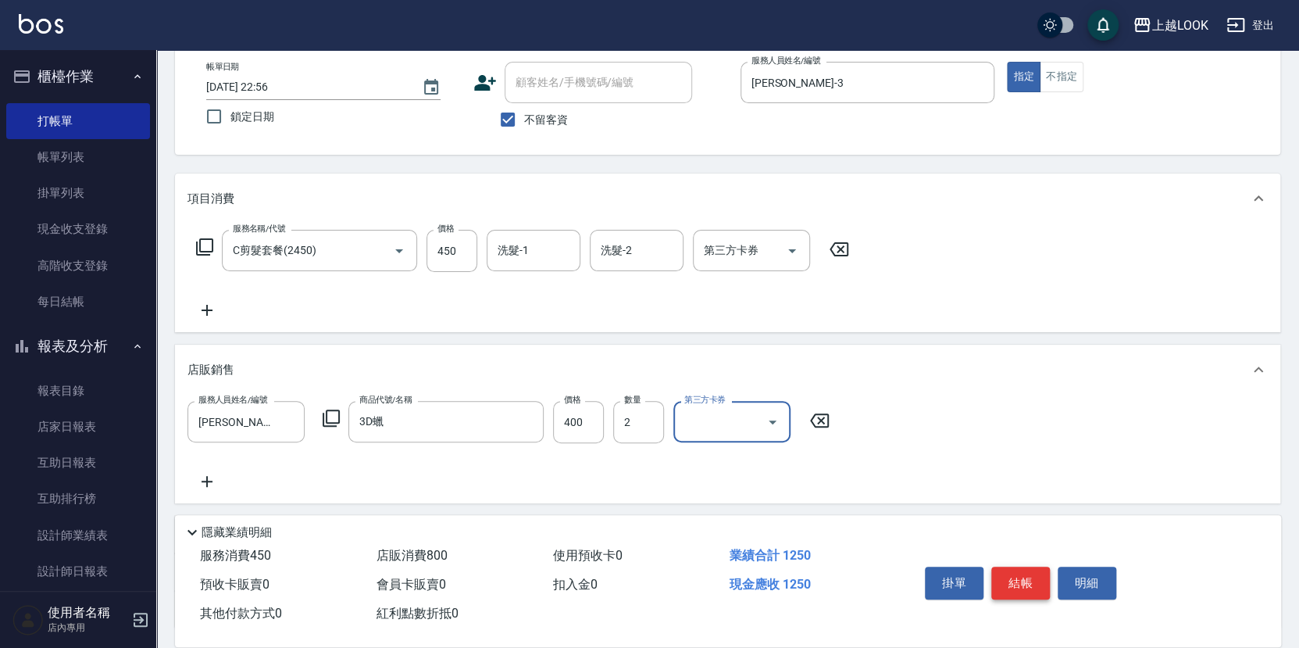
click at [1031, 575] on button "結帳" at bounding box center [1020, 582] width 59 height 33
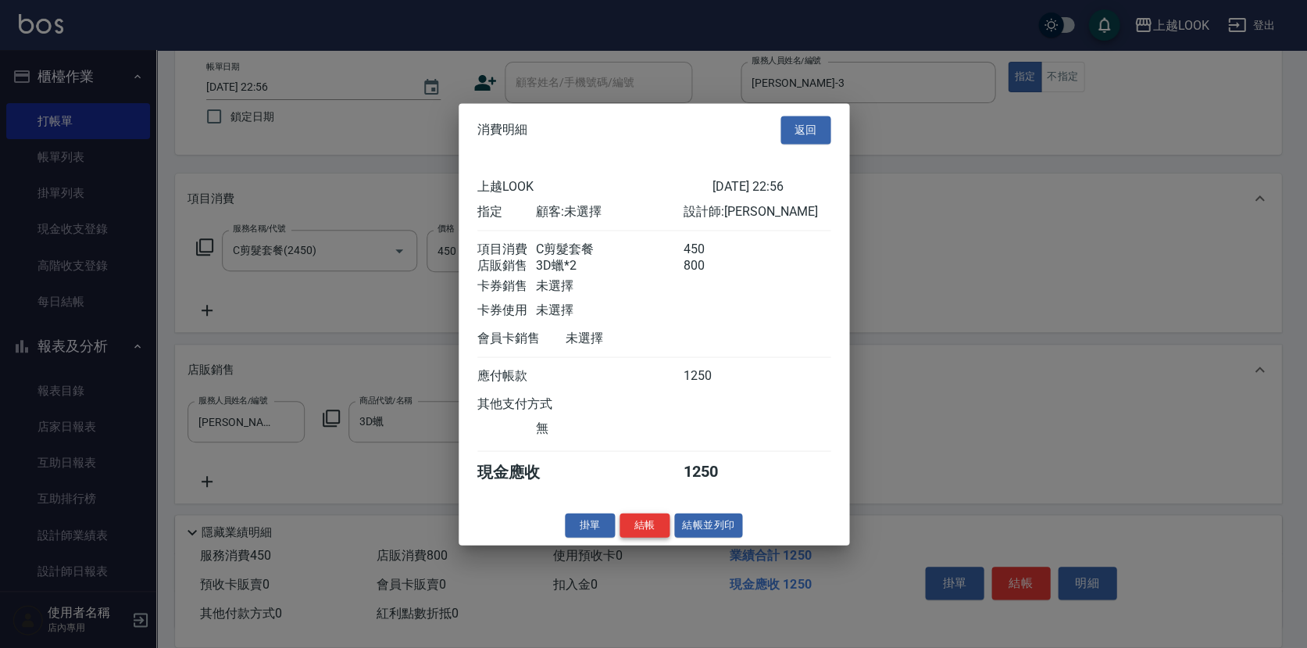
click at [645, 528] on button "結帳" at bounding box center [645, 524] width 50 height 24
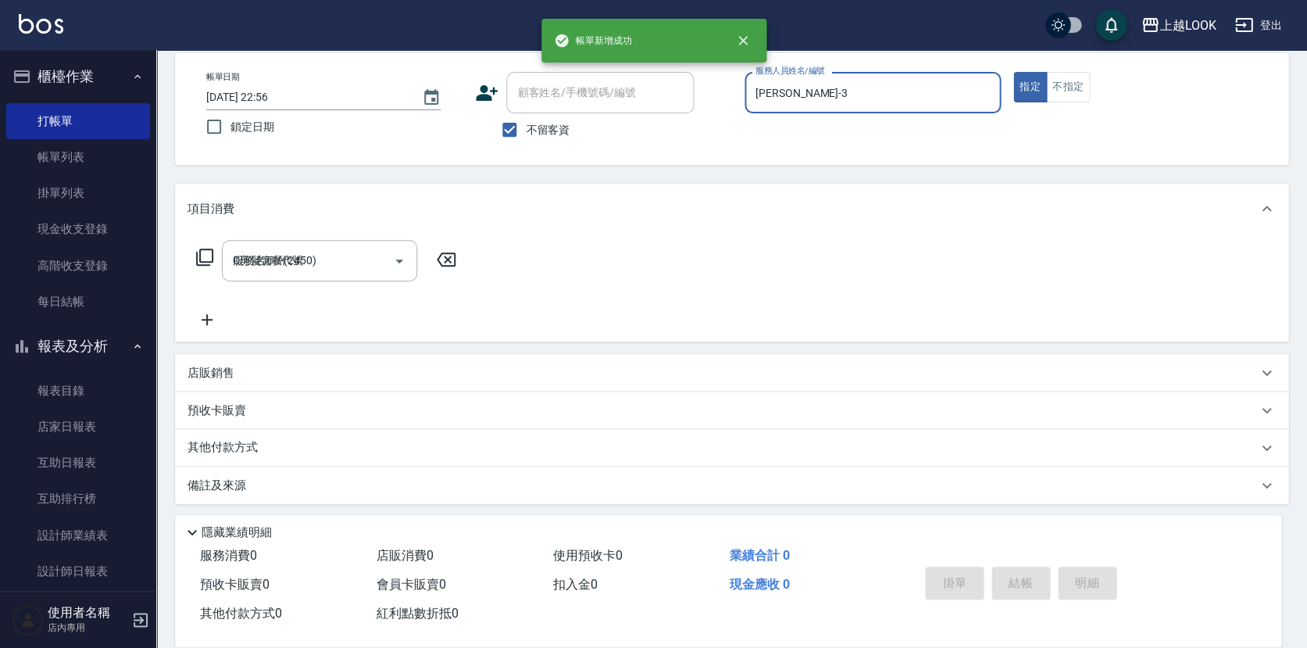
type input "2025/10/11 22:57"
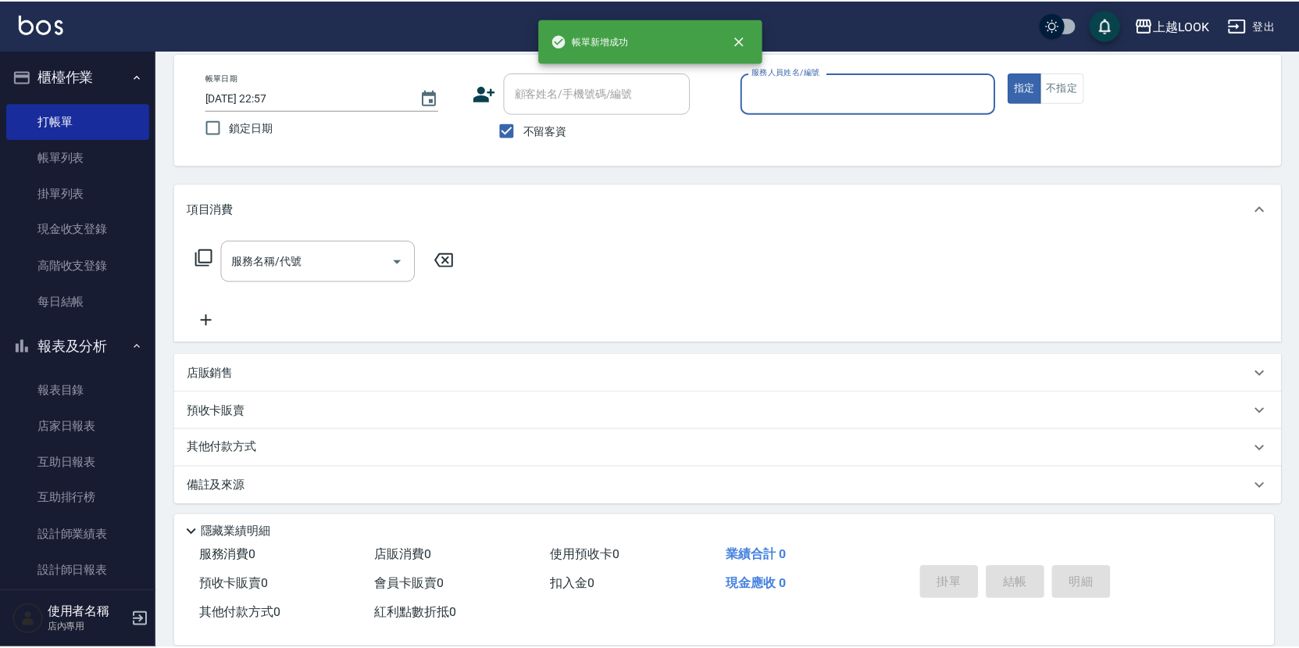
scroll to position [67, 0]
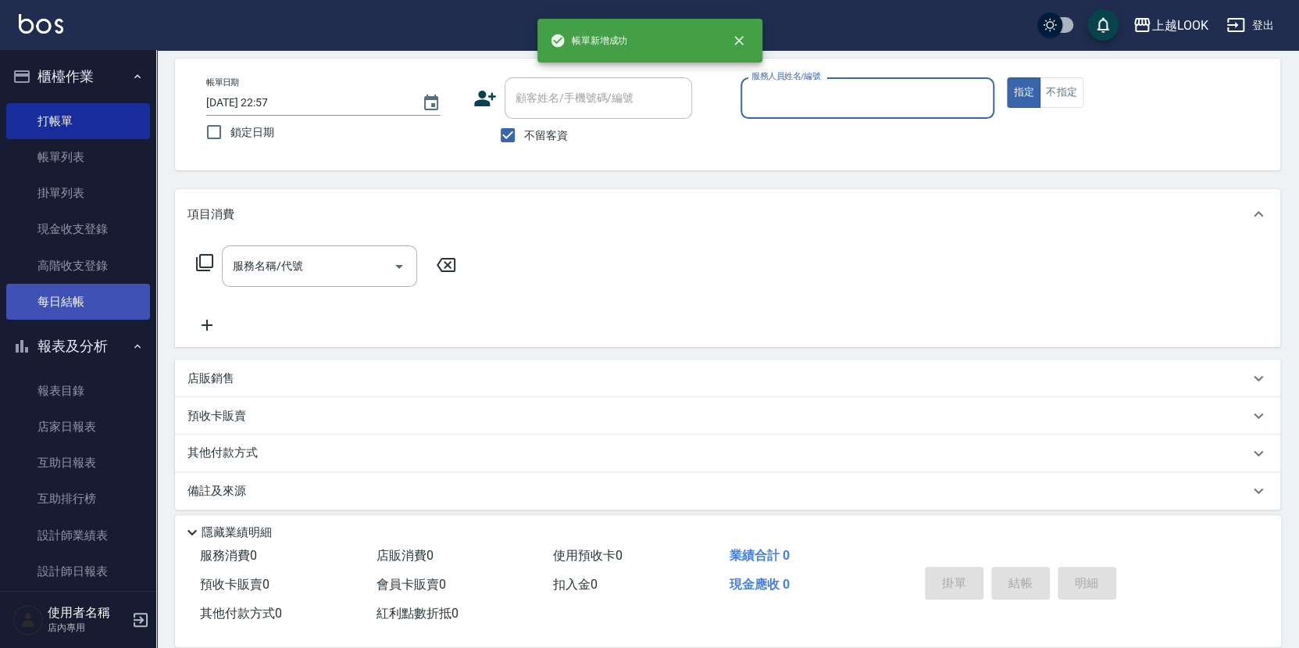
click at [52, 302] on link "每日結帳" at bounding box center [78, 302] width 144 height 36
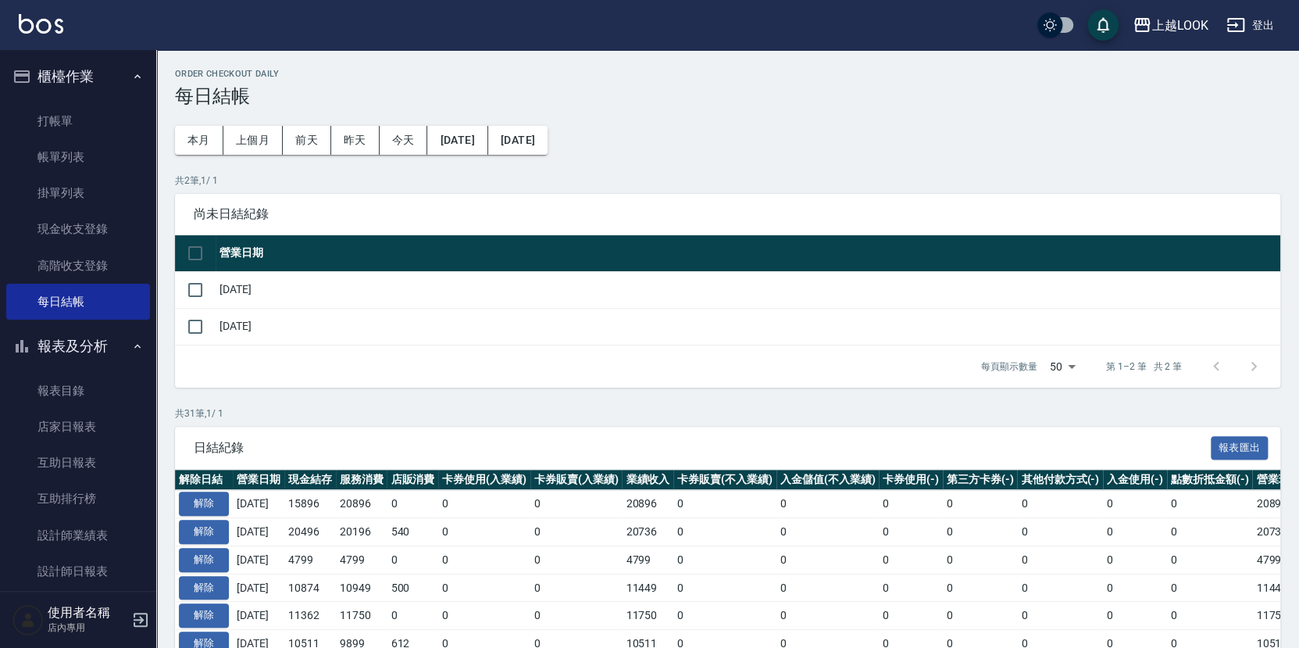
drag, startPoint x: 198, startPoint y: 284, endPoint x: 197, endPoint y: 301, distance: 16.4
click at [198, 285] on input "checkbox" at bounding box center [195, 289] width 33 height 33
checkbox input "true"
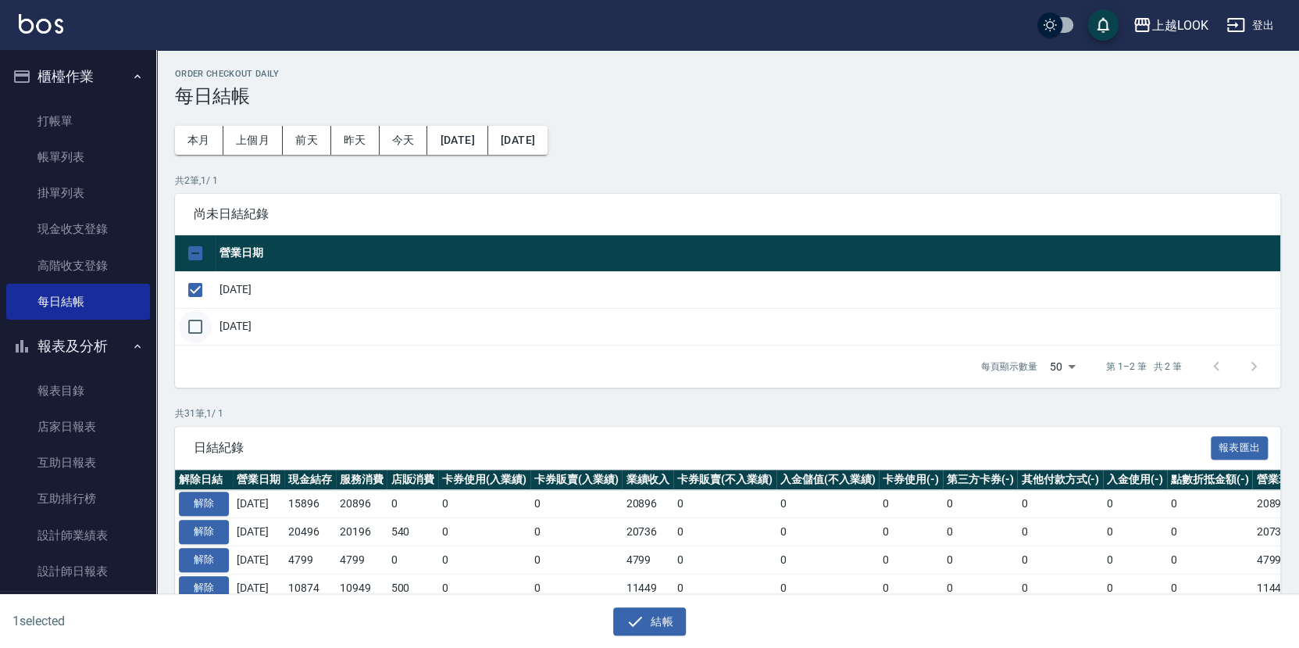
click at [199, 323] on input "checkbox" at bounding box center [195, 326] width 33 height 33
checkbox input "true"
click at [645, 615] on button "結帳" at bounding box center [649, 621] width 73 height 29
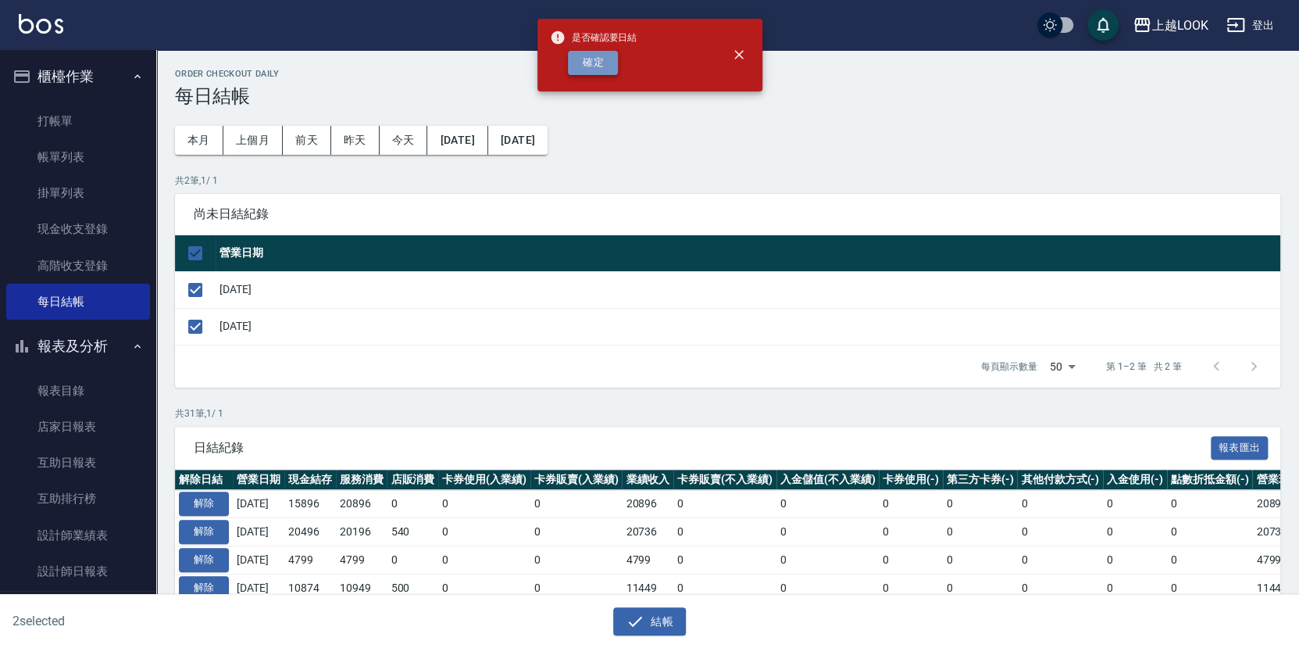
click at [587, 66] on button "確定" at bounding box center [593, 63] width 50 height 24
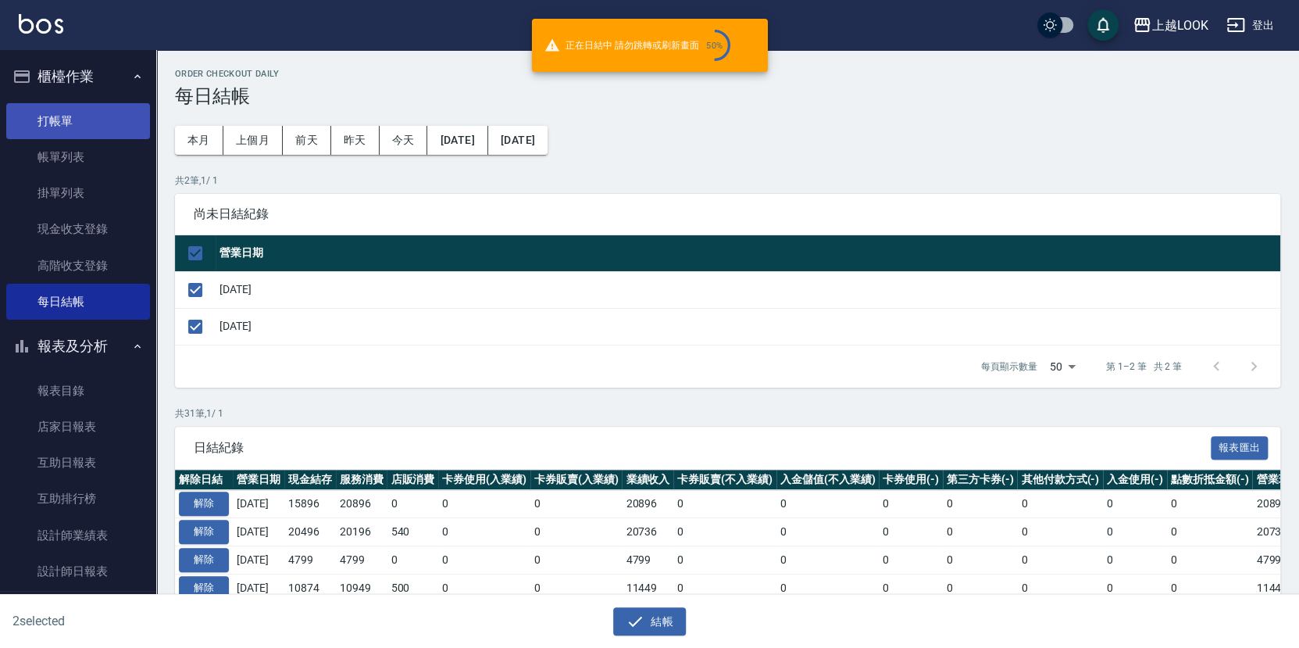
checkbox input "false"
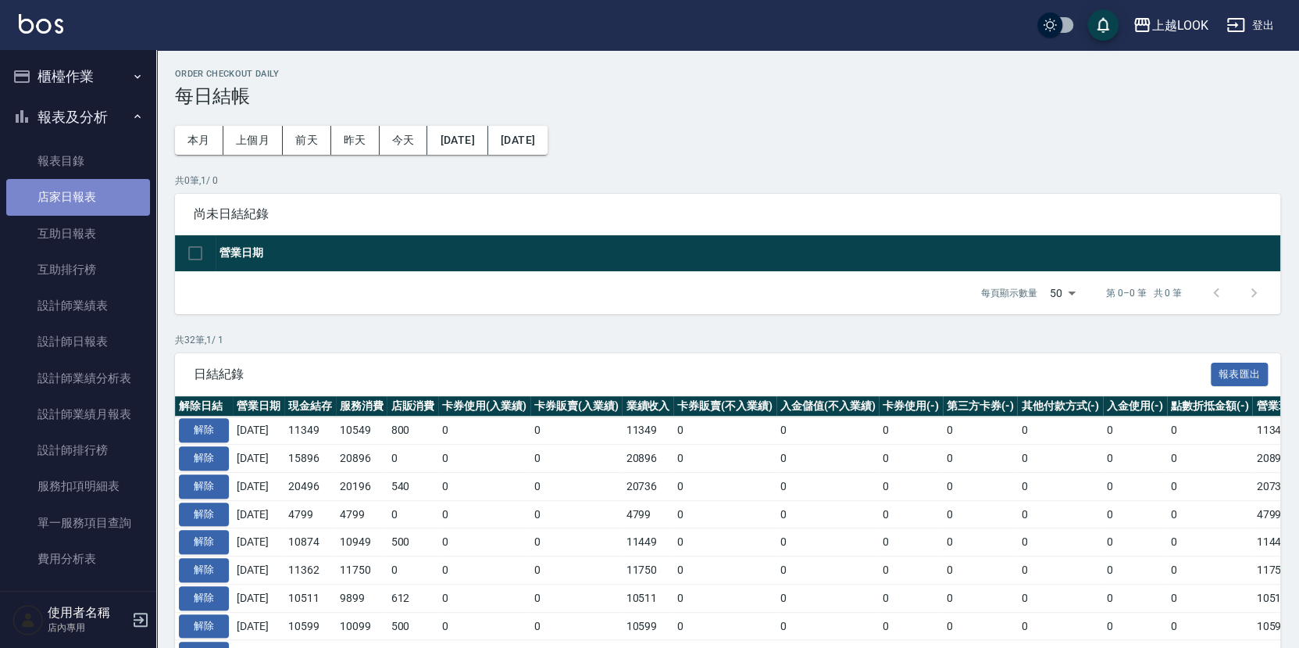
click at [95, 199] on link "店家日報表" at bounding box center [78, 197] width 144 height 36
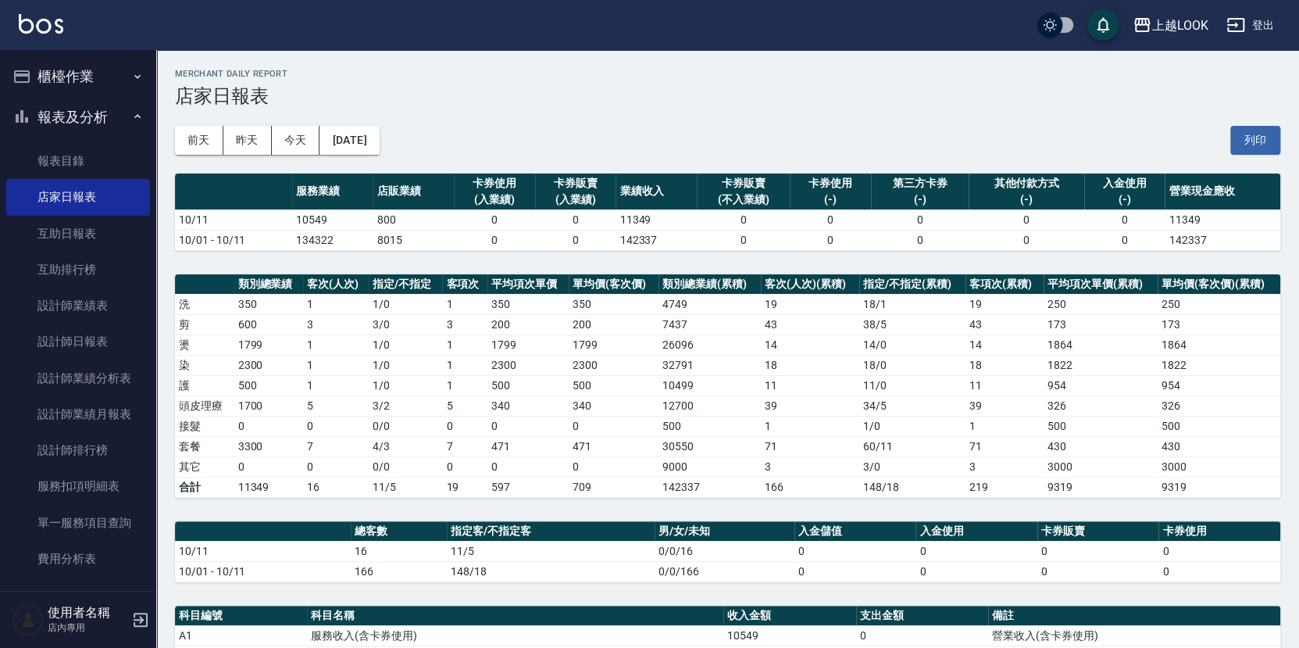
click at [80, 80] on button "櫃檯作業" at bounding box center [78, 76] width 144 height 41
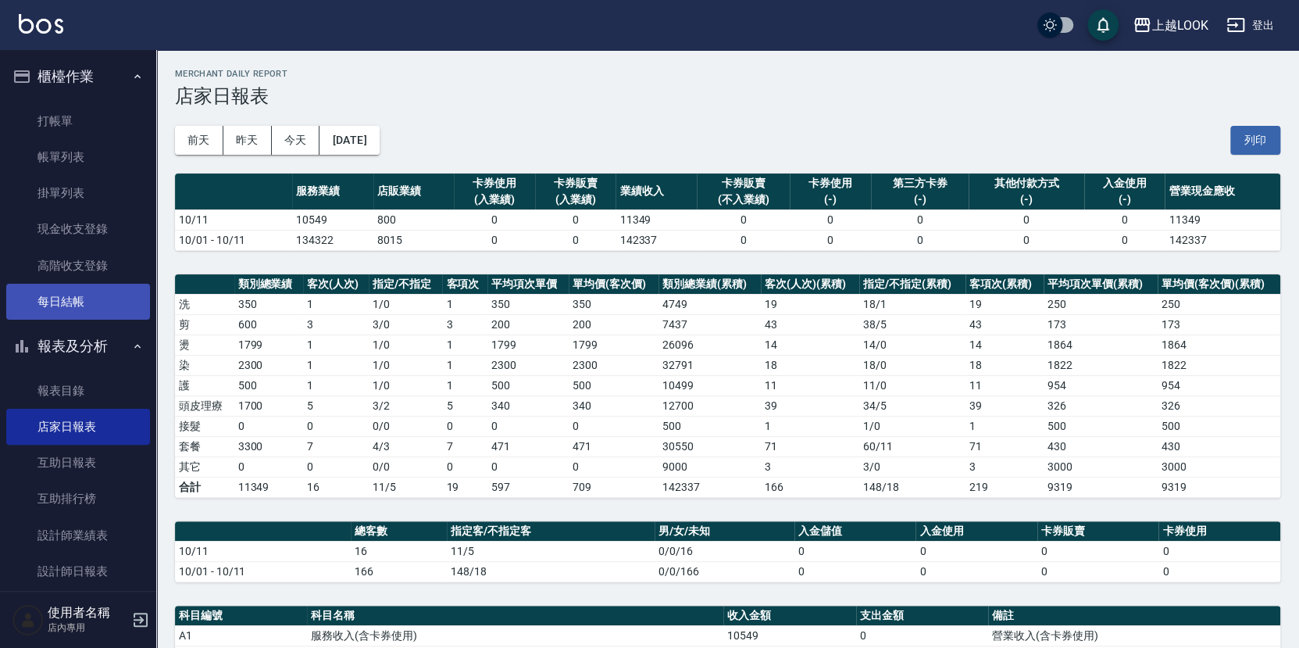
click at [114, 294] on link "每日結帳" at bounding box center [78, 302] width 144 height 36
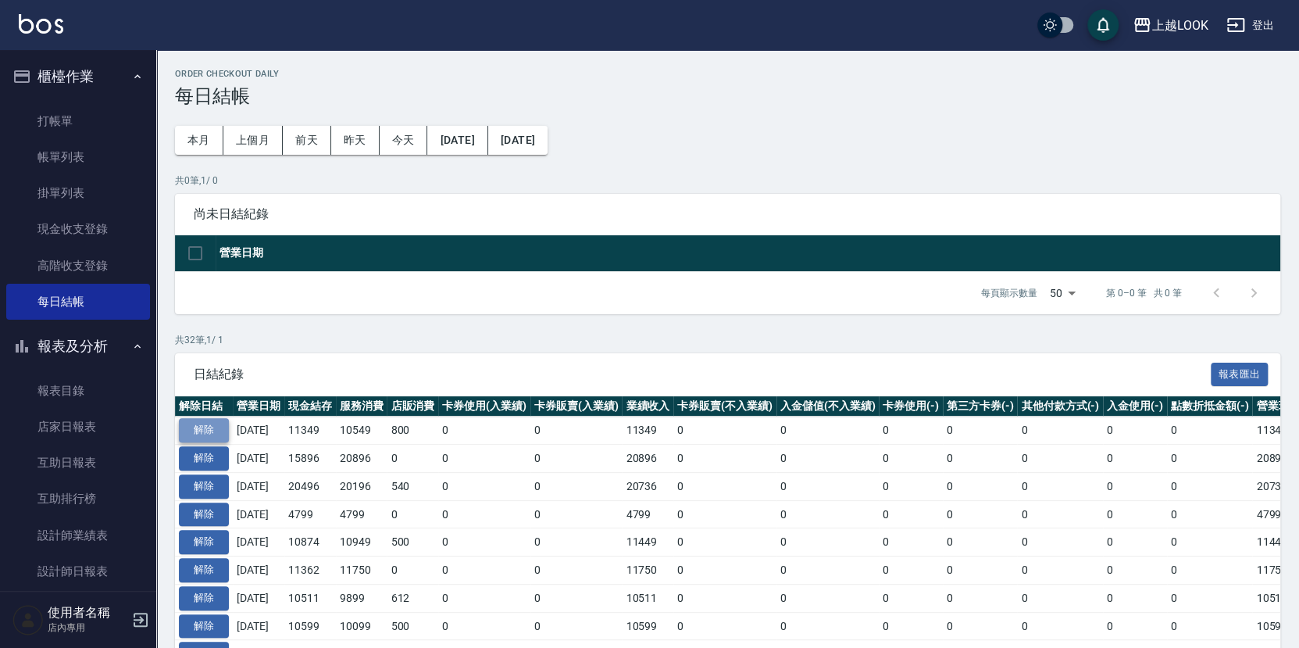
click at [208, 426] on button "解除" at bounding box center [204, 430] width 50 height 24
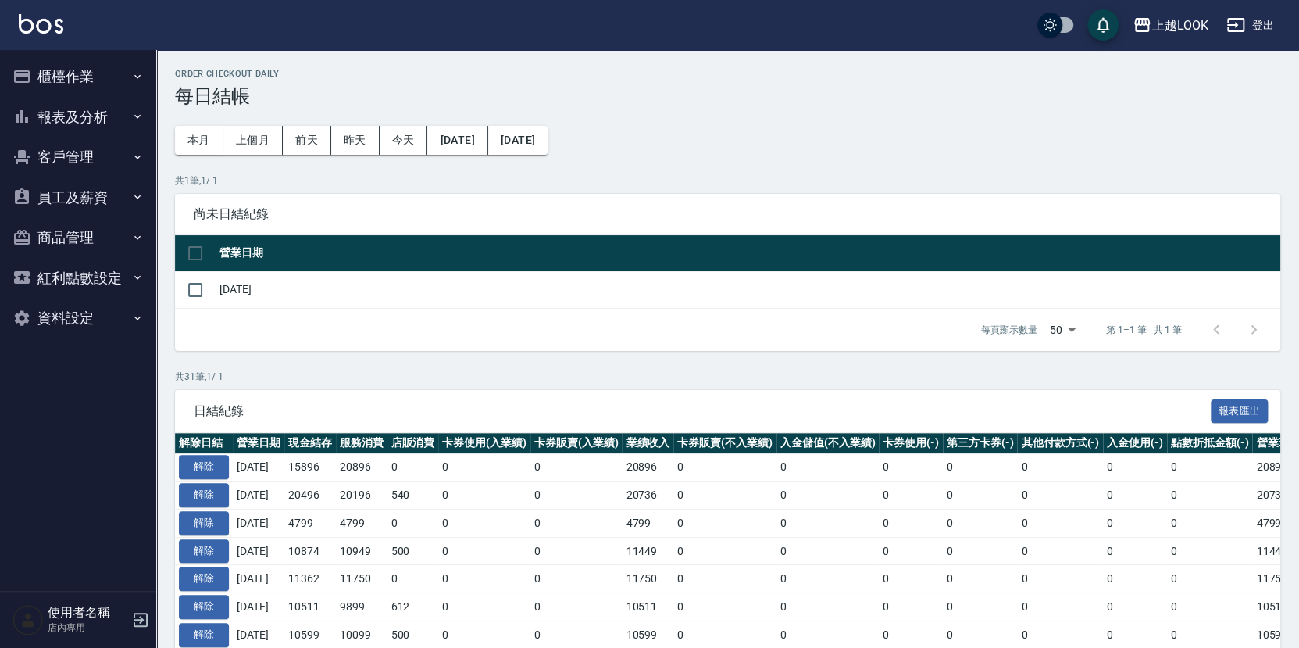
click at [67, 78] on button "櫃檯作業" at bounding box center [78, 76] width 144 height 41
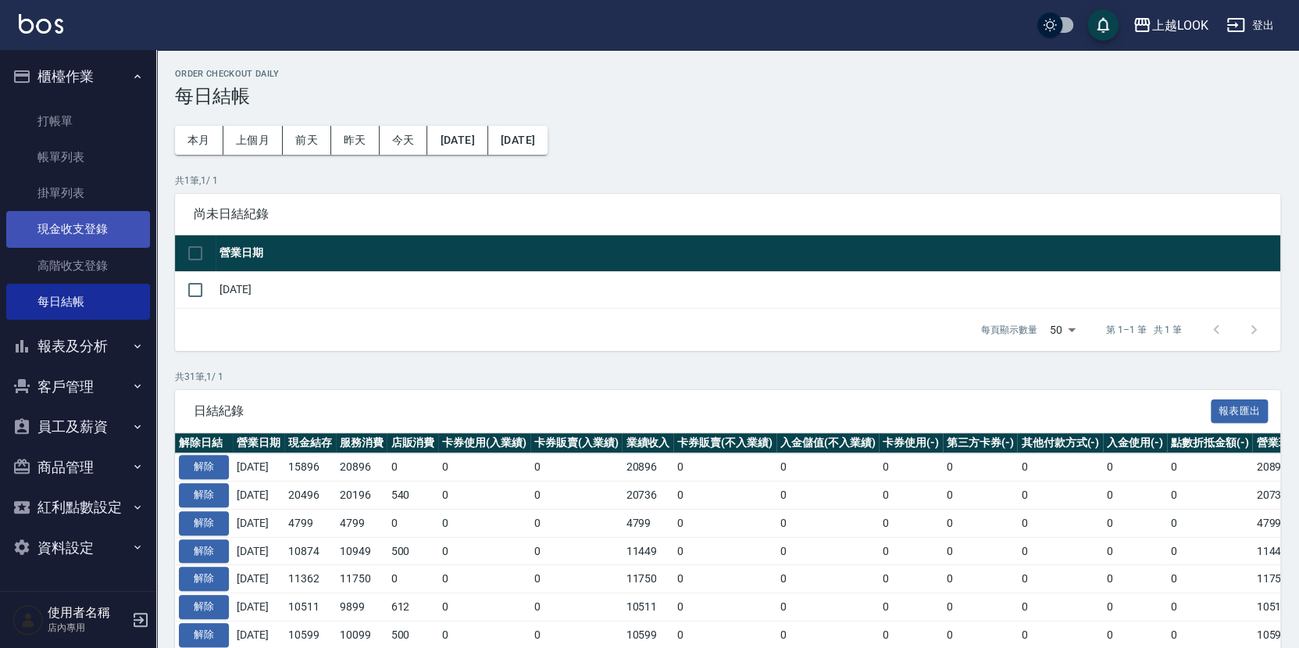
click at [111, 227] on link "現金收支登錄" at bounding box center [78, 229] width 144 height 36
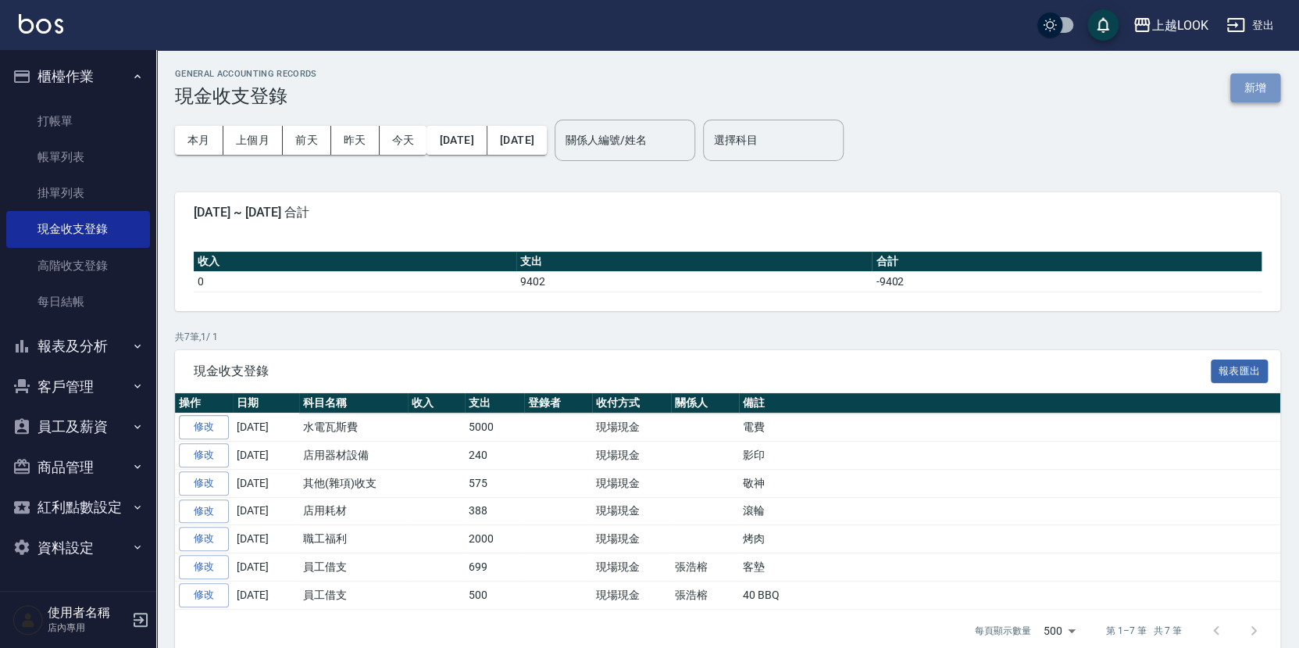
click at [1262, 77] on button "新增" at bounding box center [1255, 87] width 50 height 29
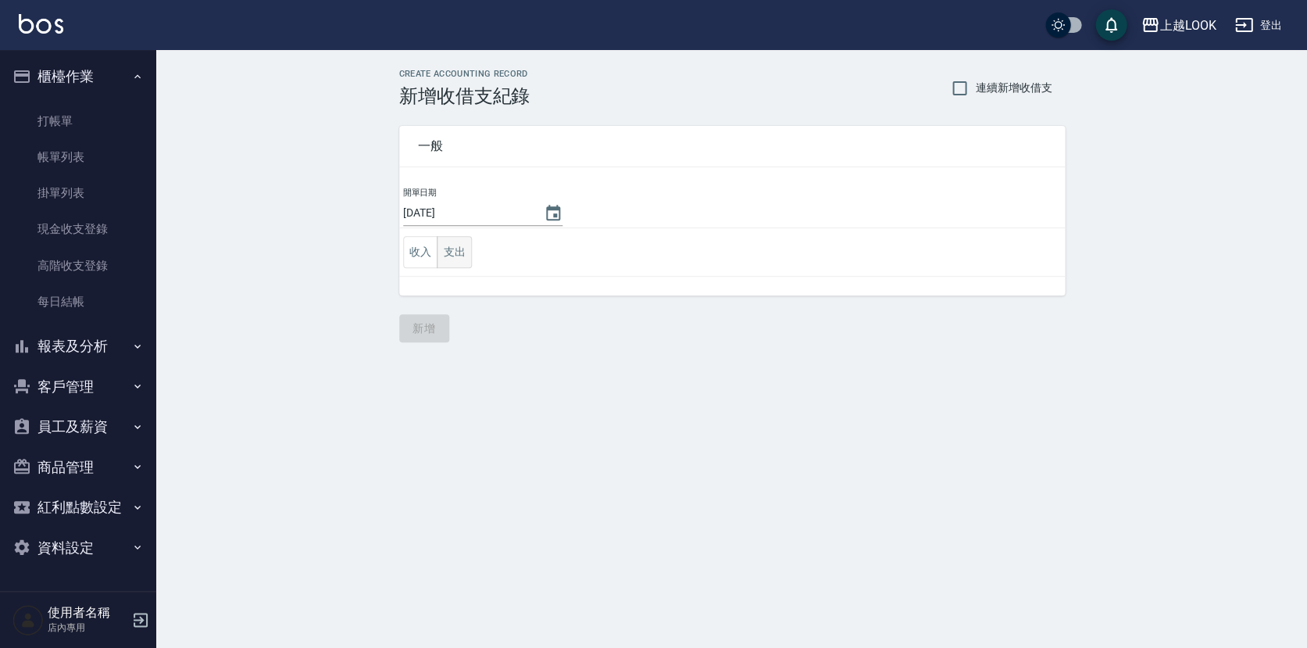
click at [462, 247] on button "支出" at bounding box center [454, 252] width 35 height 32
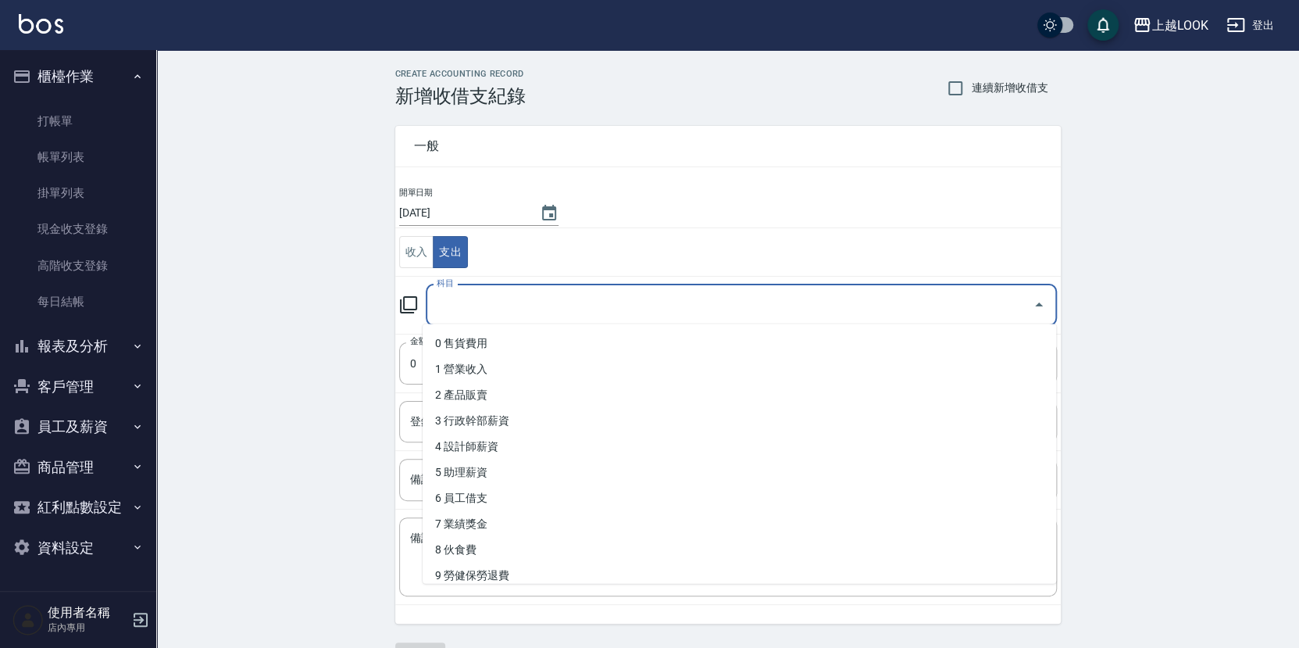
click at [467, 307] on input "科目" at bounding box center [730, 304] width 594 height 27
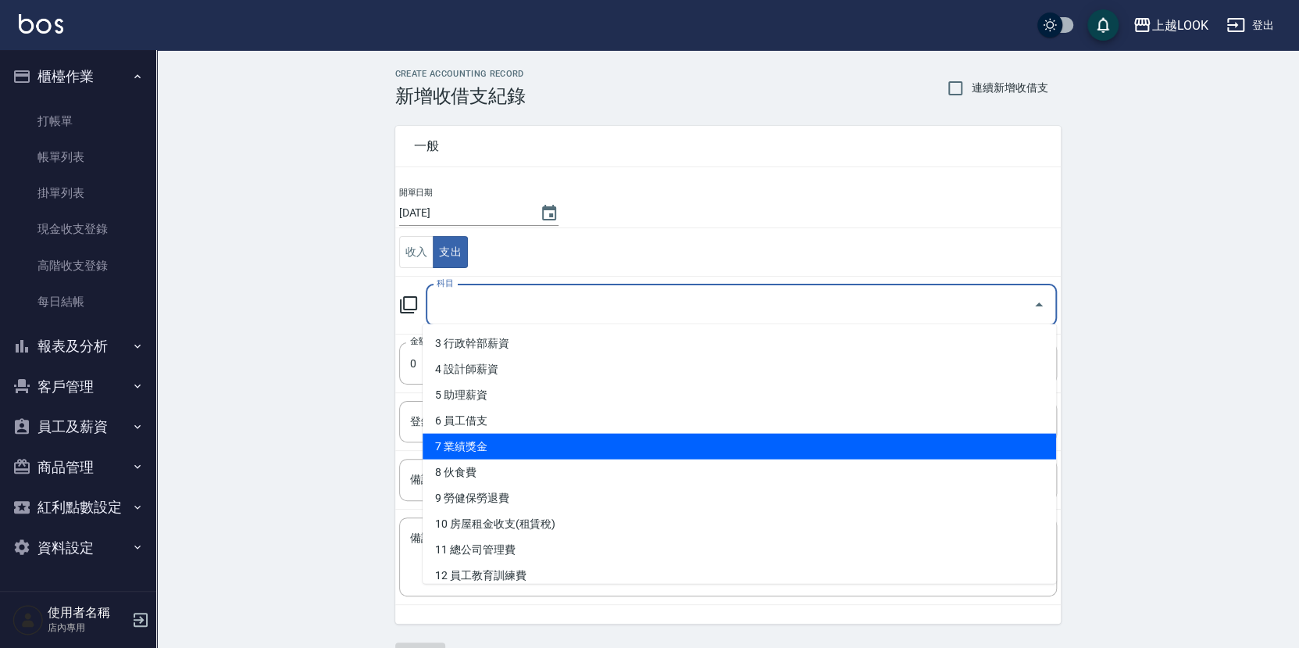
scroll to position [182, 0]
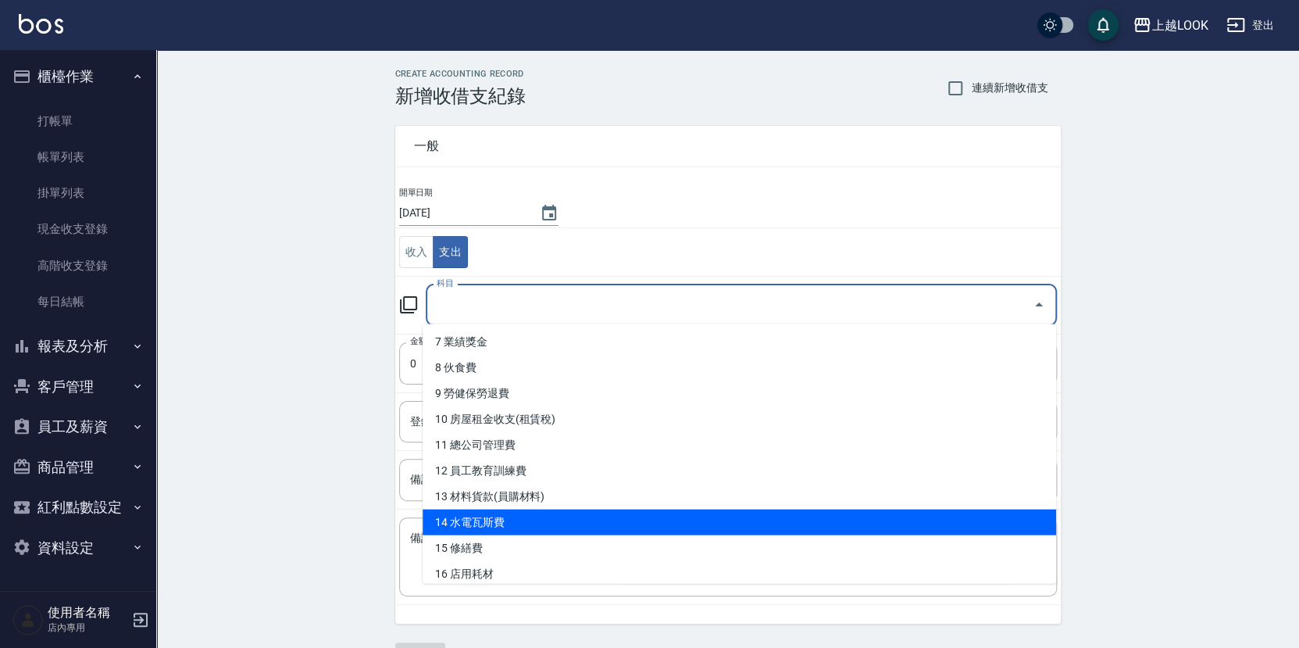
click at [502, 514] on li "14 水電瓦斯費" at bounding box center [740, 522] width 634 height 26
type input "14 水電瓦斯費"
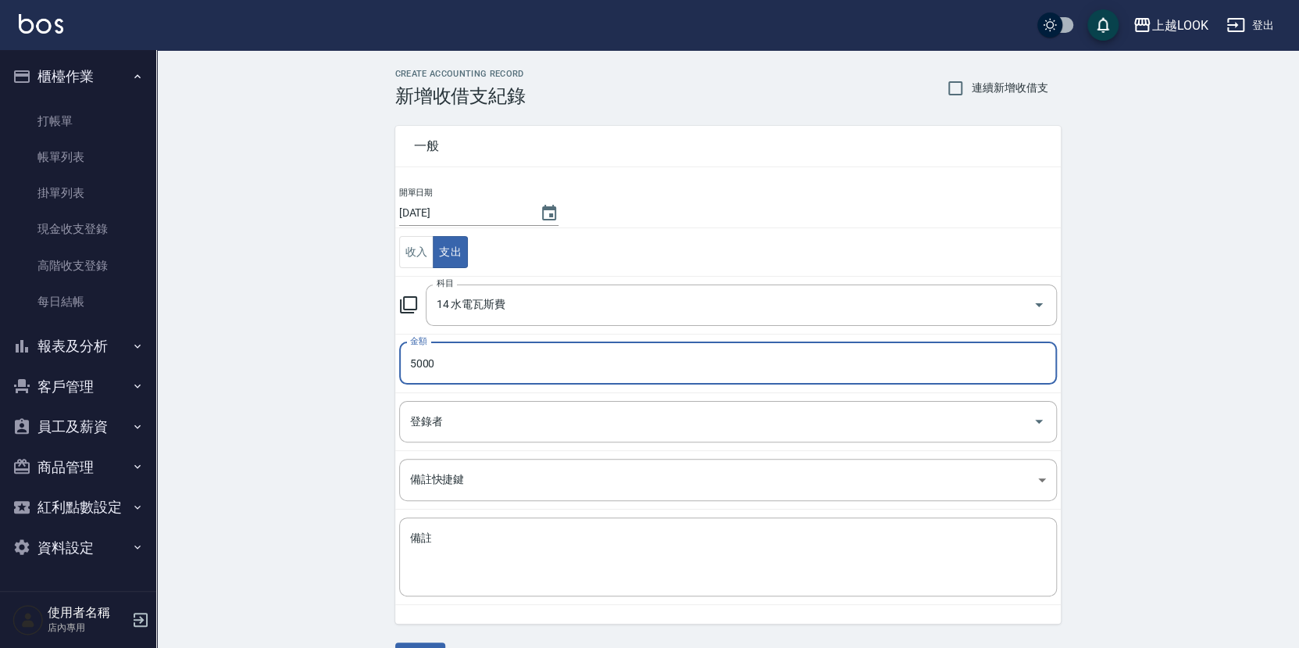
type input "5000"
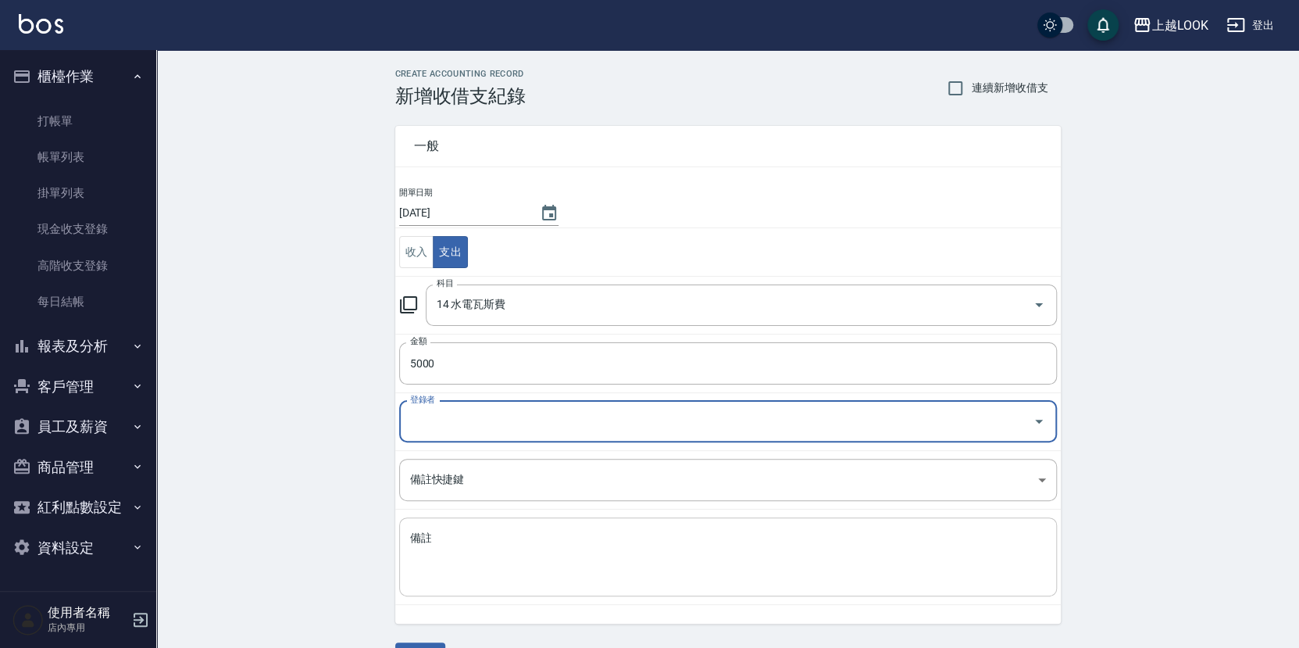
click at [522, 552] on textarea "備註" at bounding box center [728, 556] width 636 height 53
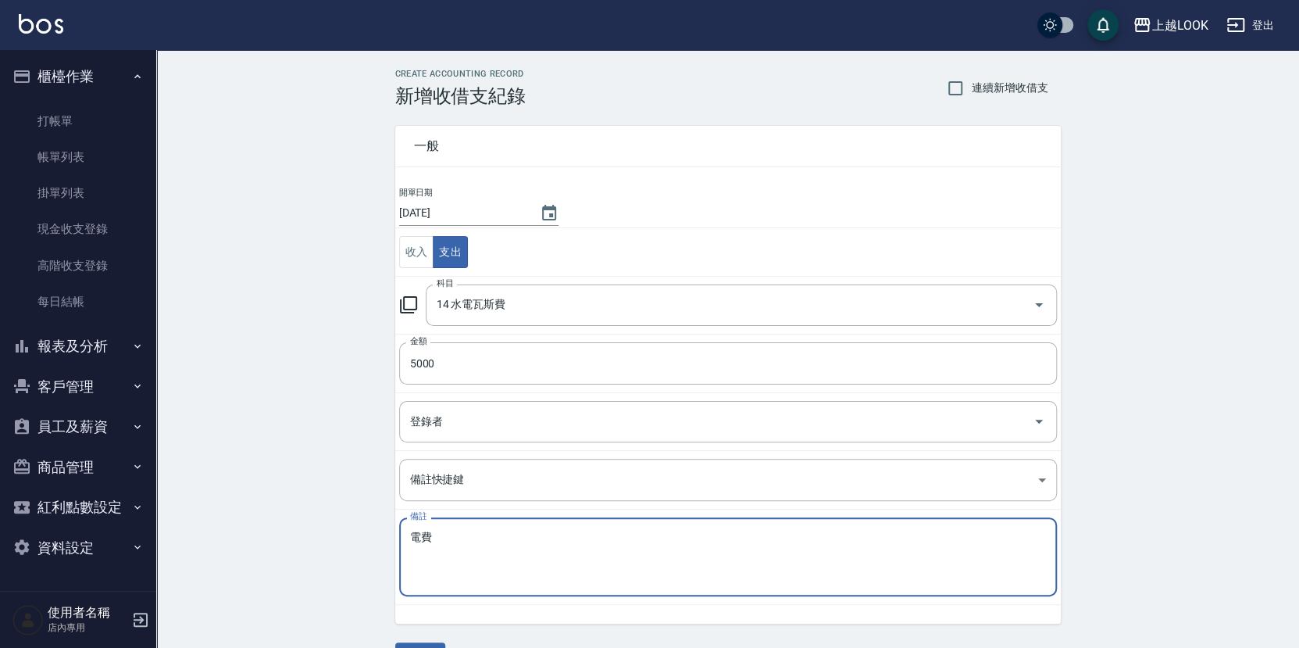
scroll to position [38, 0]
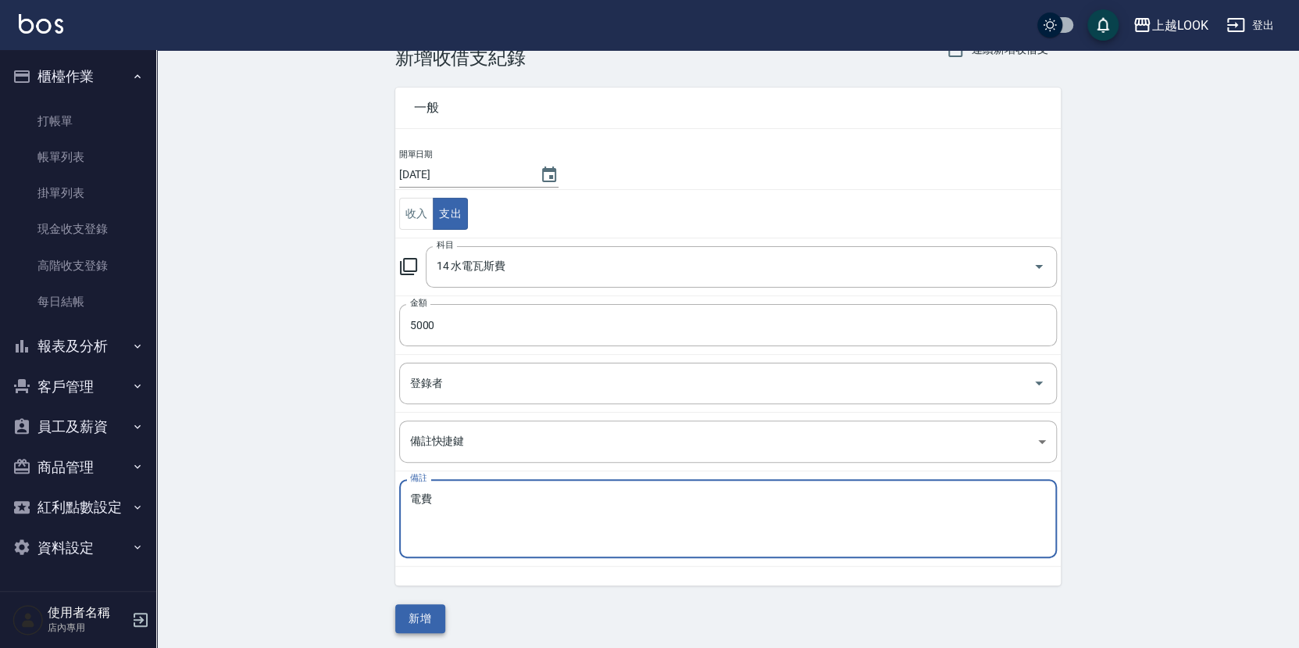
type textarea "電費"
click at [420, 615] on button "新增" at bounding box center [420, 618] width 50 height 29
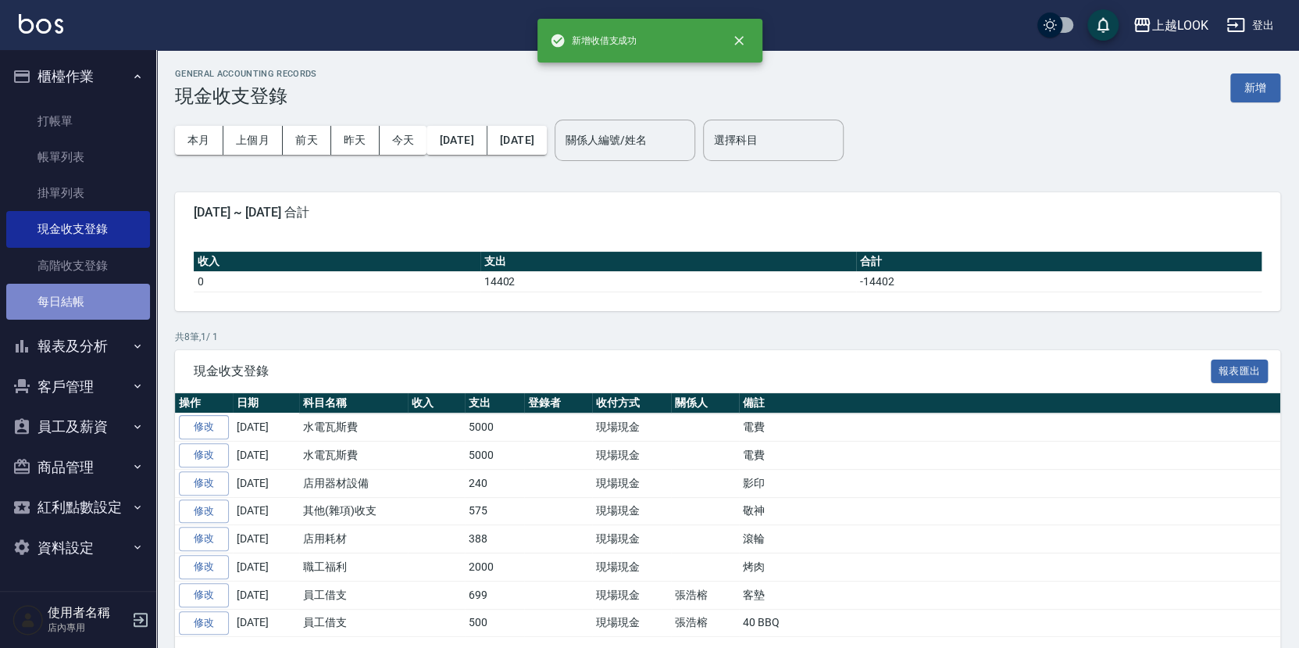
click at [91, 300] on link "每日結帳" at bounding box center [78, 302] width 144 height 36
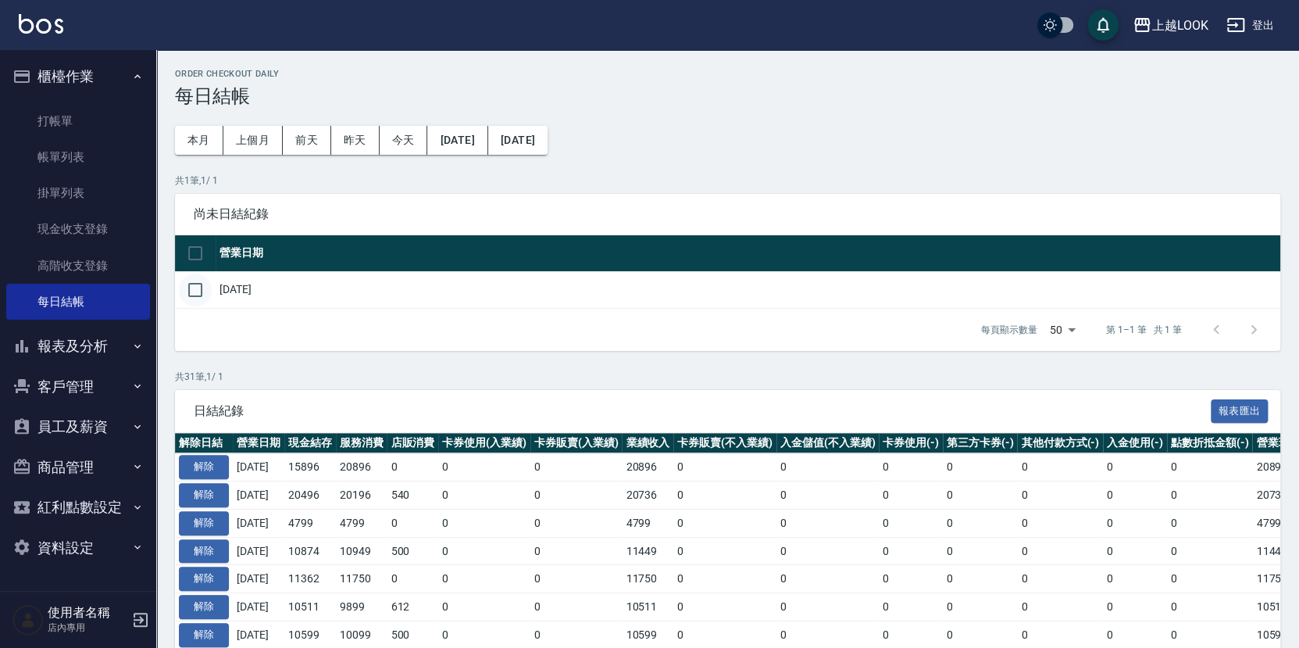
click at [191, 286] on input "checkbox" at bounding box center [195, 289] width 33 height 33
checkbox input "true"
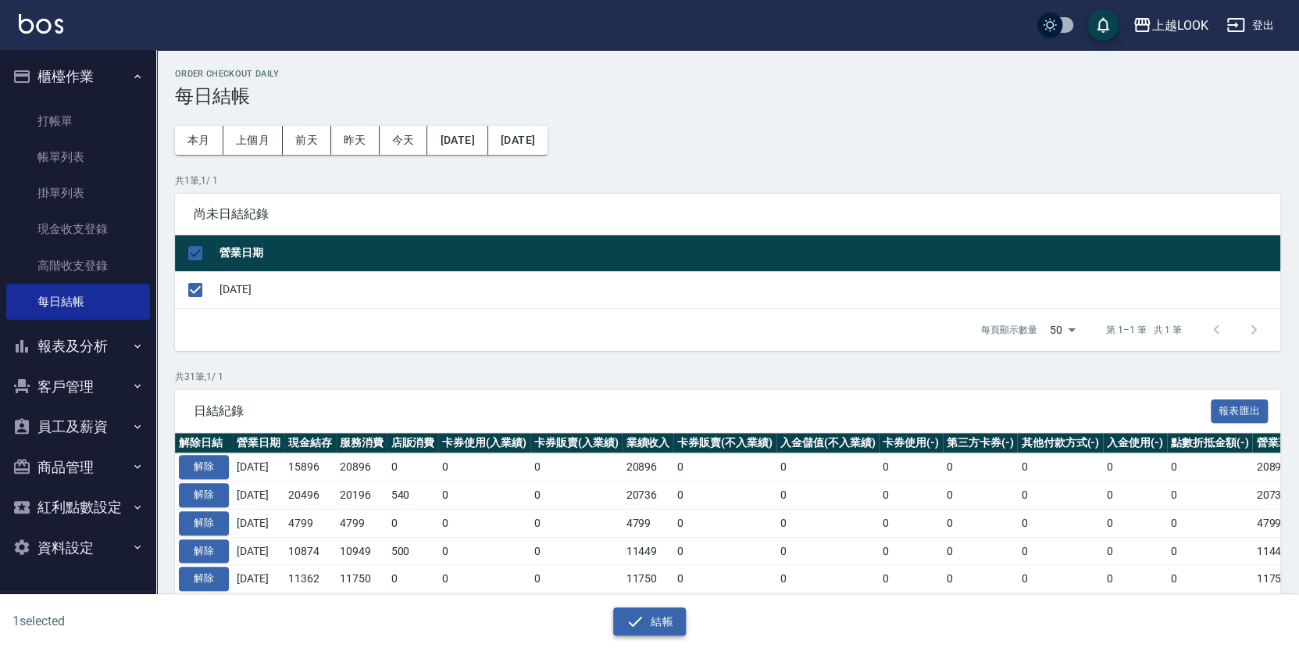
click at [670, 622] on button "結帳" at bounding box center [649, 621] width 73 height 29
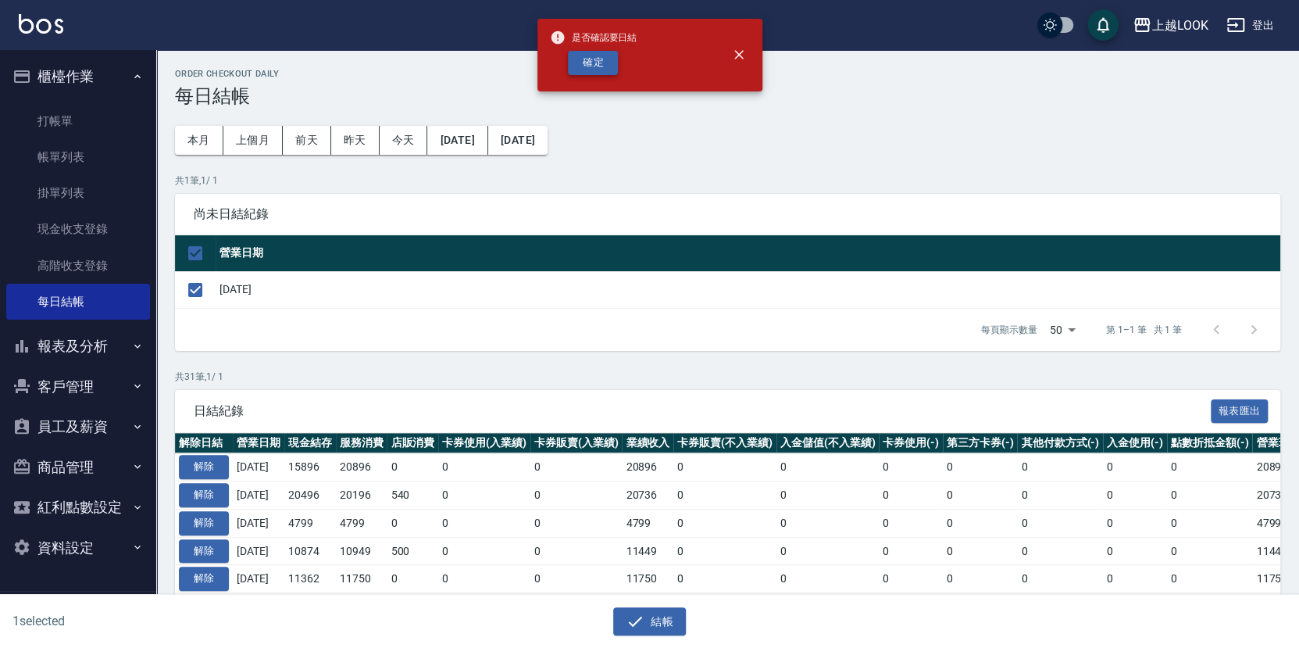
click at [599, 62] on button "確定" at bounding box center [593, 63] width 50 height 24
checkbox input "false"
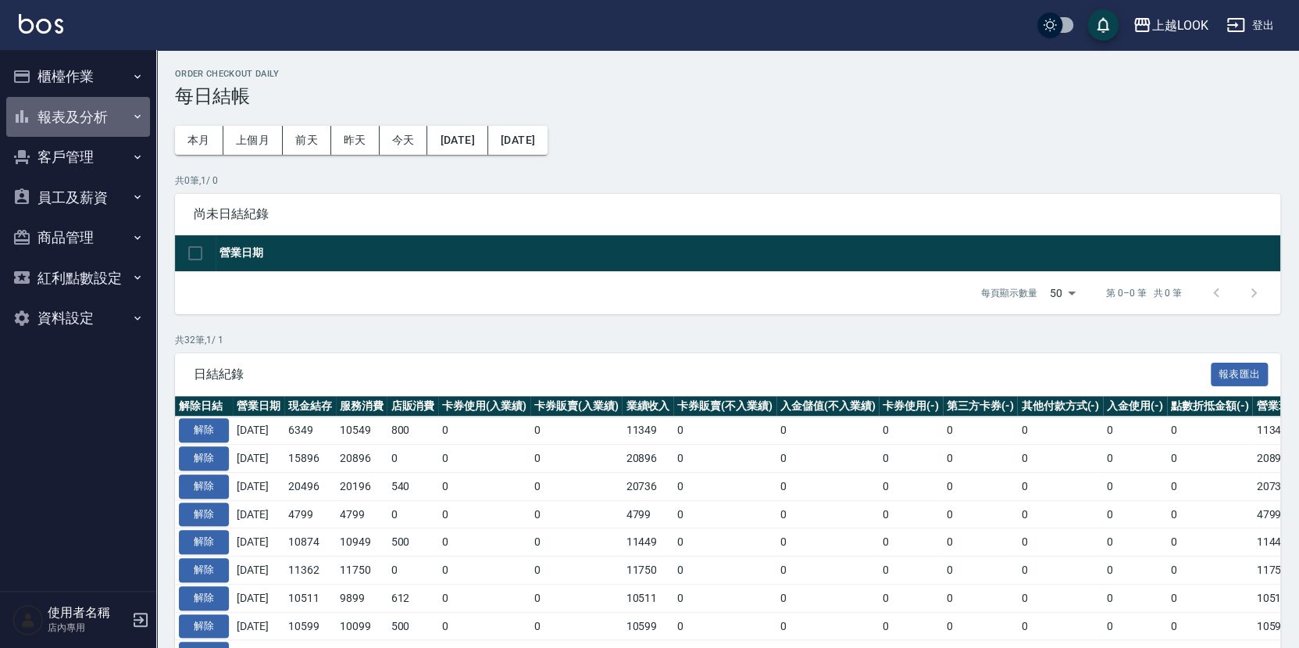
click at [105, 116] on button "報表及分析" at bounding box center [78, 117] width 144 height 41
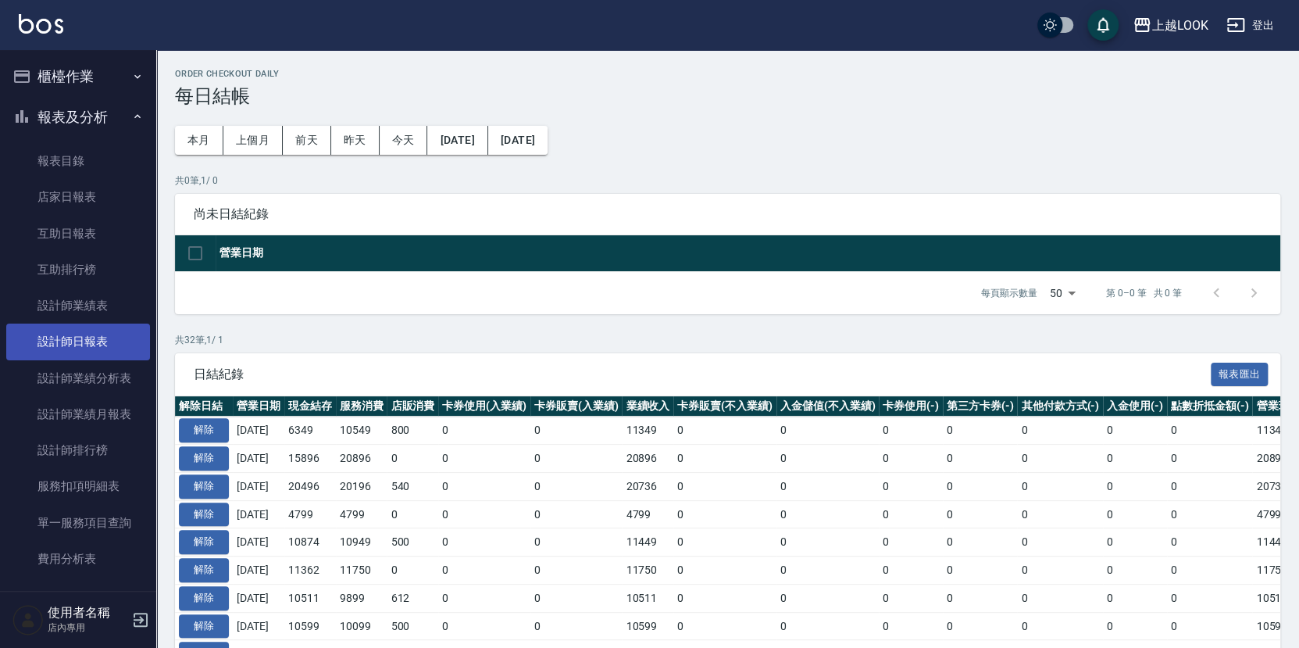
click at [99, 337] on link "設計師日報表" at bounding box center [78, 341] width 144 height 36
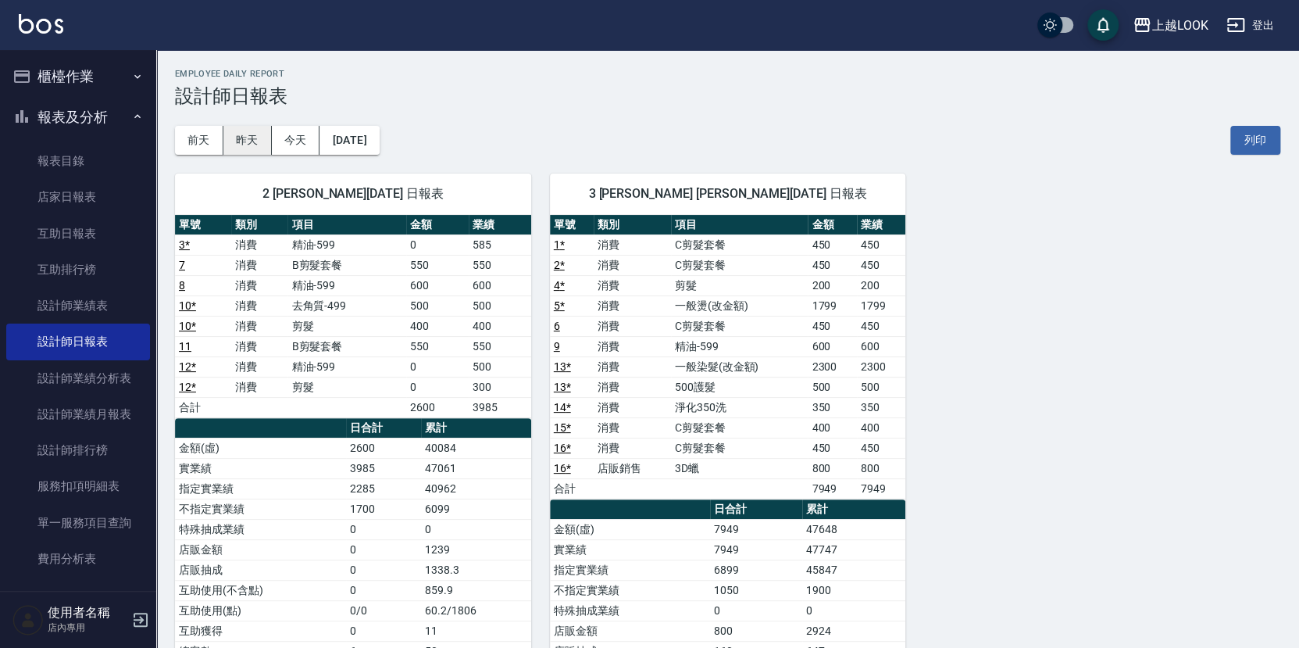
click at [251, 144] on button "昨天" at bounding box center [247, 140] width 48 height 29
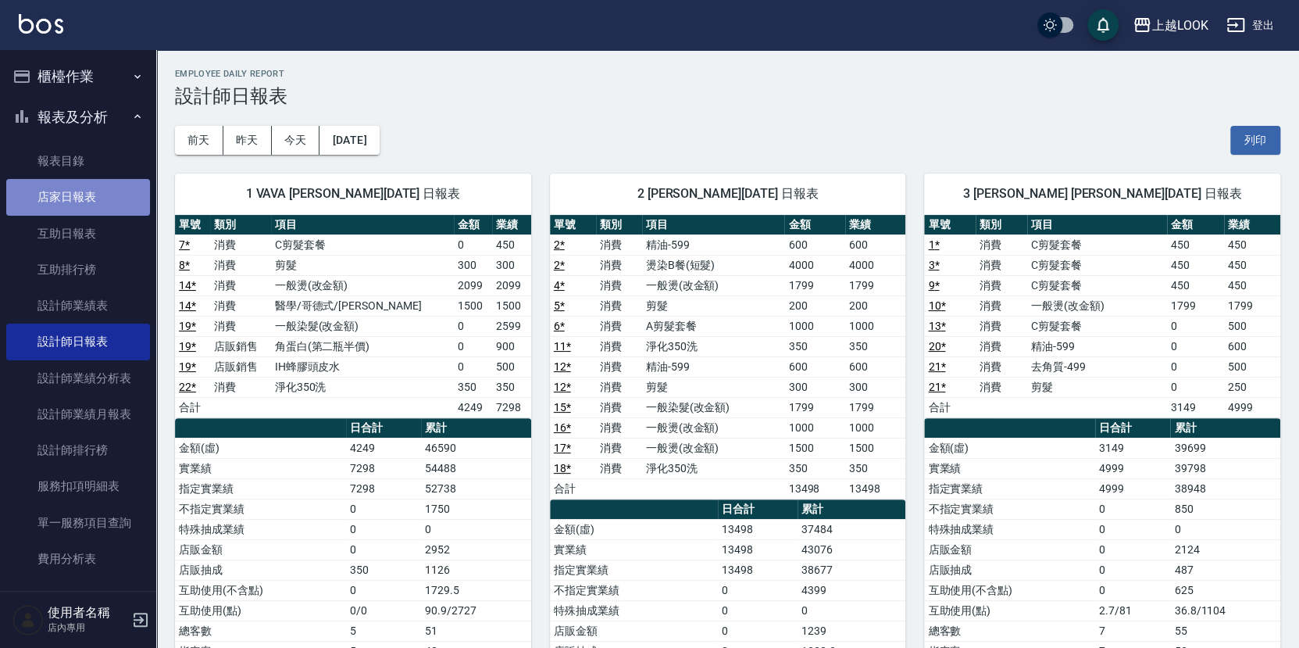
click at [98, 189] on link "店家日報表" at bounding box center [78, 197] width 144 height 36
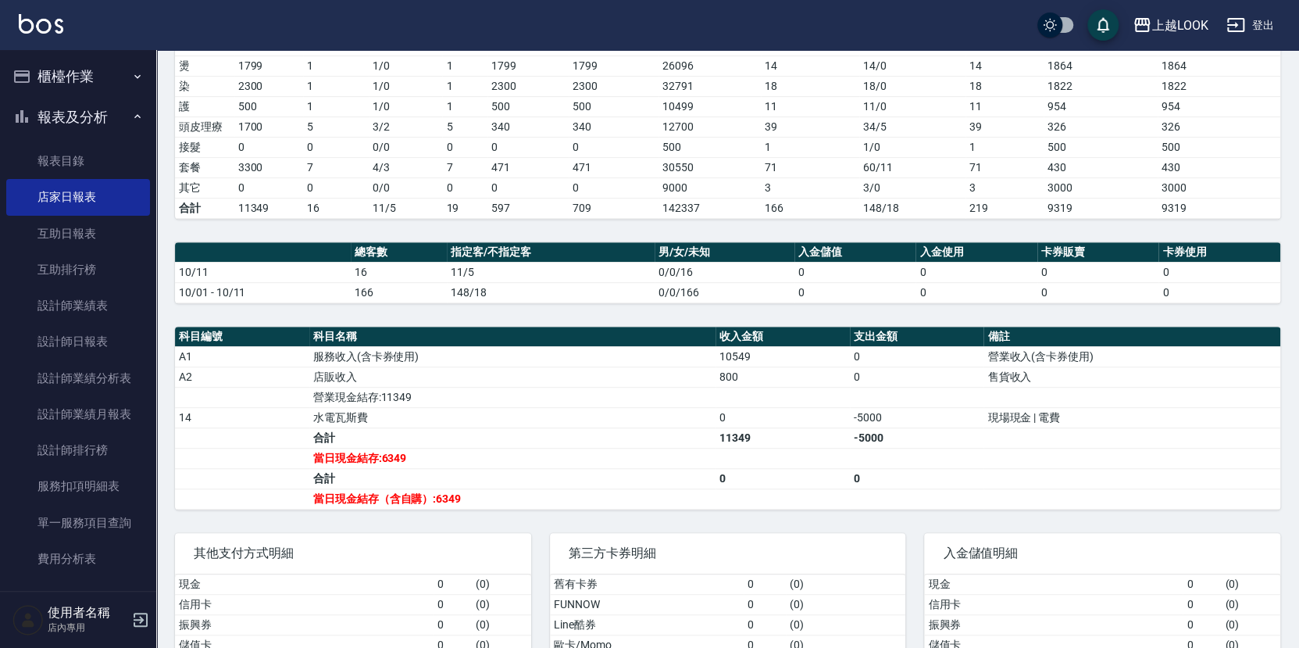
scroll to position [377, 0]
